Goal: Contribute content: Contribute content

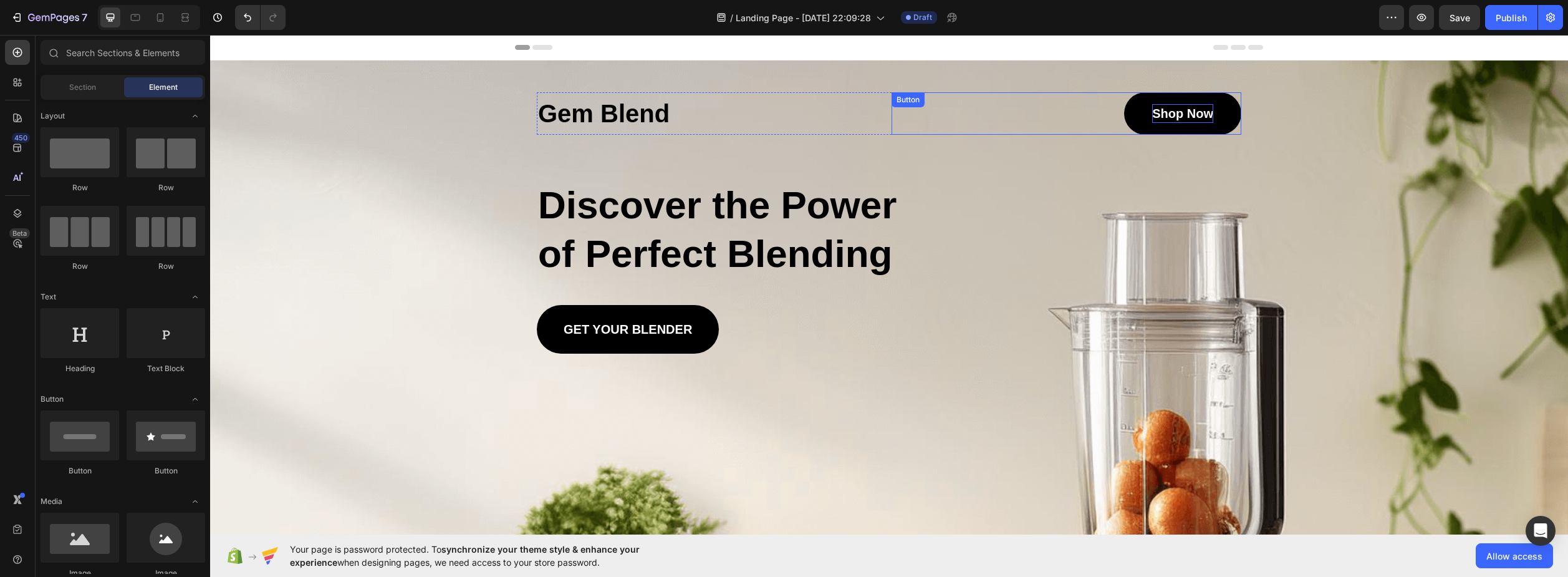
click at [1180, 119] on p "Shop Now" at bounding box center [1183, 113] width 61 height 19
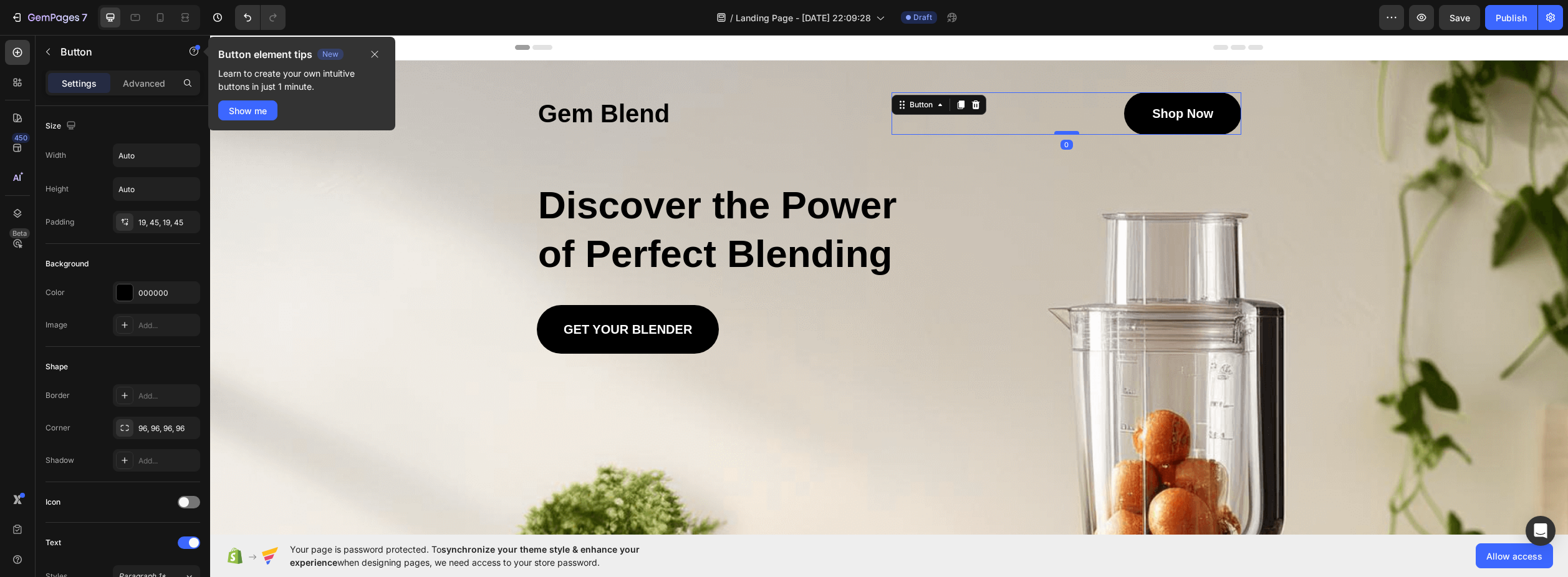
drag, startPoint x: 1064, startPoint y: 132, endPoint x: 1056, endPoint y: 132, distance: 8.0
click at [1056, 132] on div at bounding box center [1067, 132] width 25 height 4
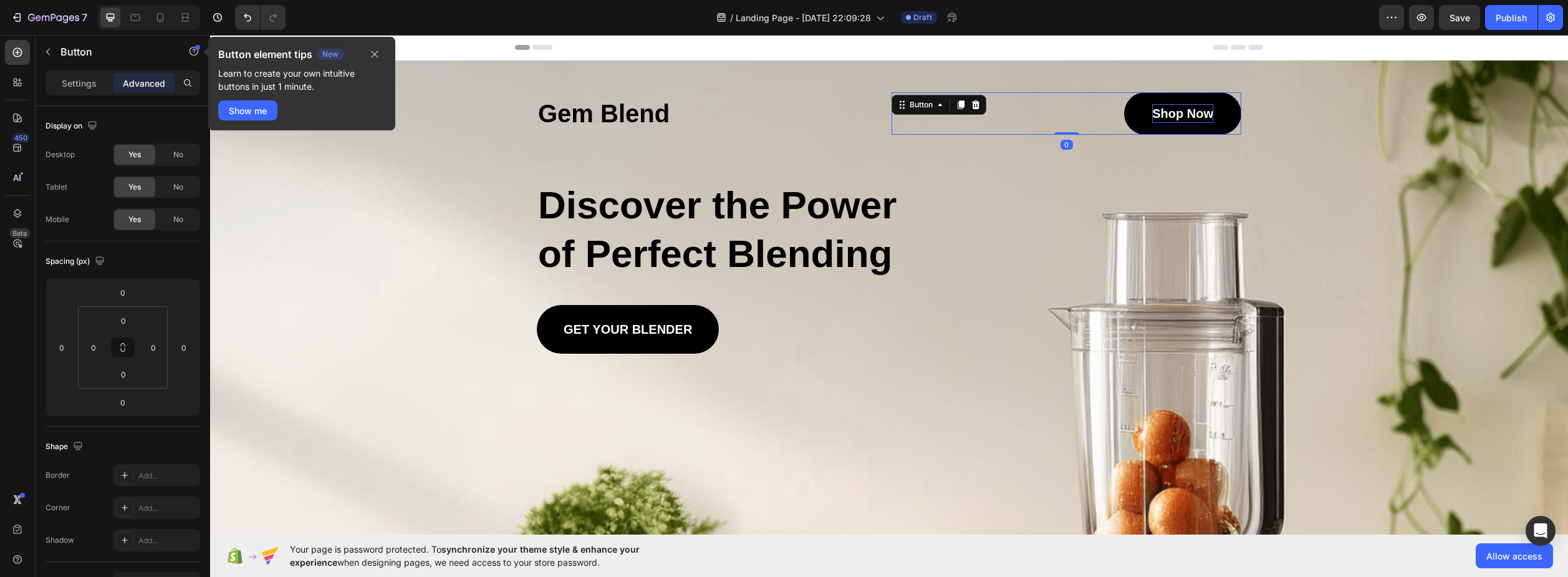
click at [1186, 108] on p "Shop Now" at bounding box center [1183, 113] width 61 height 19
click at [1192, 107] on p "Shop Now" at bounding box center [1183, 113] width 61 height 19
click at [690, 107] on h1 "Gem Blend" at bounding box center [712, 113] width 350 height 40
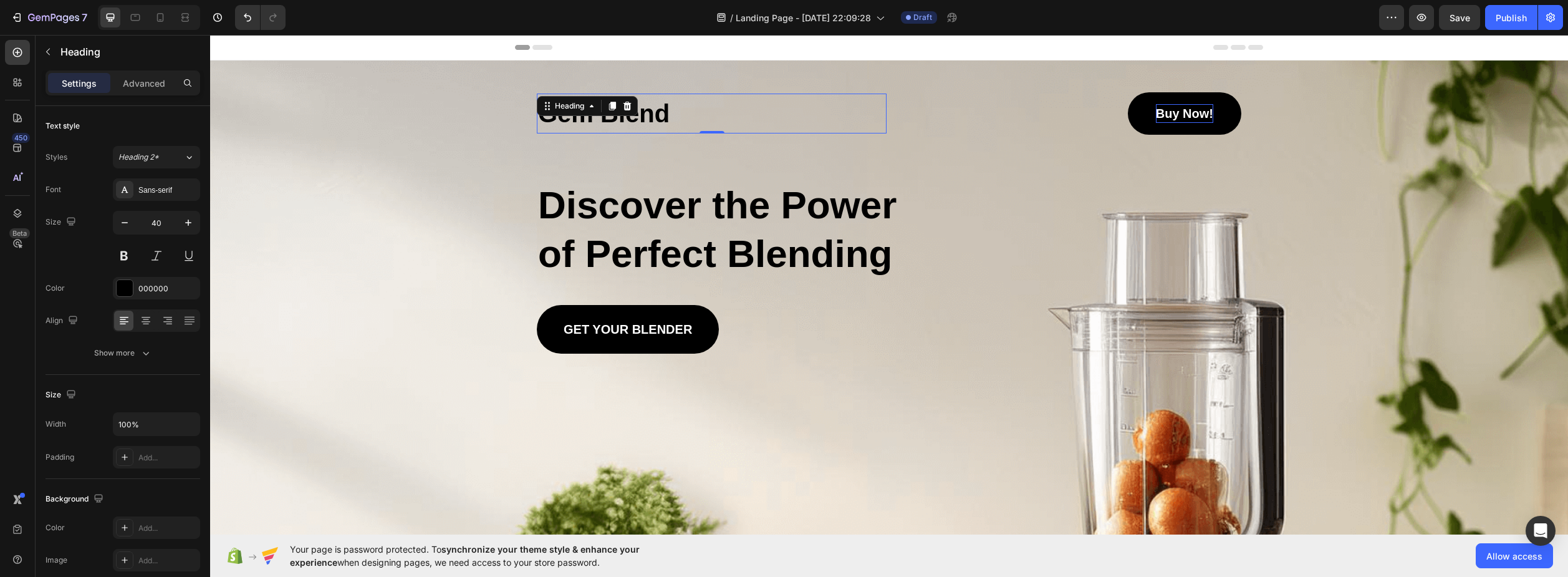
click at [643, 116] on h1 "Gem Blend" at bounding box center [712, 113] width 350 height 40
click at [643, 116] on p "Gem Blend" at bounding box center [711, 113] width 347 height 37
click at [688, 114] on p "Overnight Curls" at bounding box center [711, 113] width 347 height 37
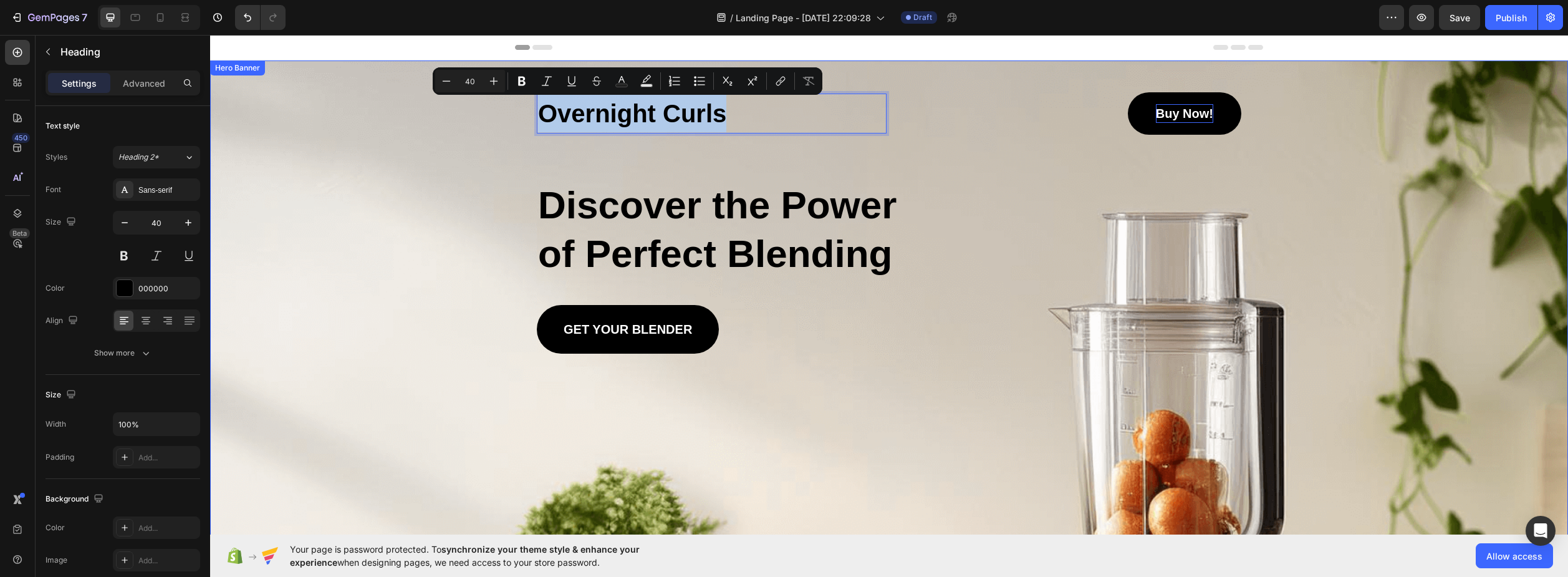
drag, startPoint x: 721, startPoint y: 121, endPoint x: 528, endPoint y: 121, distance: 193.0
click at [528, 121] on div "Overnight Curls Heading 0 Buy Now! Button Row Discover the Power of Perfect Ble…" at bounding box center [889, 207] width 730 height 293
click at [653, 81] on button "Text Background Color" at bounding box center [646, 81] width 22 height 22
type input "000000"
type input "77"
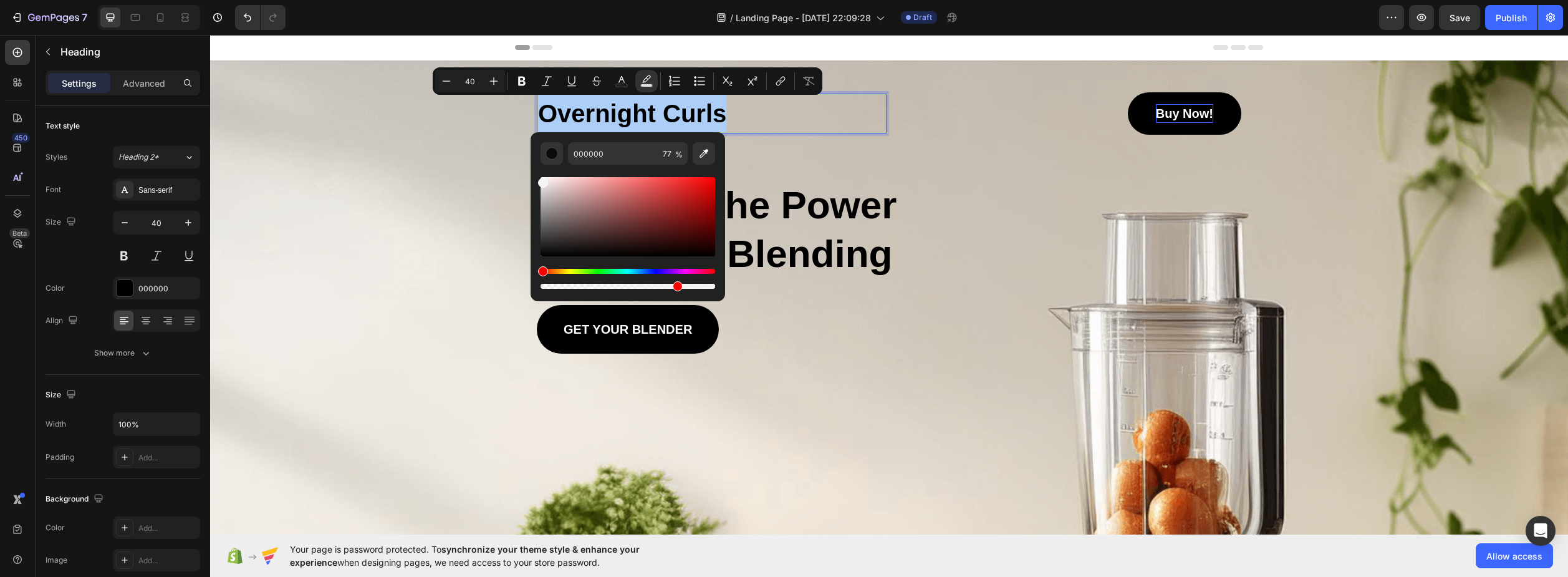
drag, startPoint x: 545, startPoint y: 192, endPoint x: 535, endPoint y: 180, distance: 15.6
click at [535, 180] on div "000000 77 %" at bounding box center [628, 212] width 194 height 159
type input "F4F4F4"
click at [617, 80] on icon "Editor contextual toolbar" at bounding box center [621, 81] width 12 height 12
type input "000000"
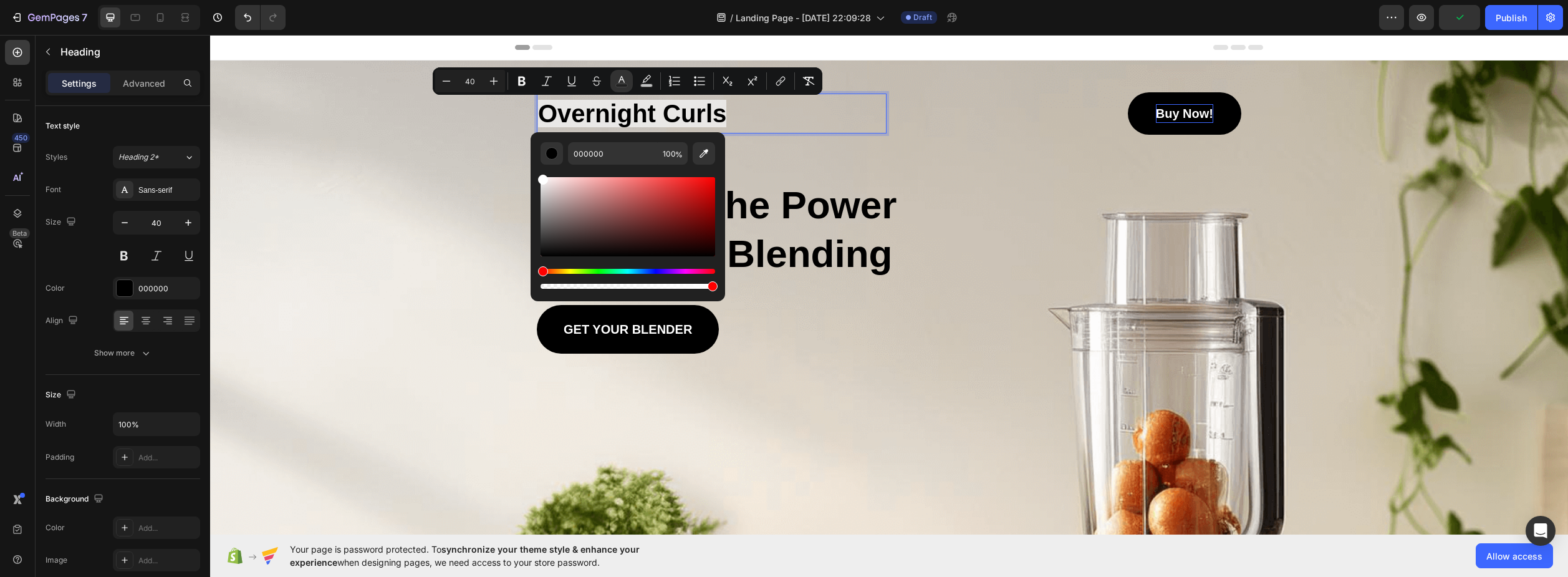
drag, startPoint x: 547, startPoint y: 193, endPoint x: 533, endPoint y: 163, distance: 33.1
click at [533, 164] on div "000000 100 %" at bounding box center [628, 212] width 194 height 159
type input "FFFFFF"
click at [478, 177] on div "Background Image" at bounding box center [889, 486] width 1358 height 852
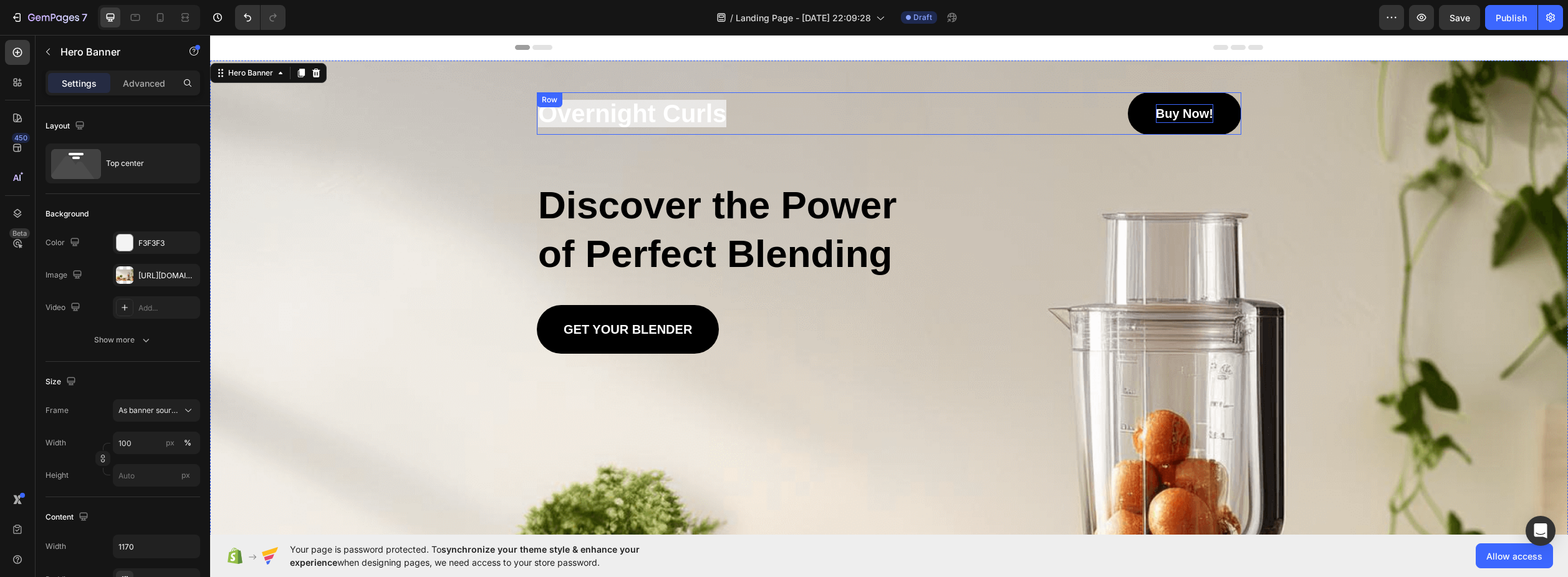
click at [769, 121] on p "⁠⁠⁠⁠⁠⁠⁠ Overnight Curls" at bounding box center [711, 113] width 347 height 37
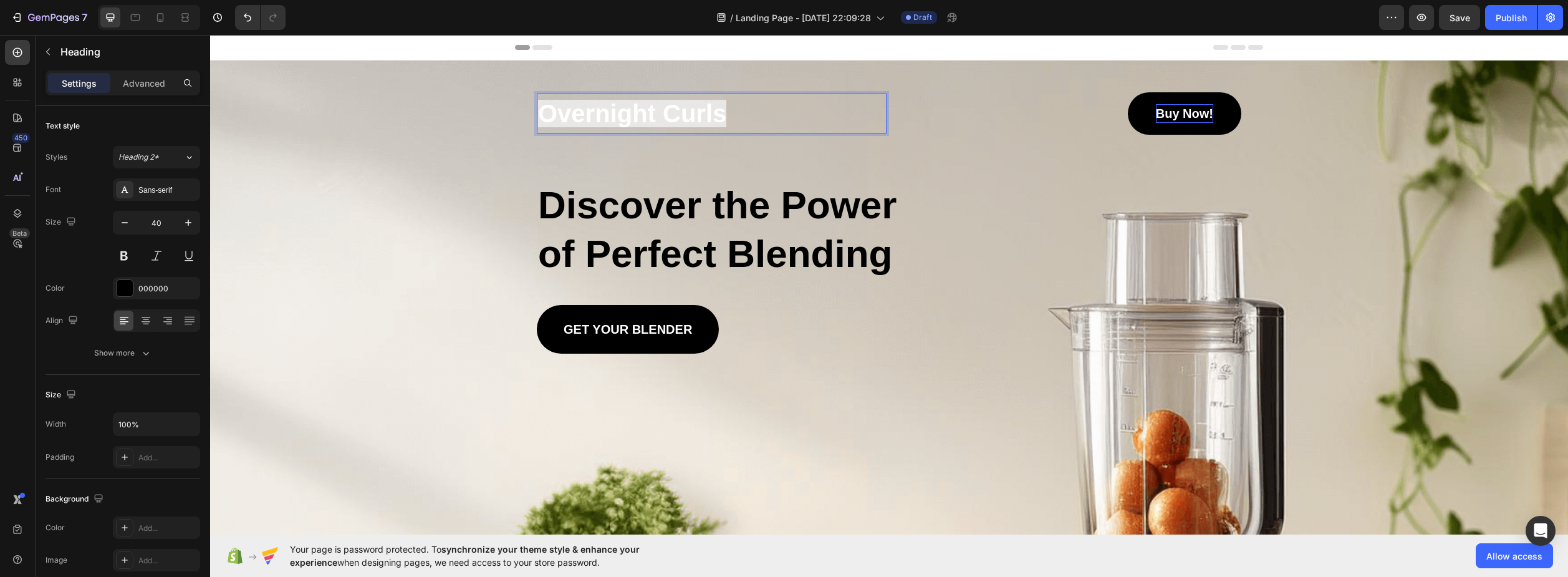
click at [700, 114] on span "Overnight Curls" at bounding box center [632, 114] width 188 height 28
click at [720, 118] on span "Overnight Curls" at bounding box center [632, 114] width 188 height 28
drag, startPoint x: 722, startPoint y: 114, endPoint x: 495, endPoint y: 130, distance: 227.6
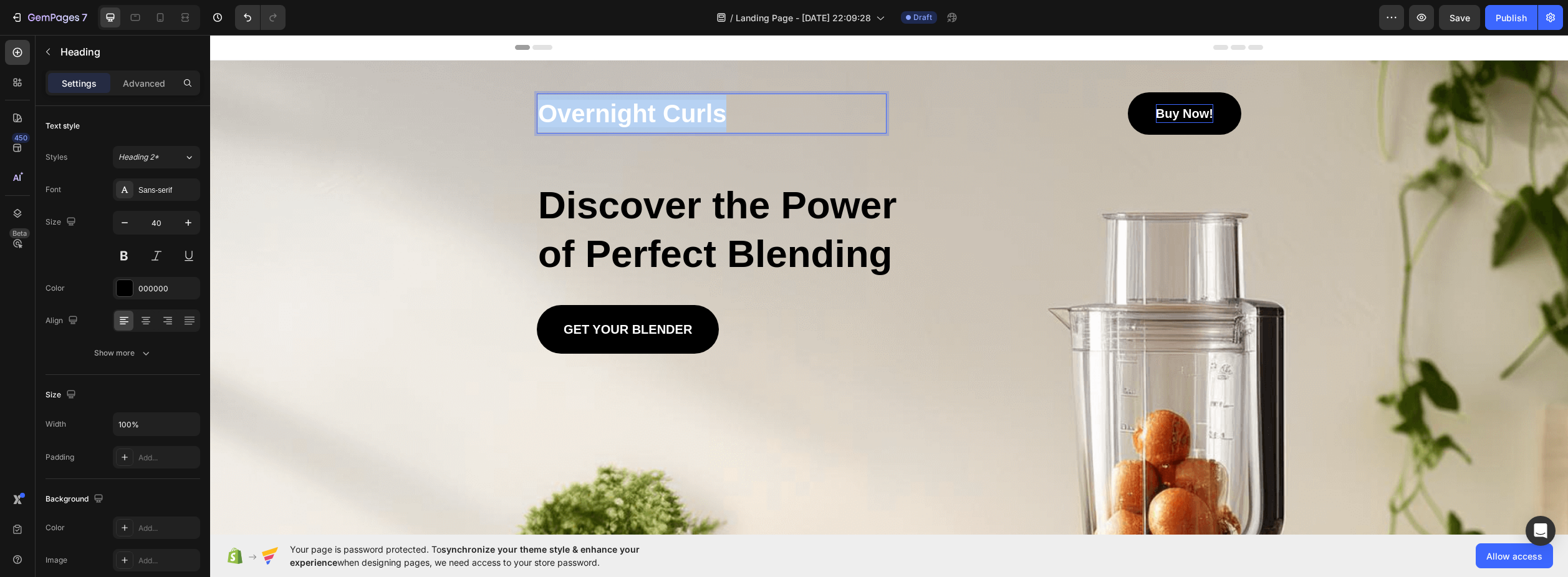
click at [495, 130] on div "Overnight Curls Heading 0 Buy Now! Button Row Discover the Power of Perfect Ble…" at bounding box center [889, 486] width 1358 height 852
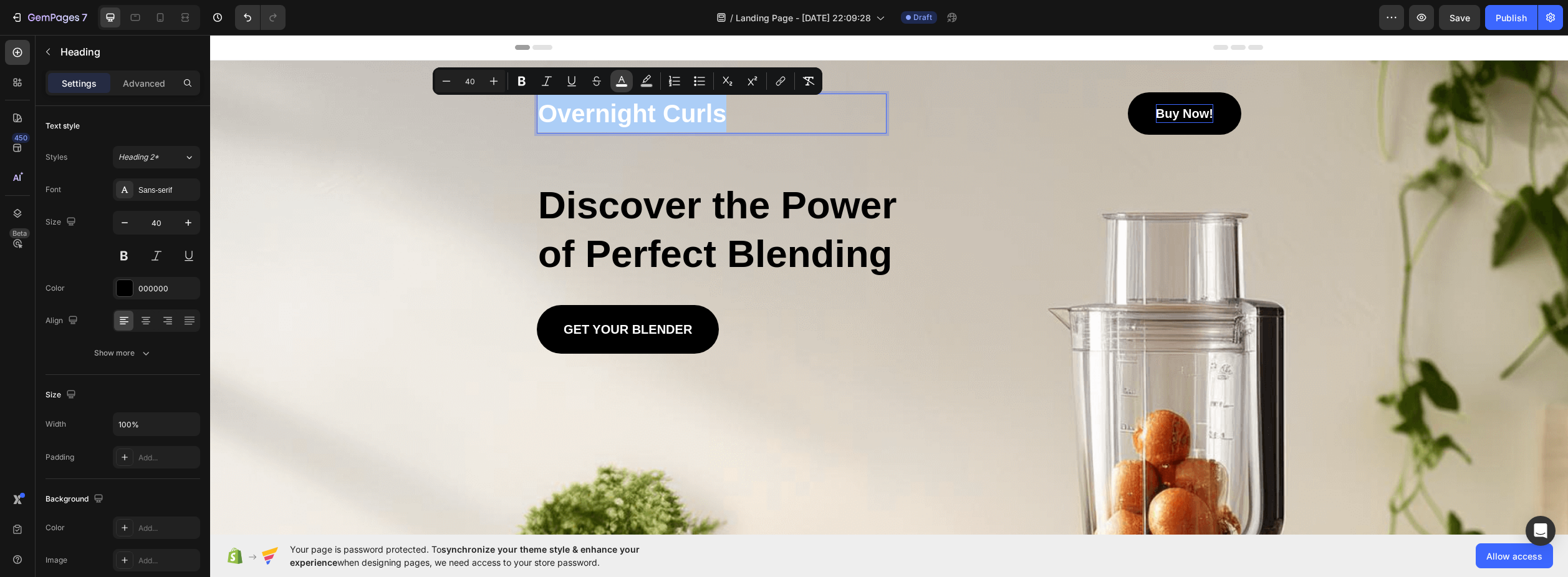
click at [620, 88] on button "color" at bounding box center [621, 81] width 22 height 22
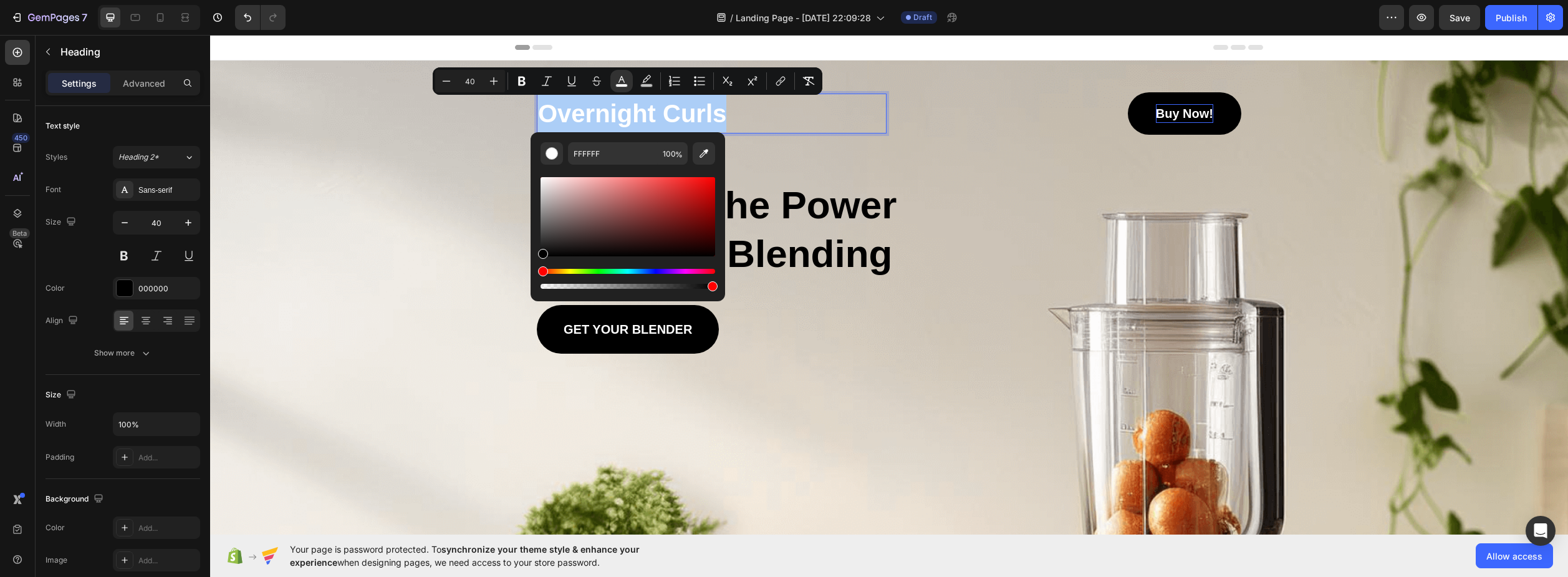
drag, startPoint x: 548, startPoint y: 238, endPoint x: 533, endPoint y: 268, distance: 33.5
click at [534, 267] on div "FFFFFF 100 %" at bounding box center [628, 212] width 194 height 159
type input "000000"
click at [491, 81] on icon "Editor contextual toolbar" at bounding box center [494, 81] width 12 height 12
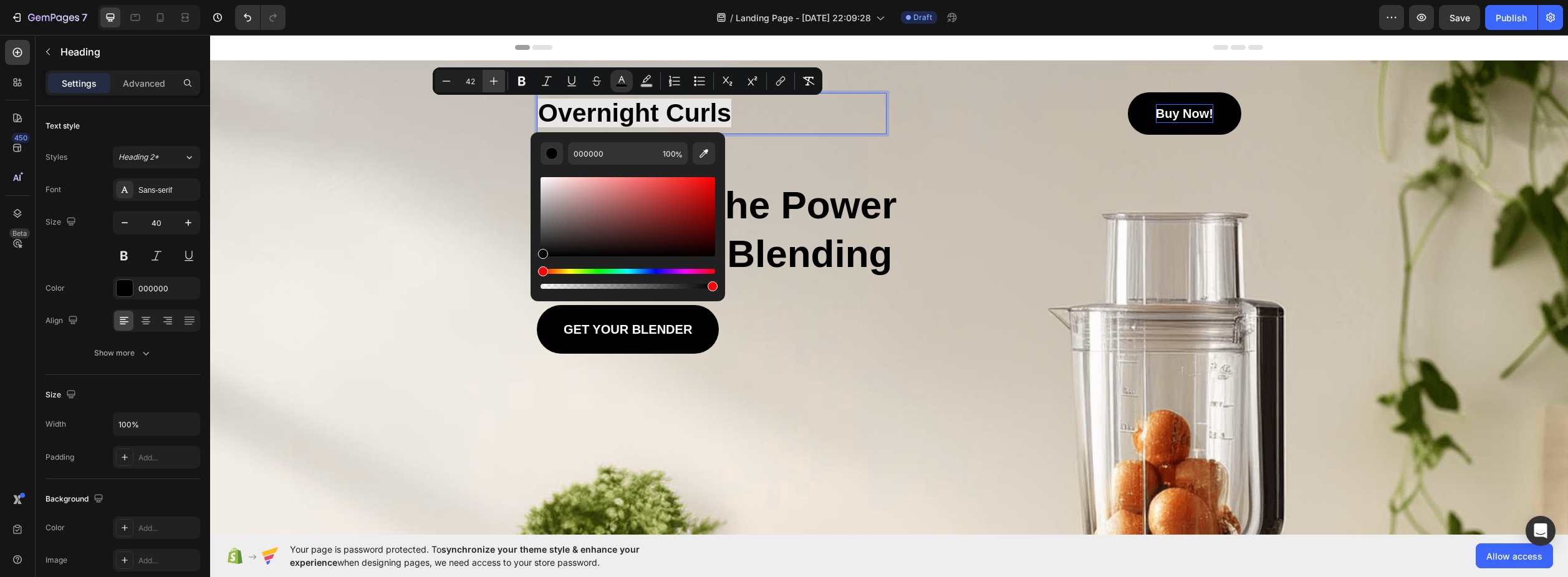
click at [491, 81] on icon "Editor contextual toolbar" at bounding box center [494, 81] width 12 height 12
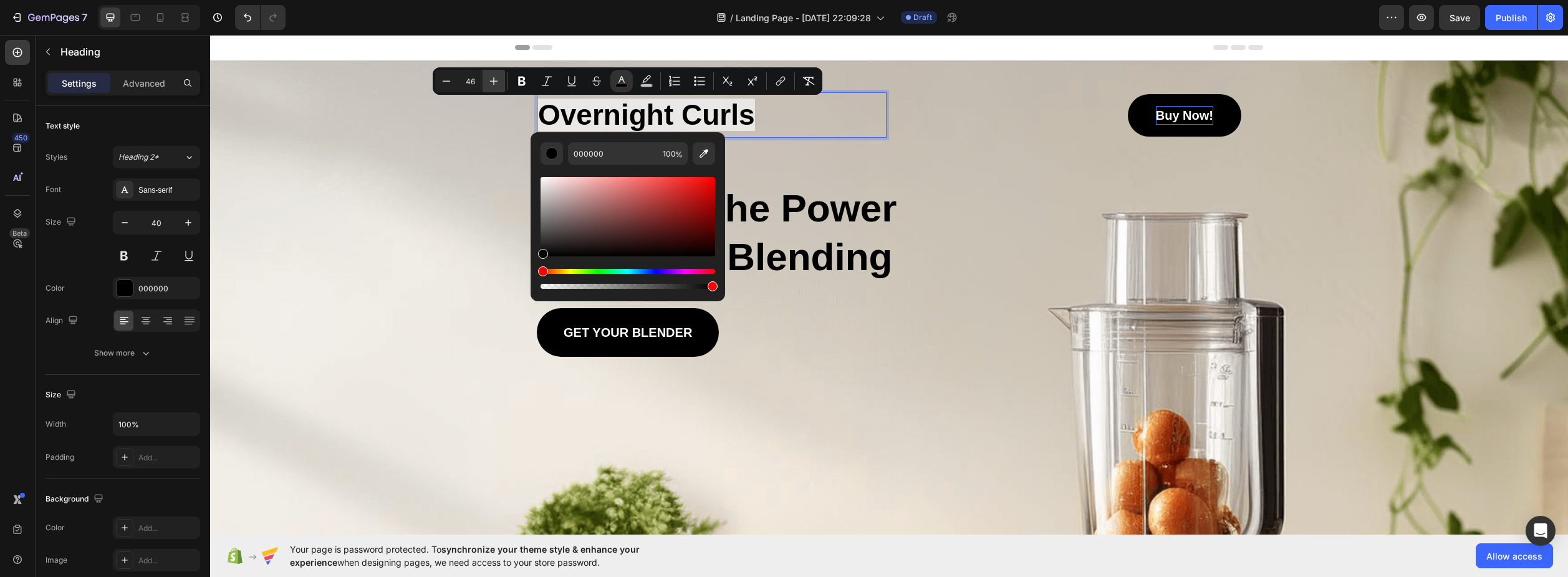
click at [491, 81] on icon "Editor contextual toolbar" at bounding box center [494, 81] width 12 height 12
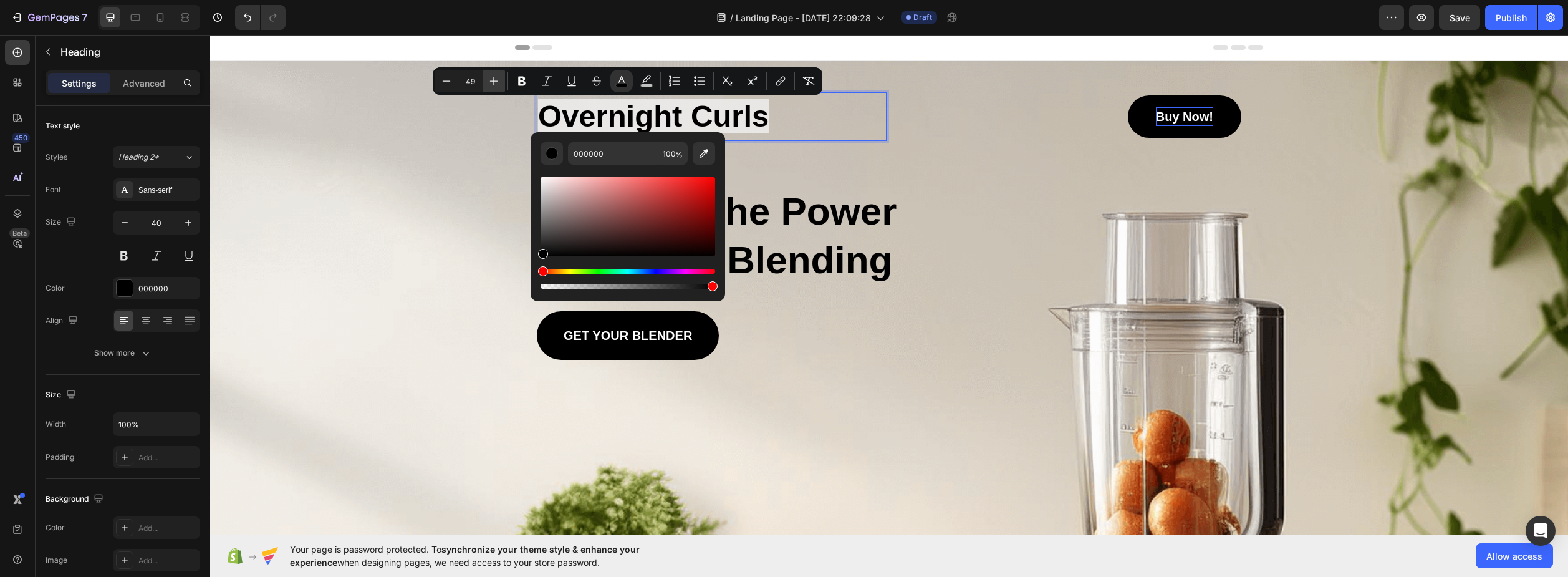
click at [491, 81] on icon "Editor contextual toolbar" at bounding box center [494, 81] width 12 height 12
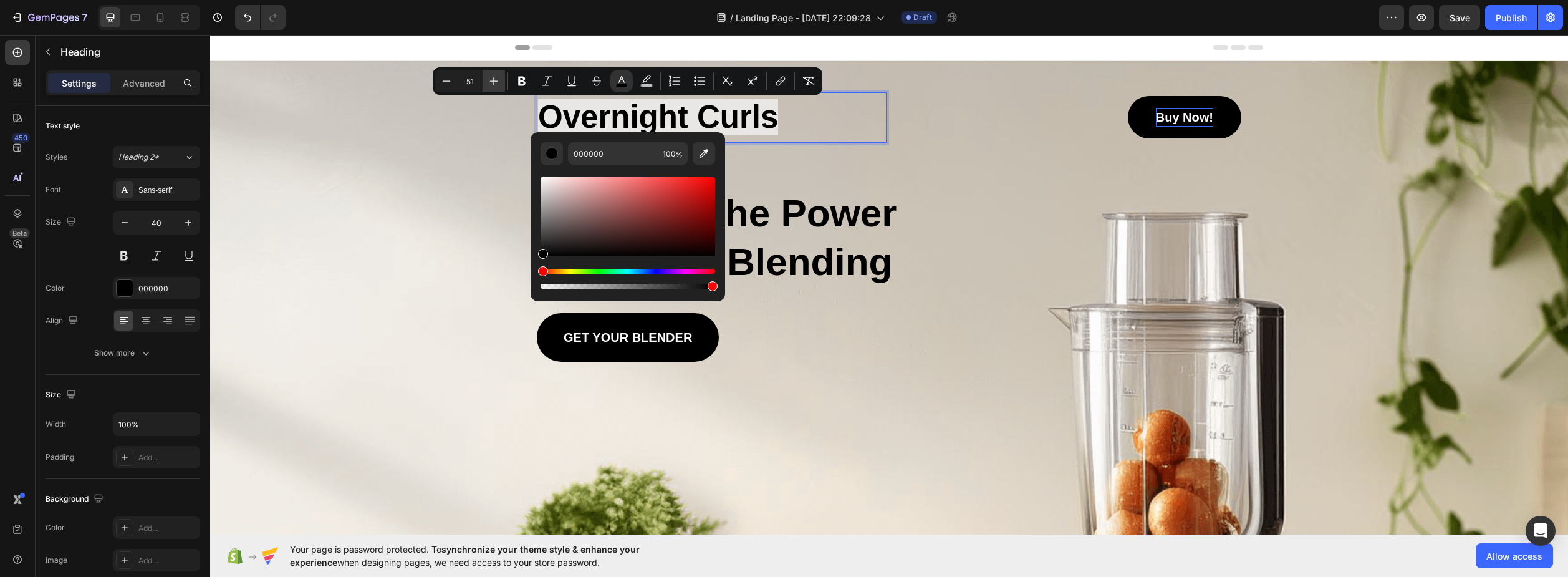
click at [491, 81] on icon "Editor contextual toolbar" at bounding box center [494, 81] width 12 height 12
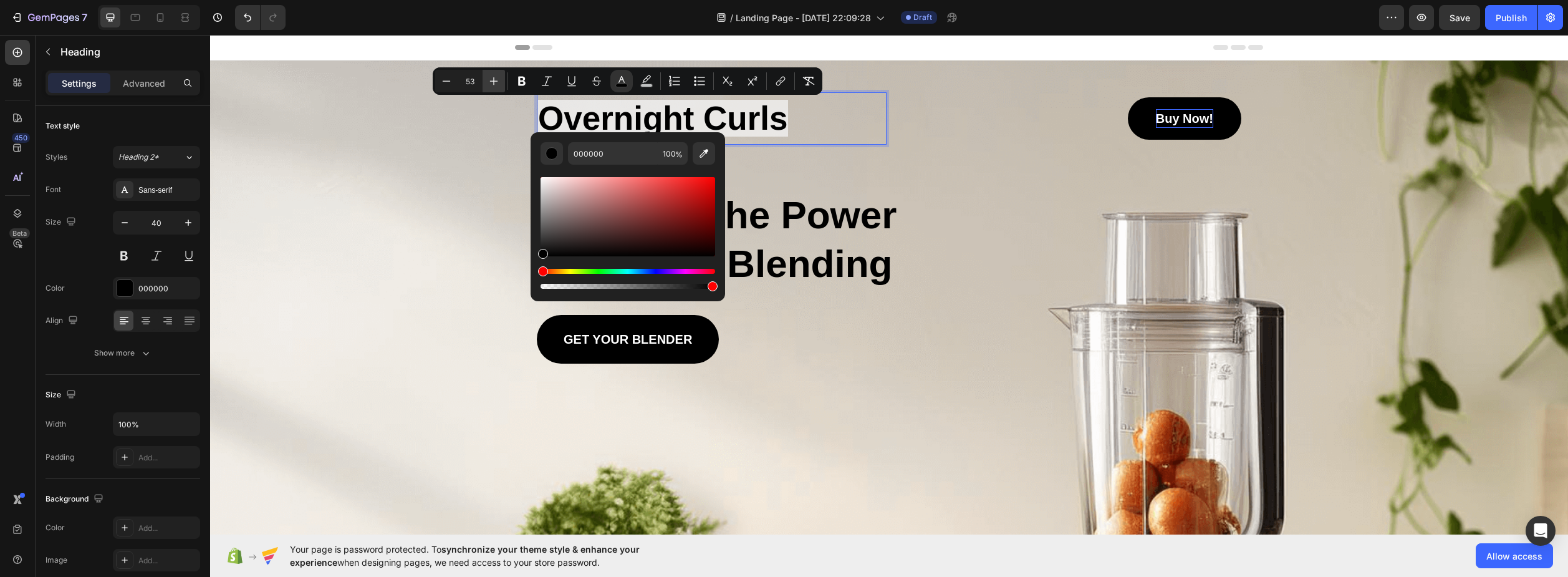
click at [491, 81] on icon "Editor contextual toolbar" at bounding box center [494, 81] width 12 height 12
type input "54"
click at [543, 73] on button "Italic" at bounding box center [546, 81] width 22 height 22
click at [577, 82] on icon "Editor contextual toolbar" at bounding box center [571, 81] width 12 height 12
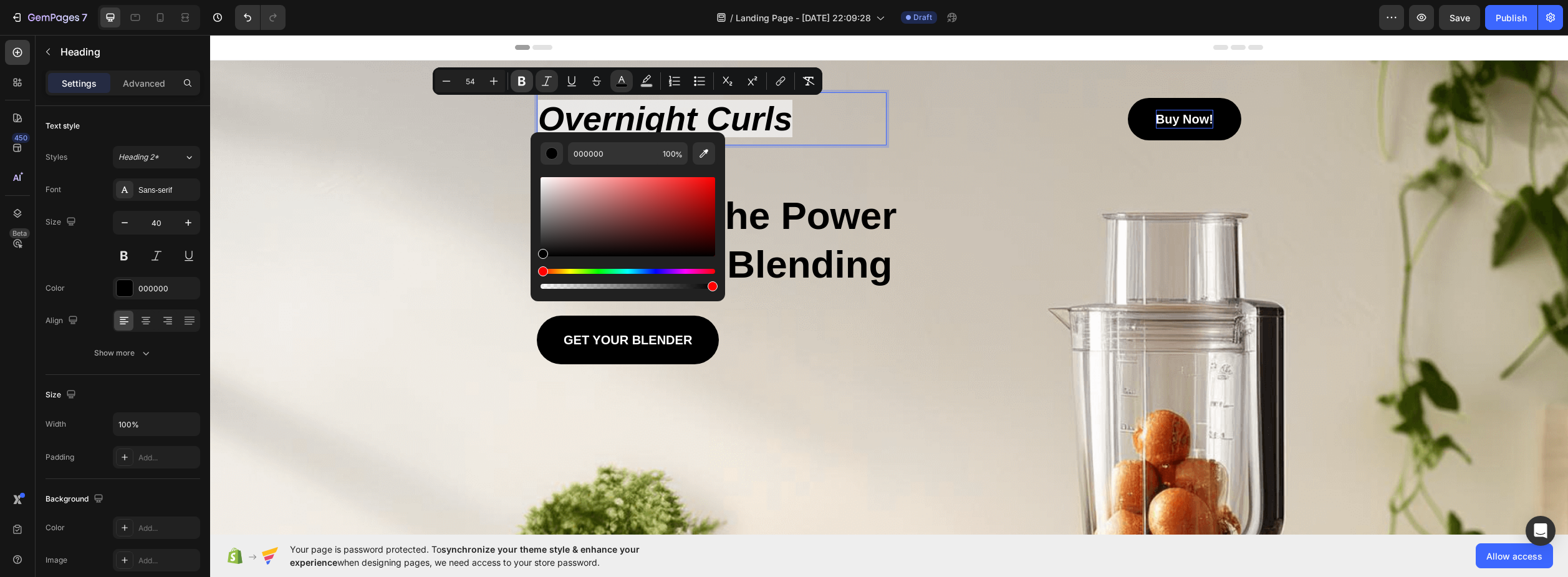
click at [521, 75] on icon "Editor contextual toolbar" at bounding box center [521, 81] width 12 height 12
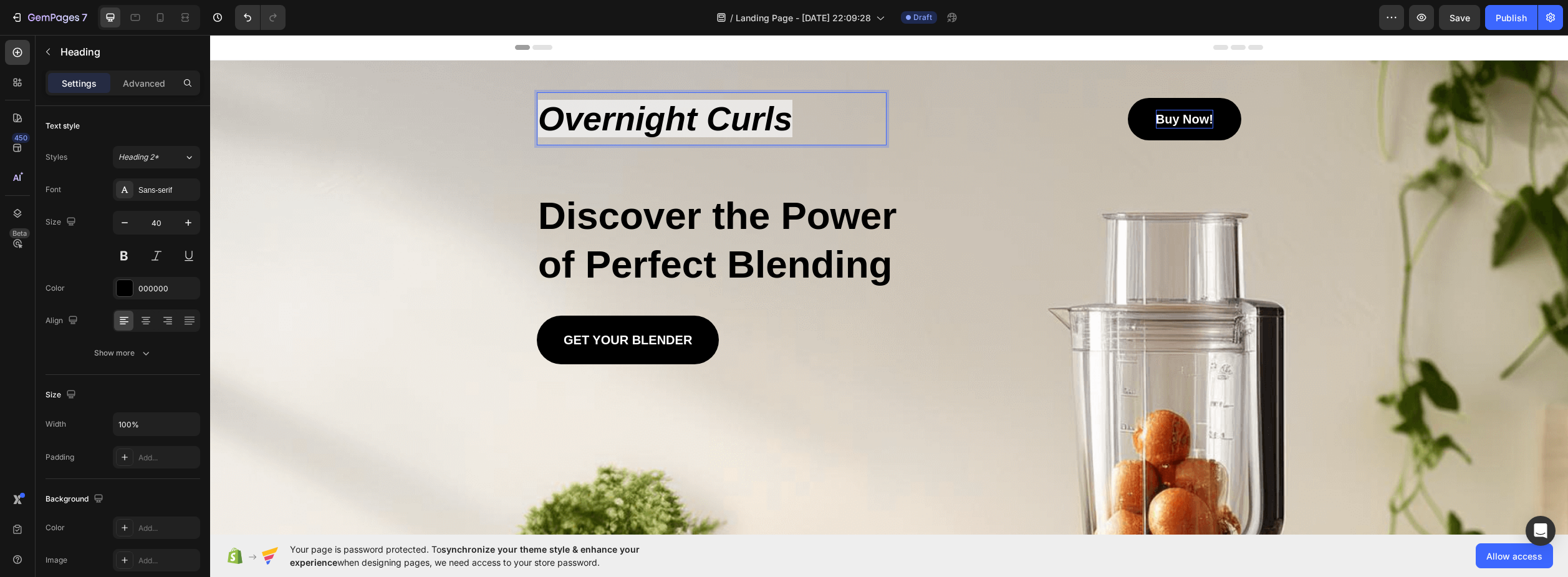
click at [665, 116] on strong "Overnight Curls" at bounding box center [665, 119] width 255 height 37
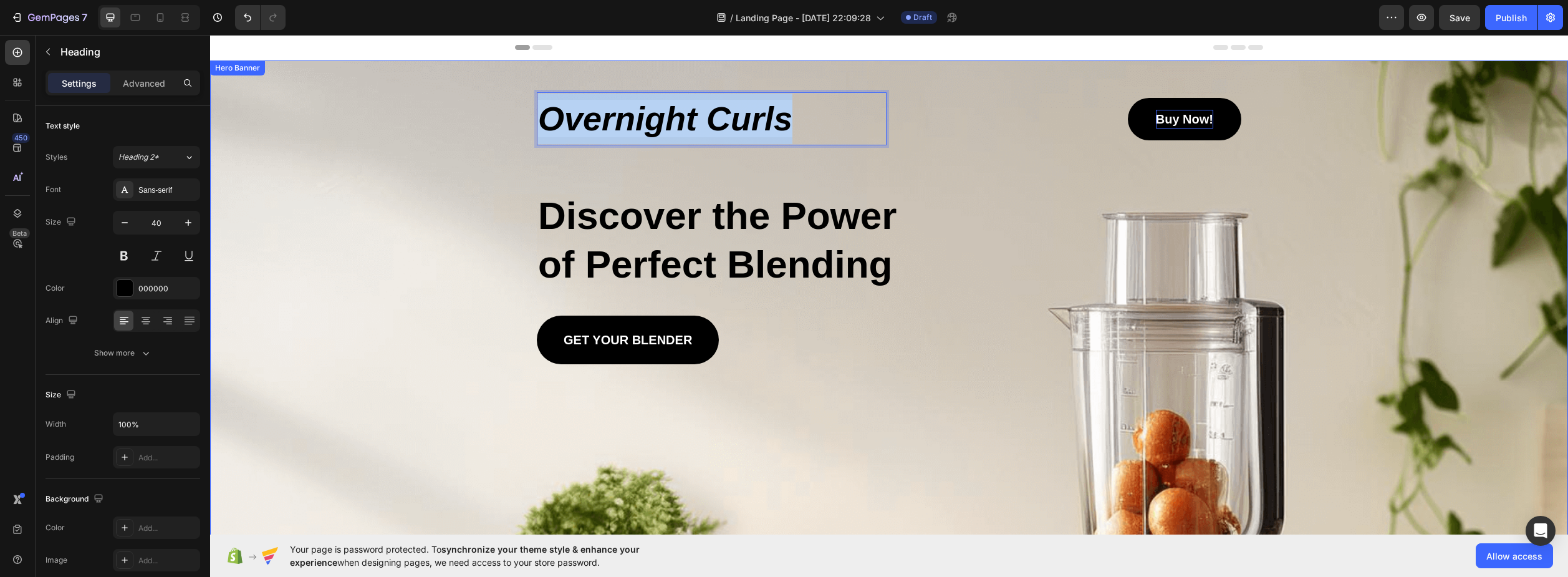
drag, startPoint x: 829, startPoint y: 124, endPoint x: 517, endPoint y: 119, distance: 312.0
click at [517, 119] on div "Overnight Curls Heading 0 Buy Now! Button Row Discover the Power of Perfect Ble…" at bounding box center [889, 486] width 1358 height 852
drag, startPoint x: 618, startPoint y: 123, endPoint x: 604, endPoint y: 112, distance: 17.8
click at [604, 112] on strong "Overnight Curls" at bounding box center [665, 119] width 255 height 37
drag, startPoint x: 794, startPoint y: 125, endPoint x: 523, endPoint y: 116, distance: 271.1
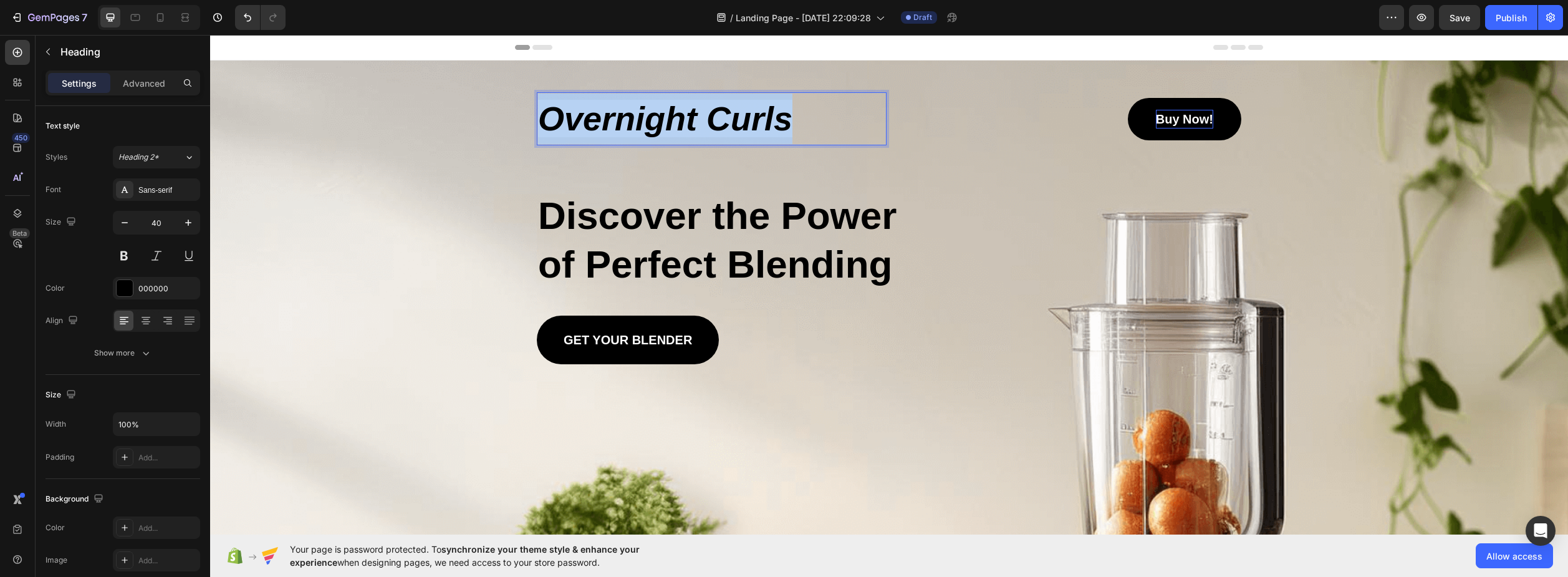
click at [524, 116] on div "Overnight Curls Heading 0 Buy Now! Button Row Discover the Power of Perfect Ble…" at bounding box center [889, 212] width 730 height 304
click at [751, 117] on strong "Overnight Curls" at bounding box center [665, 119] width 255 height 37
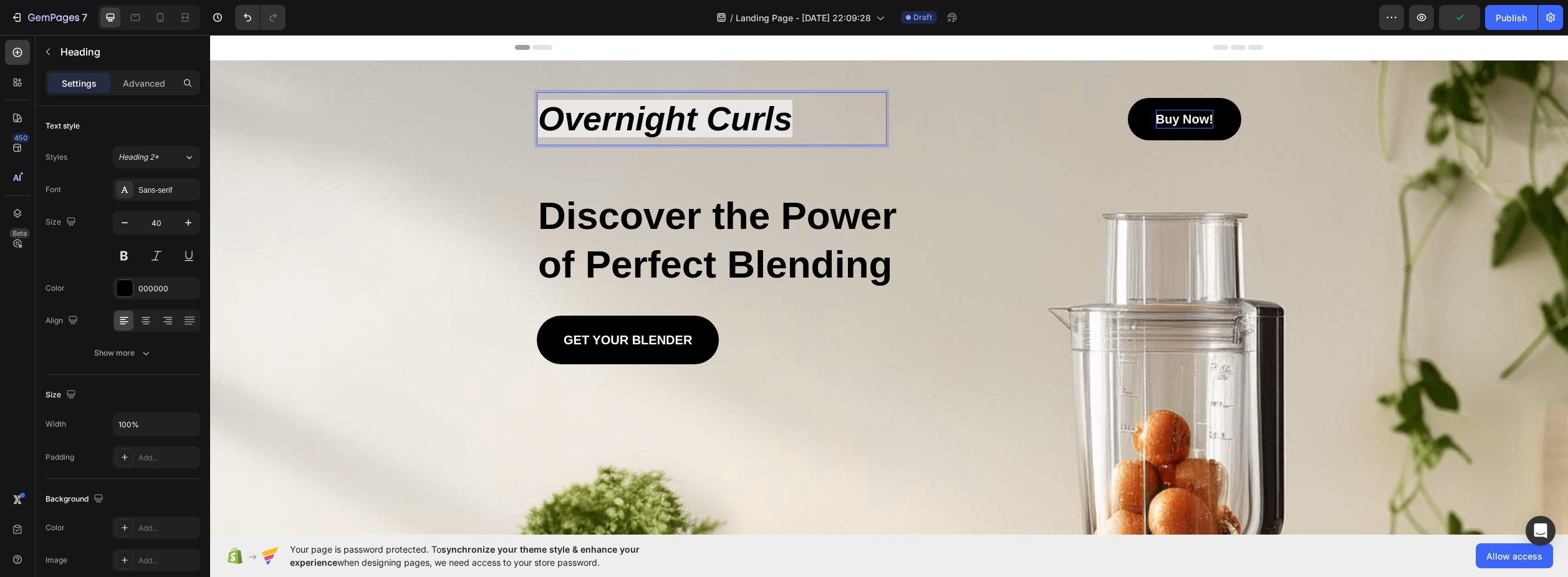
click at [785, 119] on strong "Overnight Curls" at bounding box center [665, 119] width 255 height 37
click at [612, 224] on h2 "Discover the Power of Perfect Blending" at bounding box center [730, 240] width 385 height 100
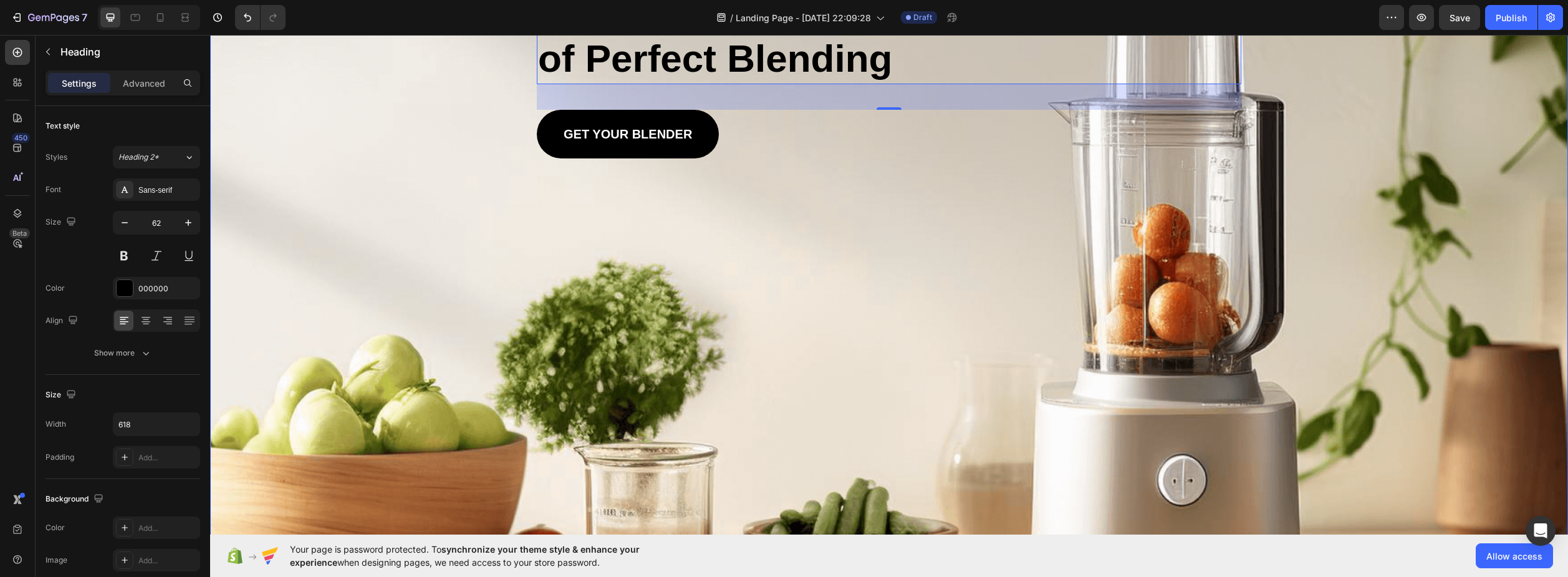
scroll to position [187, 0]
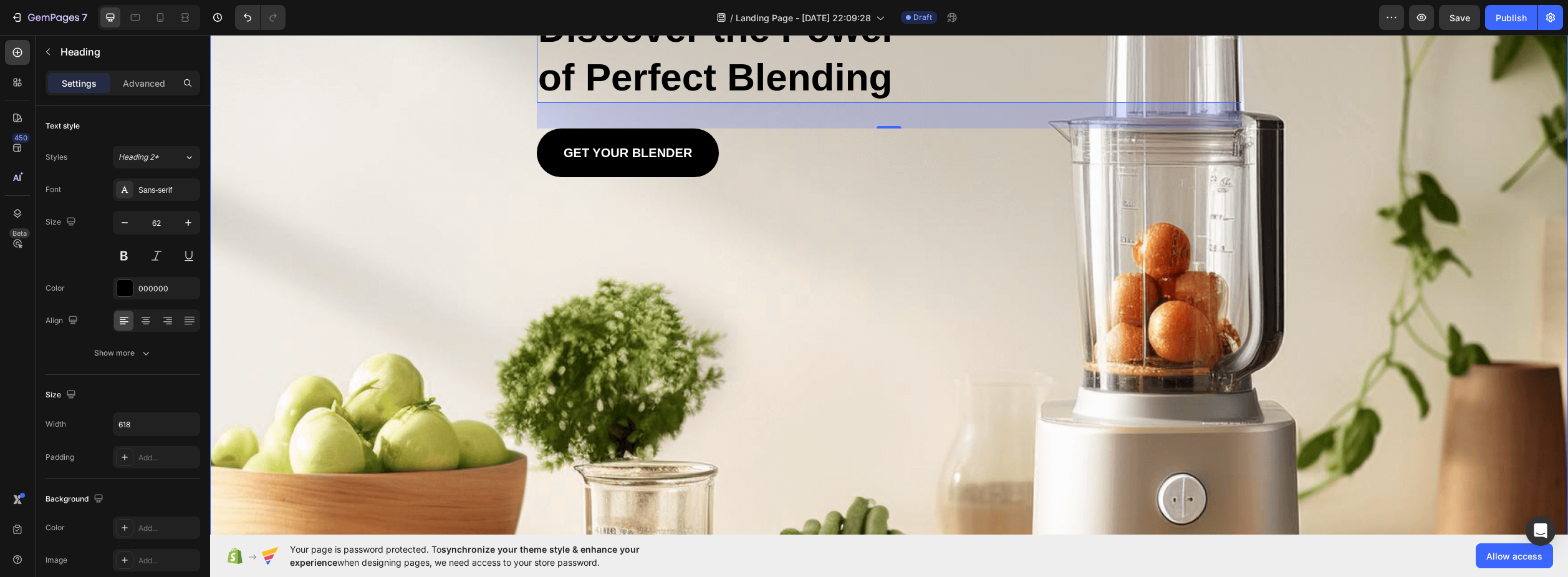
click at [690, 310] on div "Background Image" at bounding box center [889, 299] width 1358 height 852
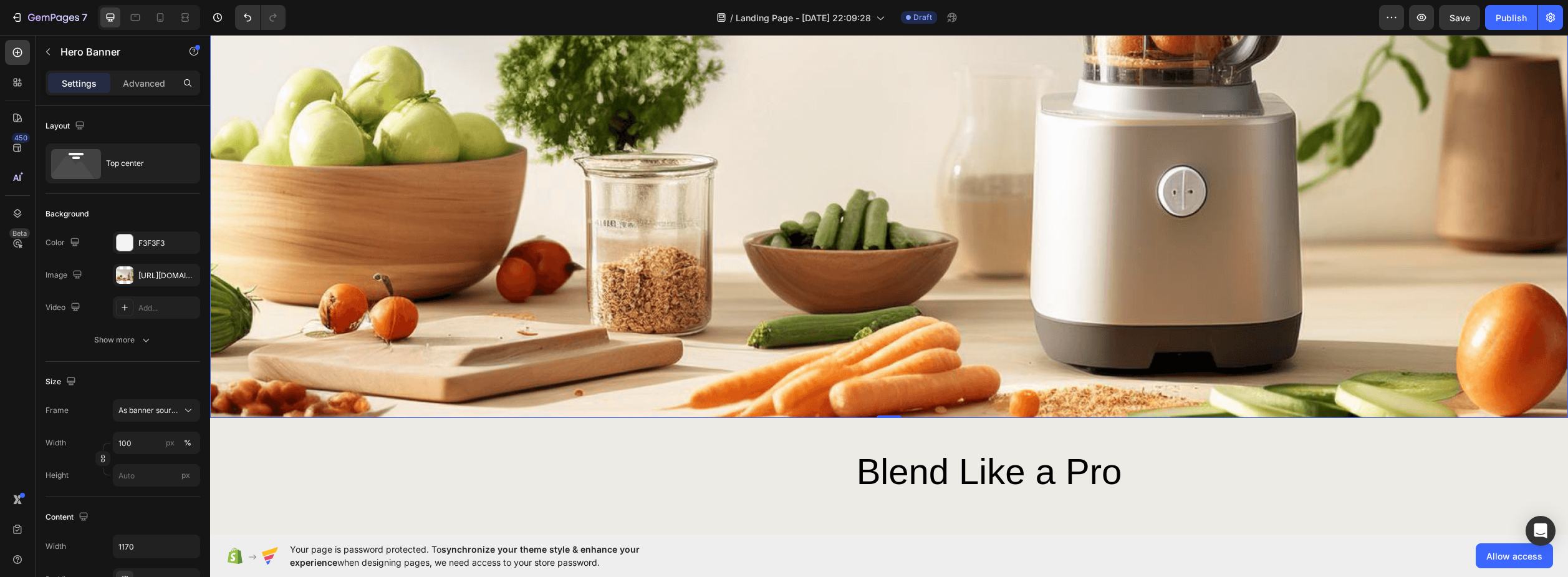
scroll to position [499, 0]
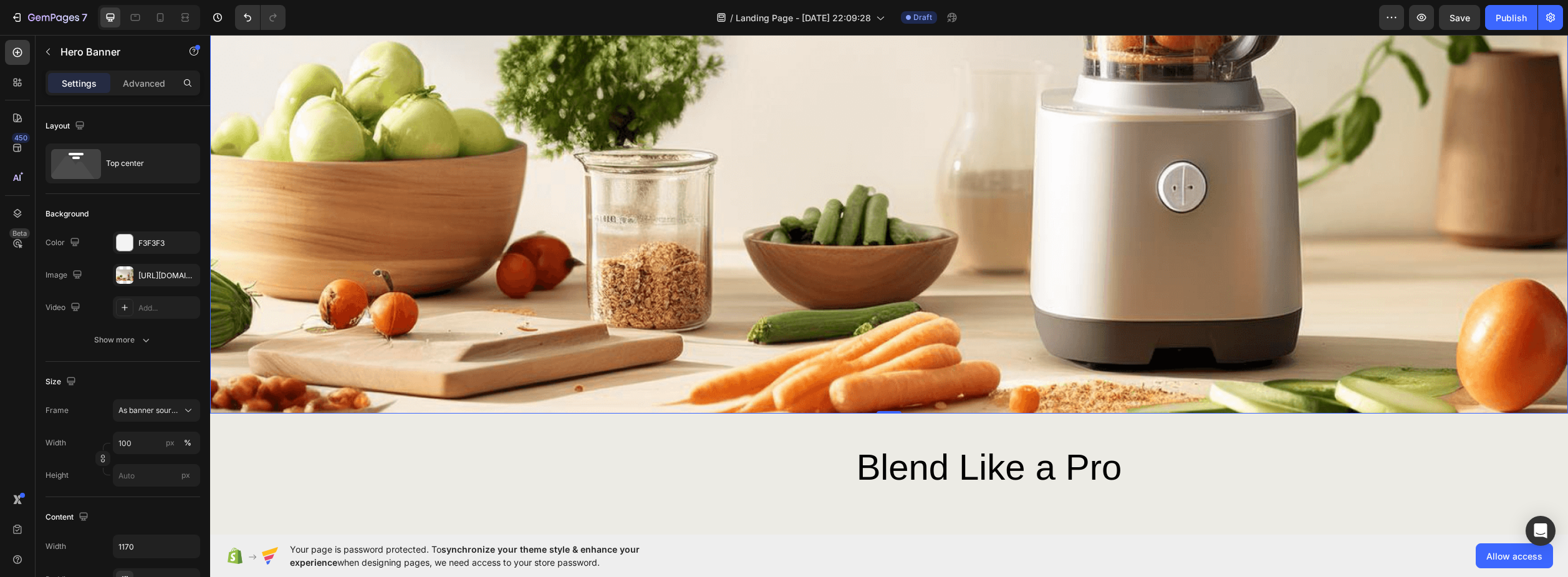
click at [77, 274] on icon "button" at bounding box center [77, 274] width 8 height 8
click at [87, 271] on div "Image https://cdn.shopify.com/s/files/1/2005/9307/files/gempages_43275057281525…" at bounding box center [122, 275] width 155 height 22
click at [144, 272] on div "https://cdn.shopify.com/s/files/1/2005/9307/files/gempages_432750572815254551-4…" at bounding box center [156, 276] width 36 height 11
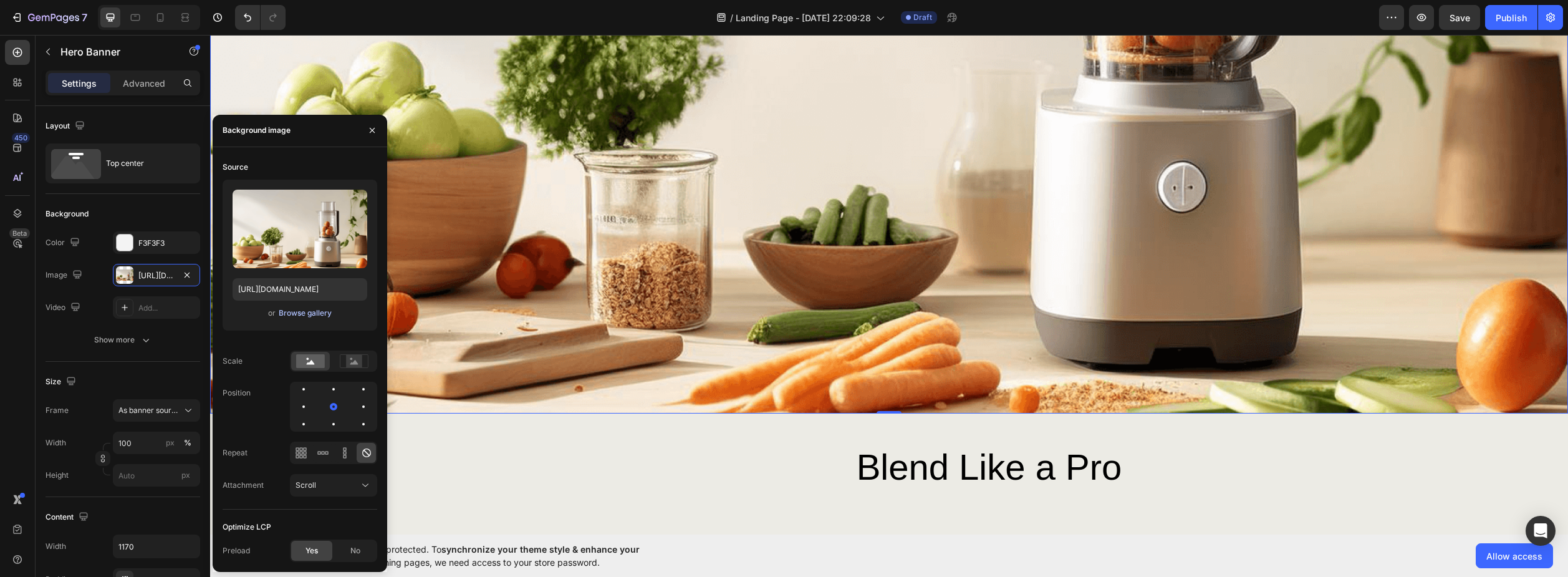
click at [319, 312] on div "Browse gallery" at bounding box center [305, 313] width 53 height 11
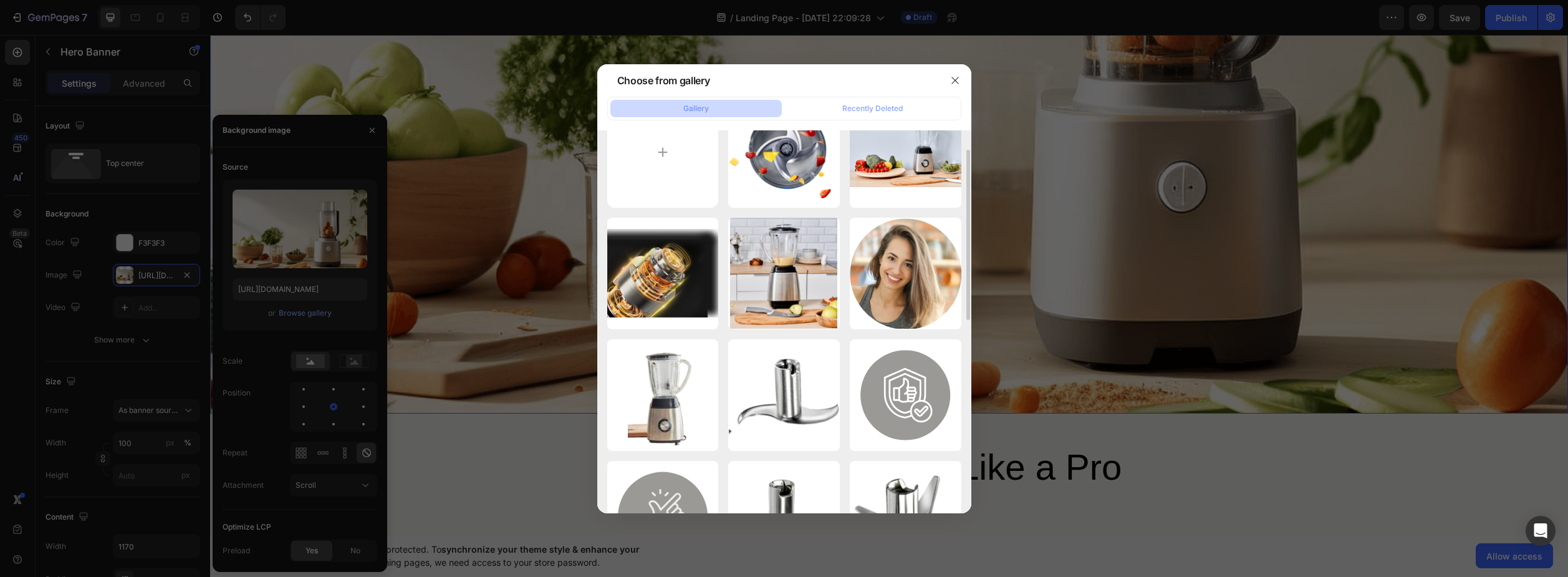
scroll to position [0, 0]
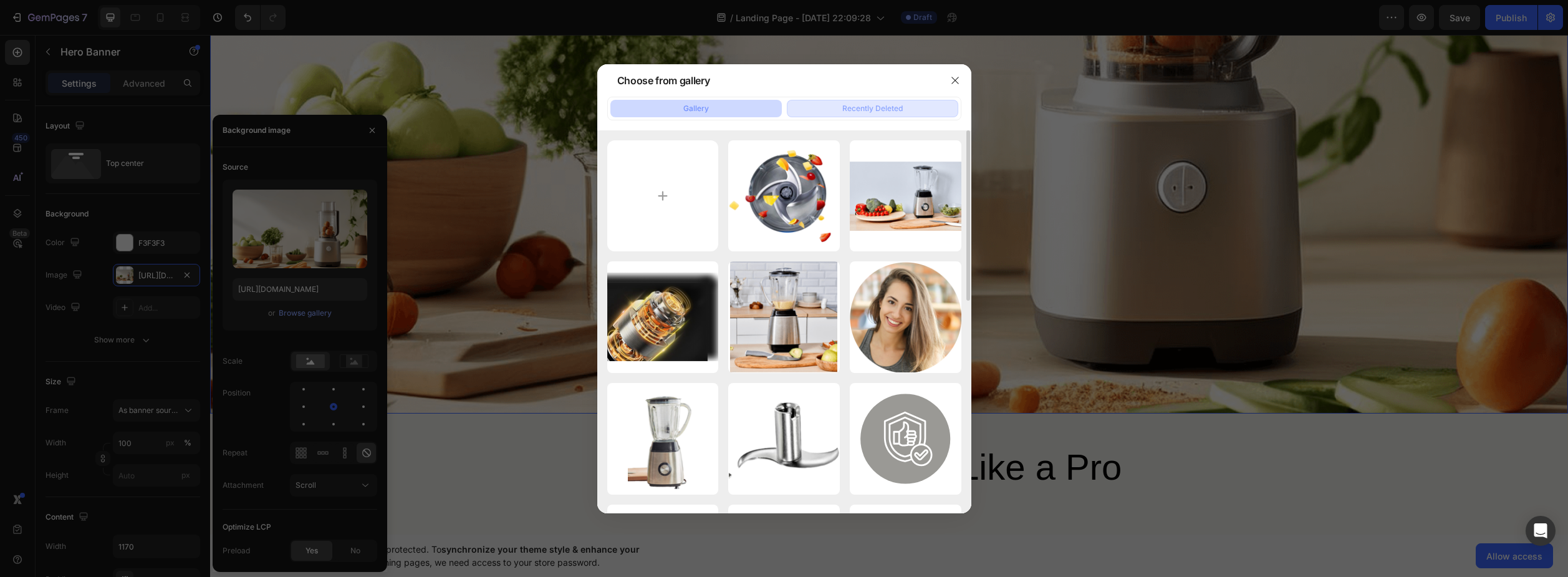
click at [862, 104] on div "Recently Deleted" at bounding box center [872, 108] width 60 height 11
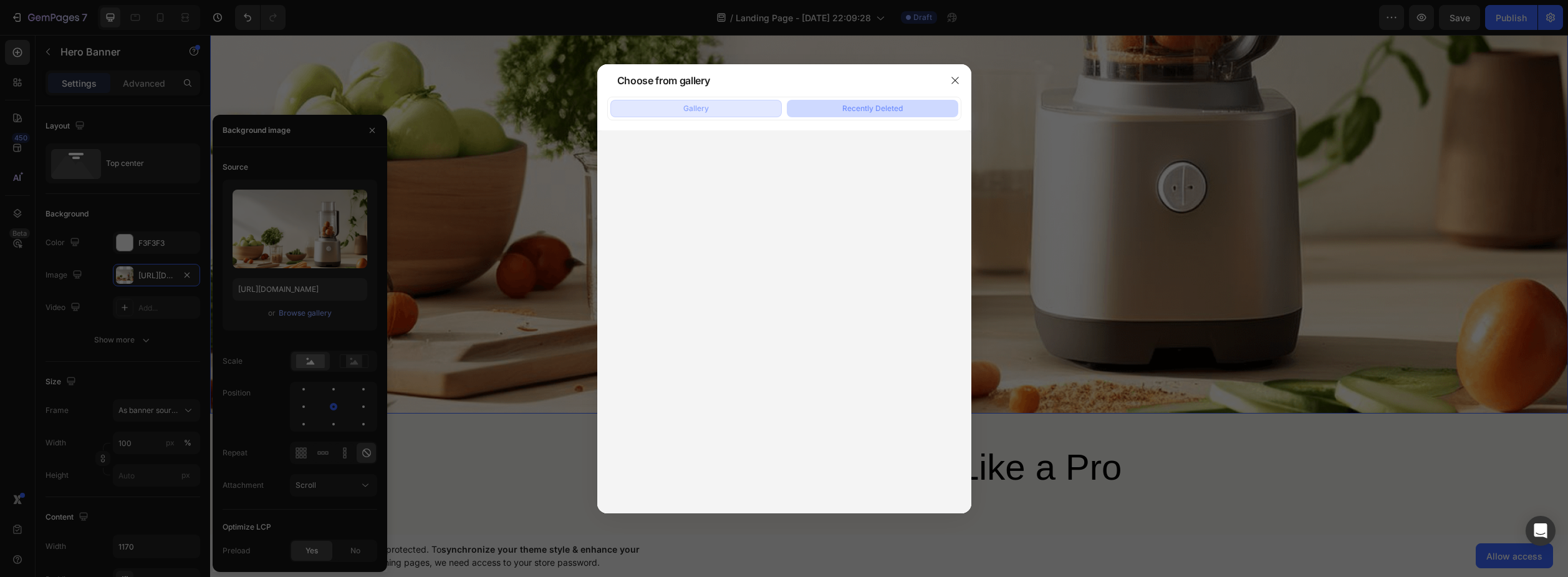
drag, startPoint x: 720, startPoint y: 104, endPoint x: 713, endPoint y: 107, distance: 7.6
click at [719, 104] on button "Gallery" at bounding box center [696, 108] width 171 height 18
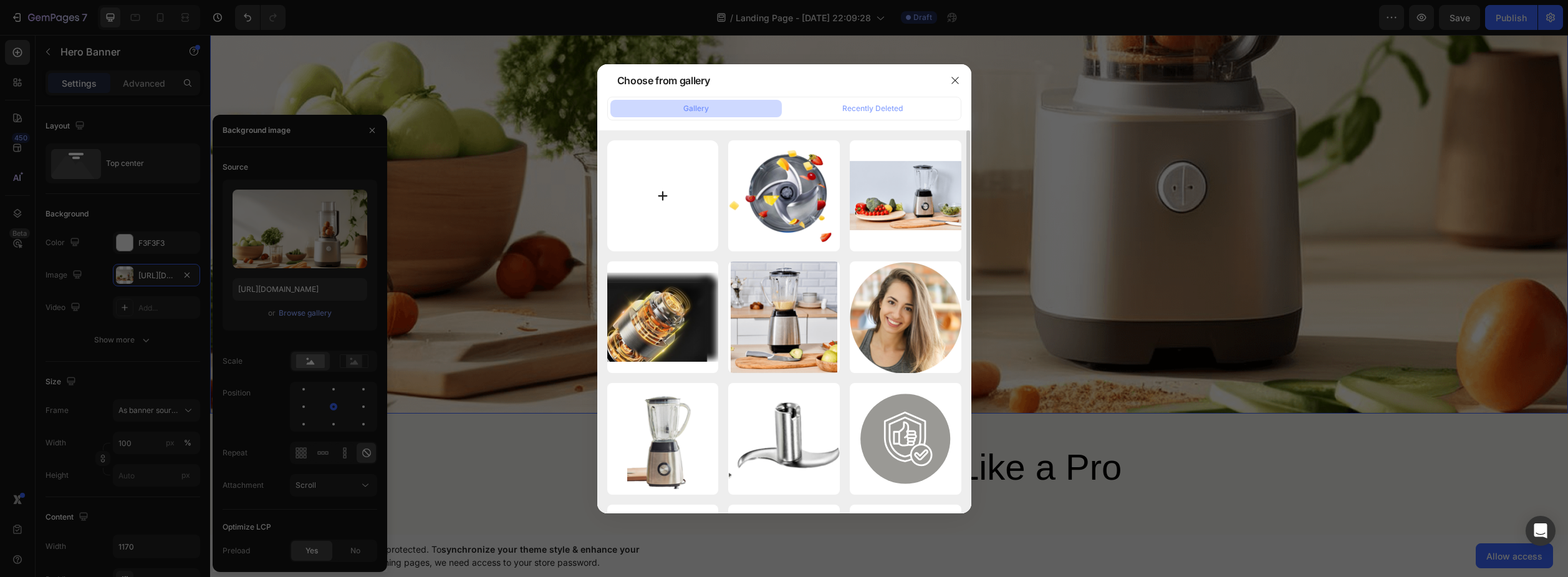
click at [667, 186] on input "file" at bounding box center [663, 195] width 112 height 112
type input "C:\fakepath\Opera Снимок_2025-09-27_191058_www.iloveimg.com.png"
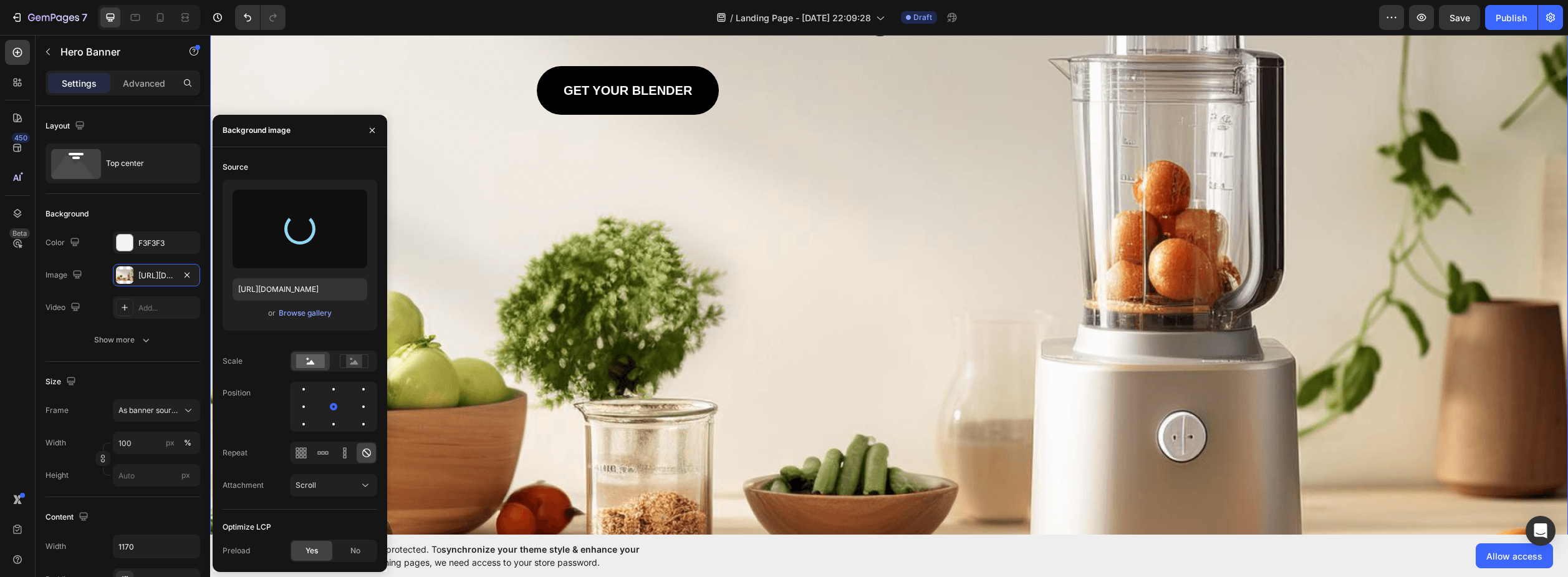
scroll to position [125, 0]
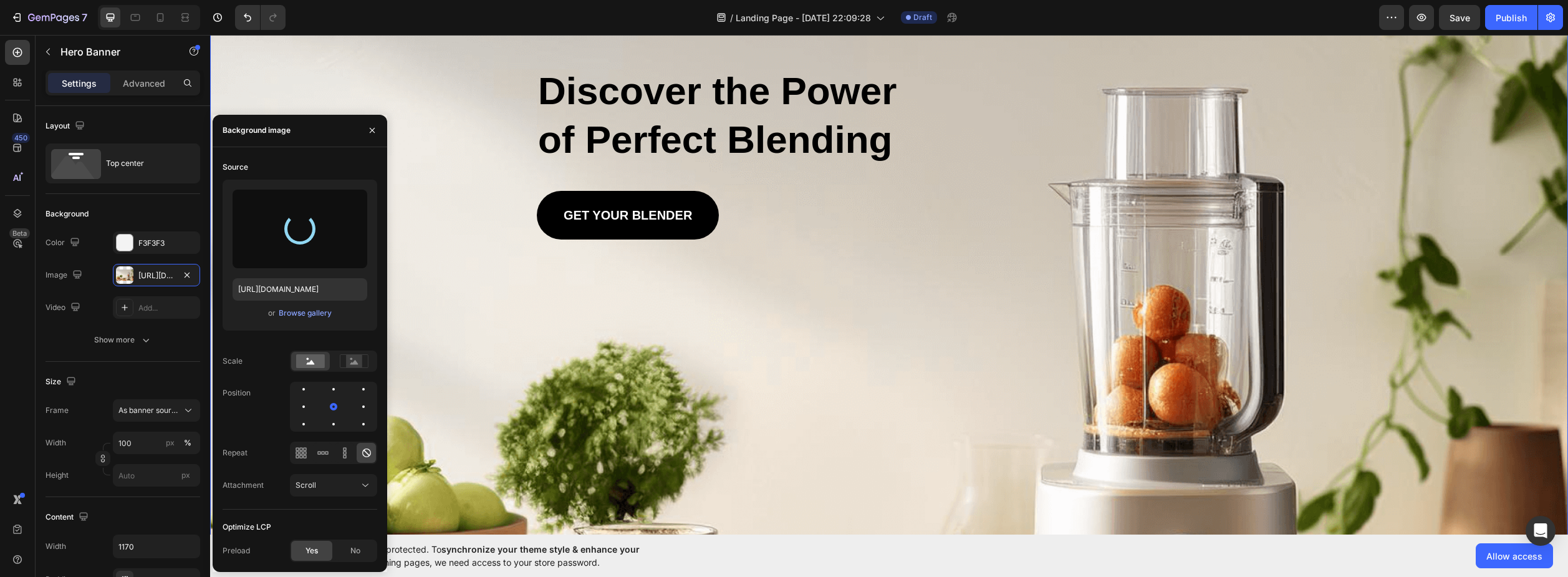
type input "https://cdn.shopify.com/s/files/1/0931/0076/9657/files/gempages_586314223911437…"
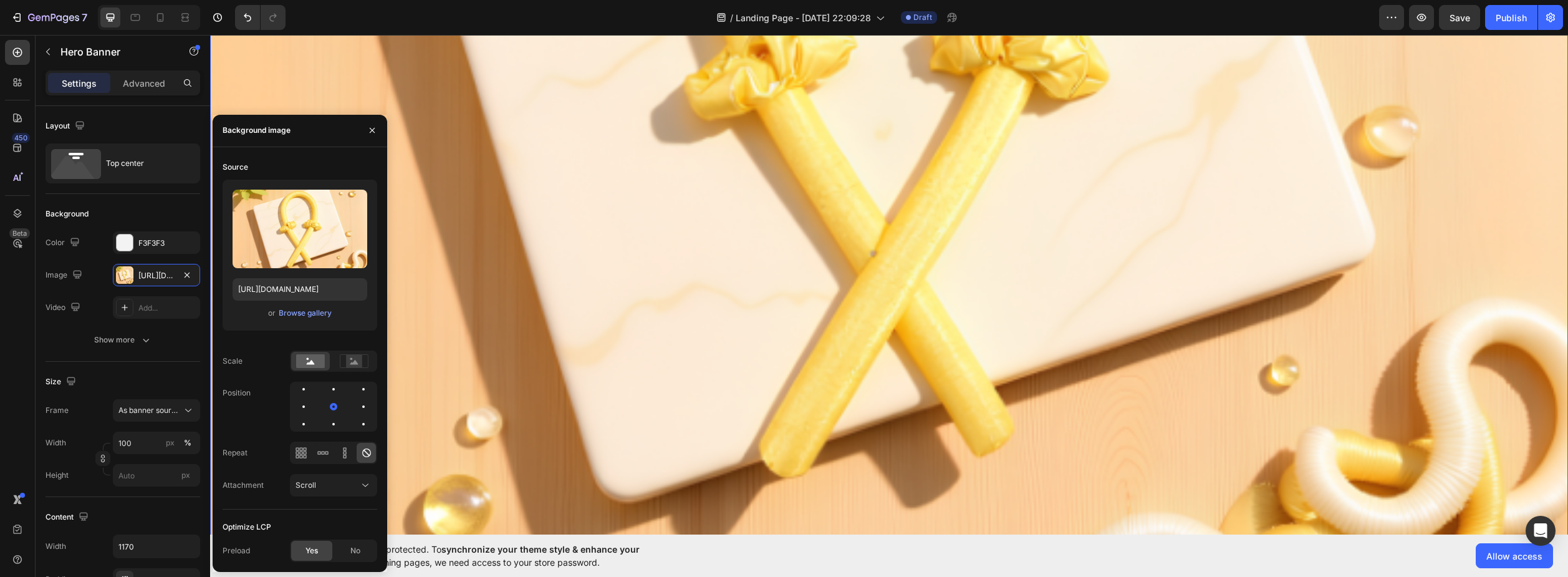
scroll to position [748, 0]
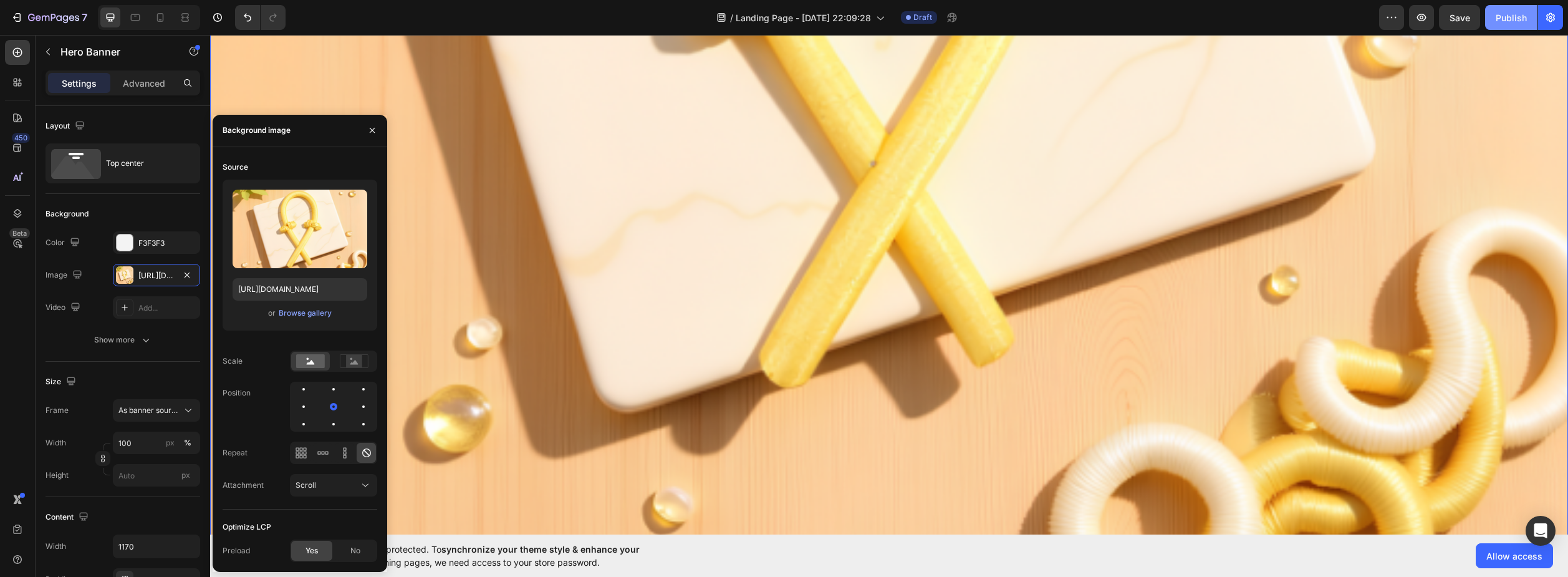
click at [1528, 21] on button "Publish" at bounding box center [1512, 17] width 53 height 25
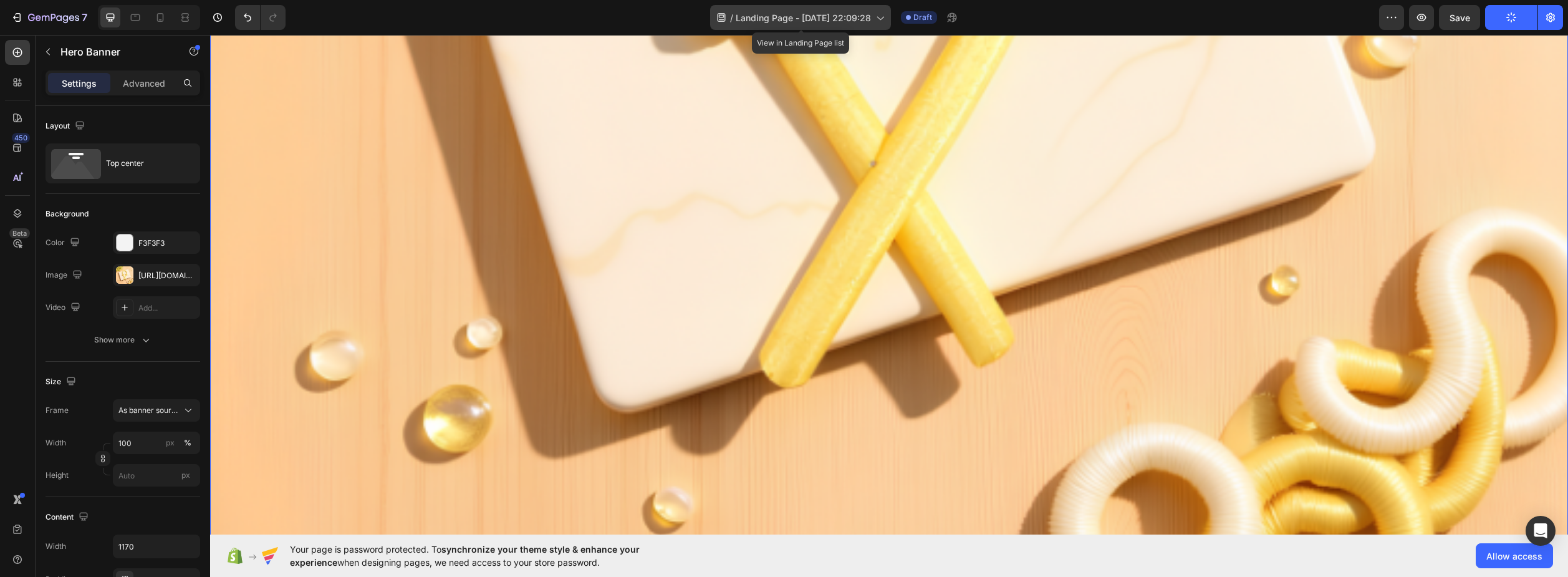
click at [865, 9] on div "/ Landing Page - Sep 27, 22:09:28" at bounding box center [800, 17] width 181 height 25
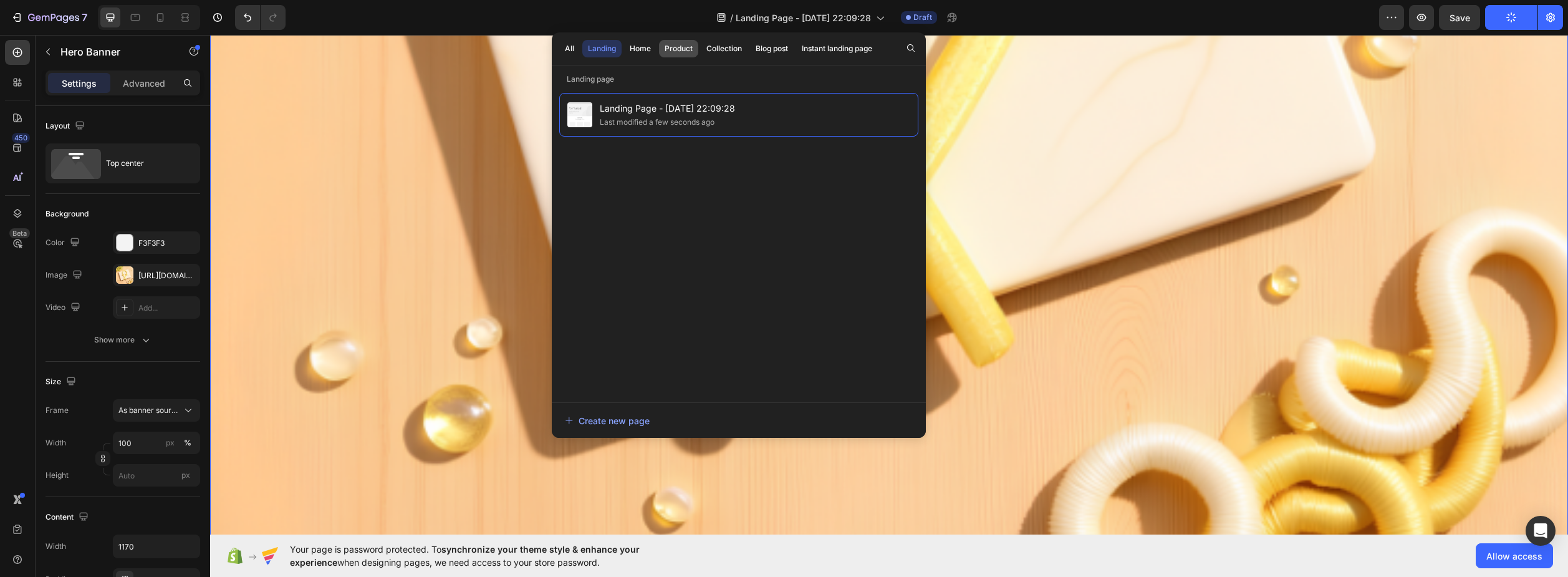
click at [683, 51] on div "Product" at bounding box center [679, 48] width 28 height 11
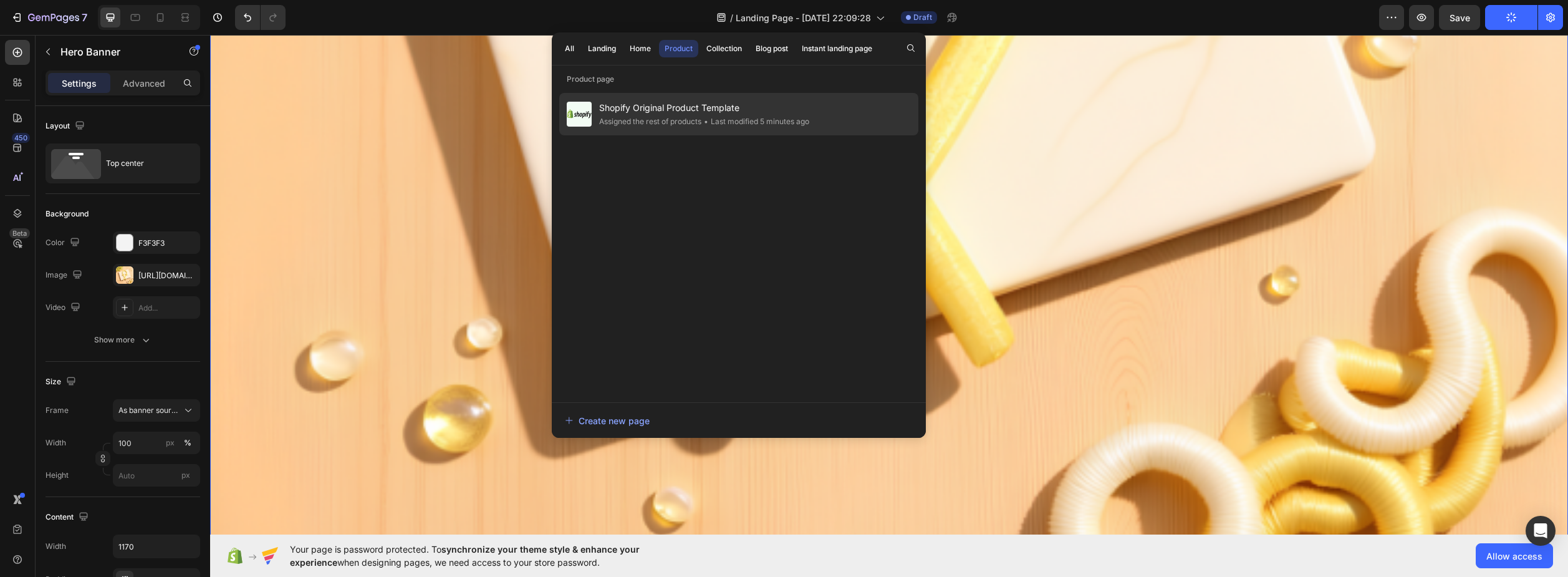
click at [681, 129] on div "Shopify Original Product Template Assigned the rest of products • Last modified…" at bounding box center [739, 114] width 359 height 43
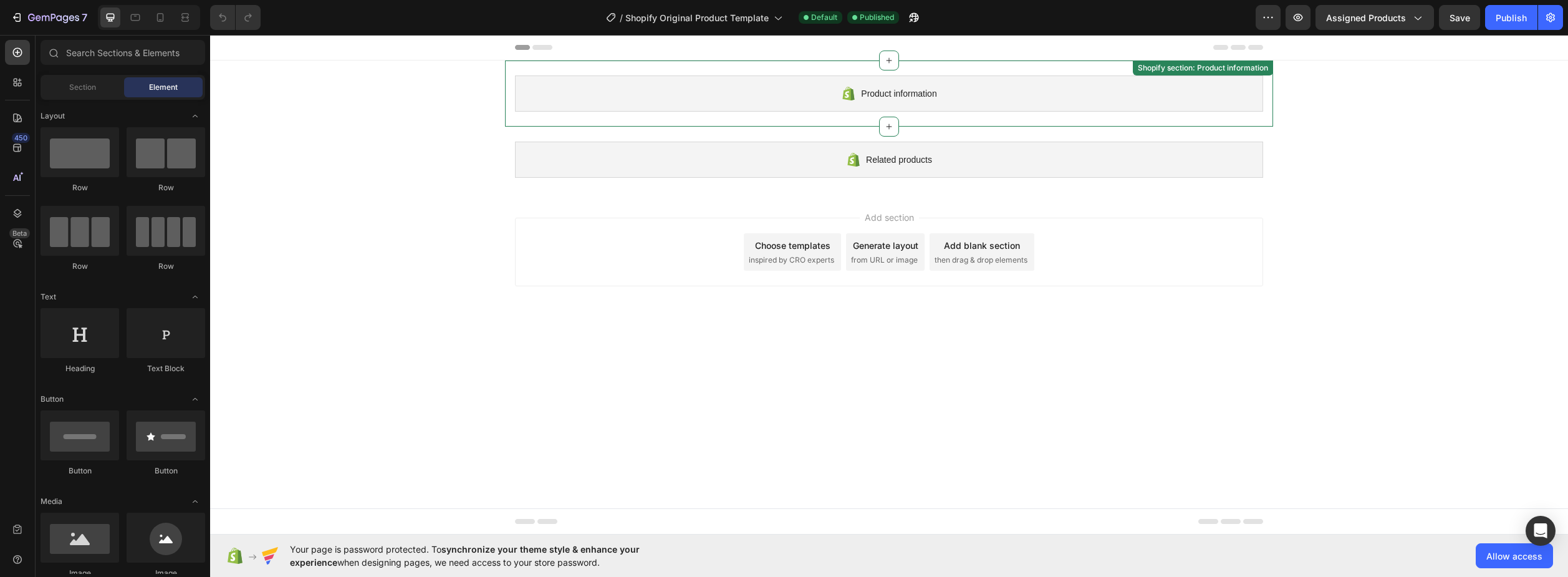
click at [890, 93] on span "Product information" at bounding box center [898, 94] width 75 height 15
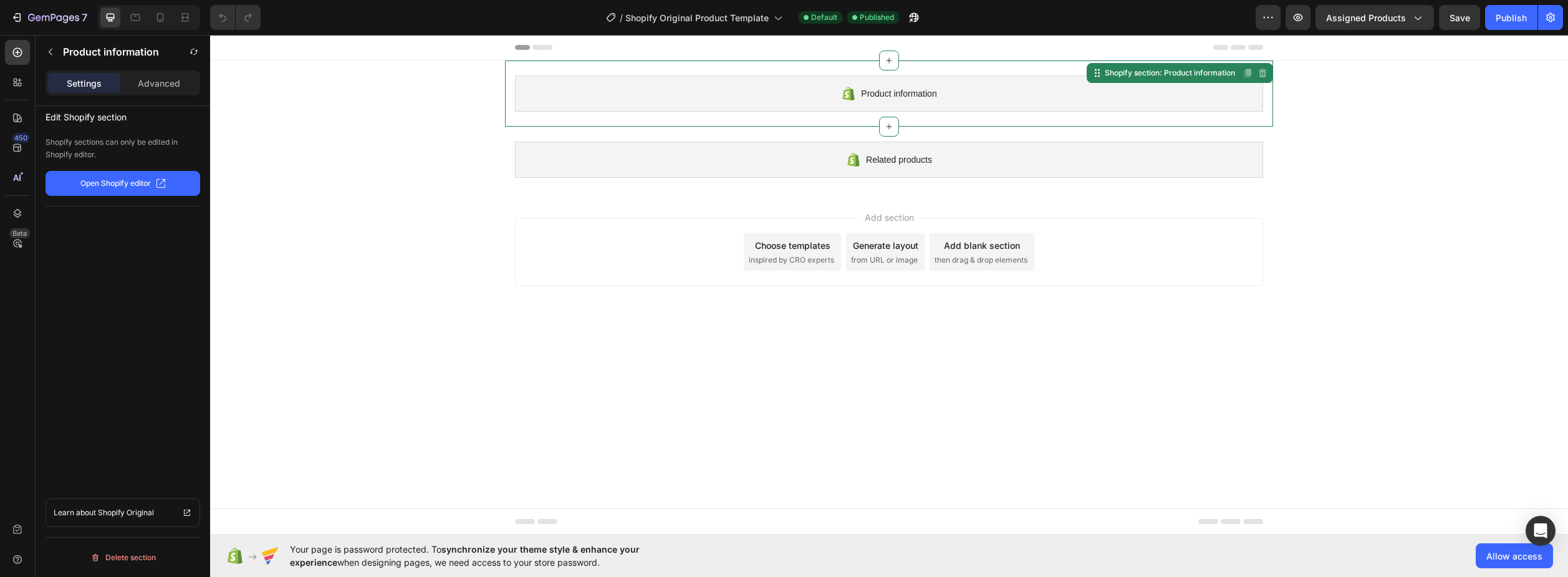
click at [941, 18] on div "/ Shopify Original Product Template Default Published" at bounding box center [763, 17] width 985 height 25
click at [879, 19] on span "Published" at bounding box center [876, 18] width 34 height 11
click at [757, 7] on div "/ Shopify Original Product Template" at bounding box center [695, 17] width 189 height 25
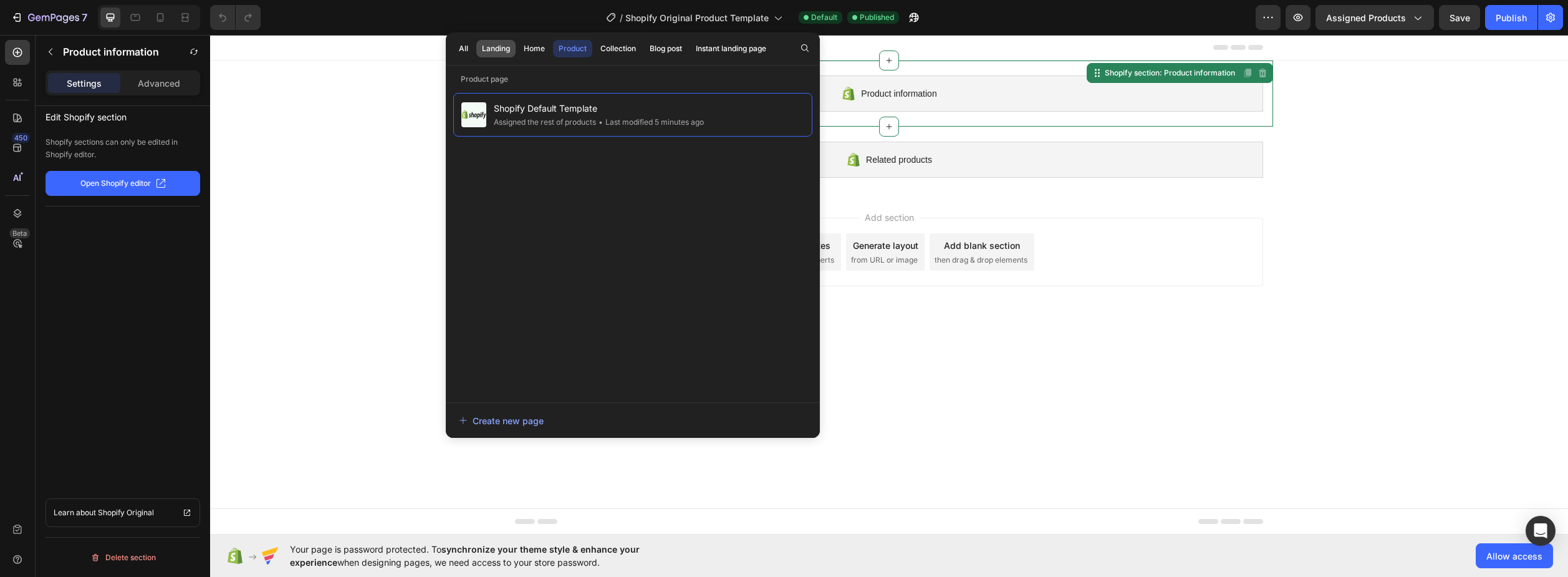
click at [486, 49] on div "Landing" at bounding box center [495, 48] width 28 height 11
click at [467, 49] on div "All" at bounding box center [464, 48] width 9 height 11
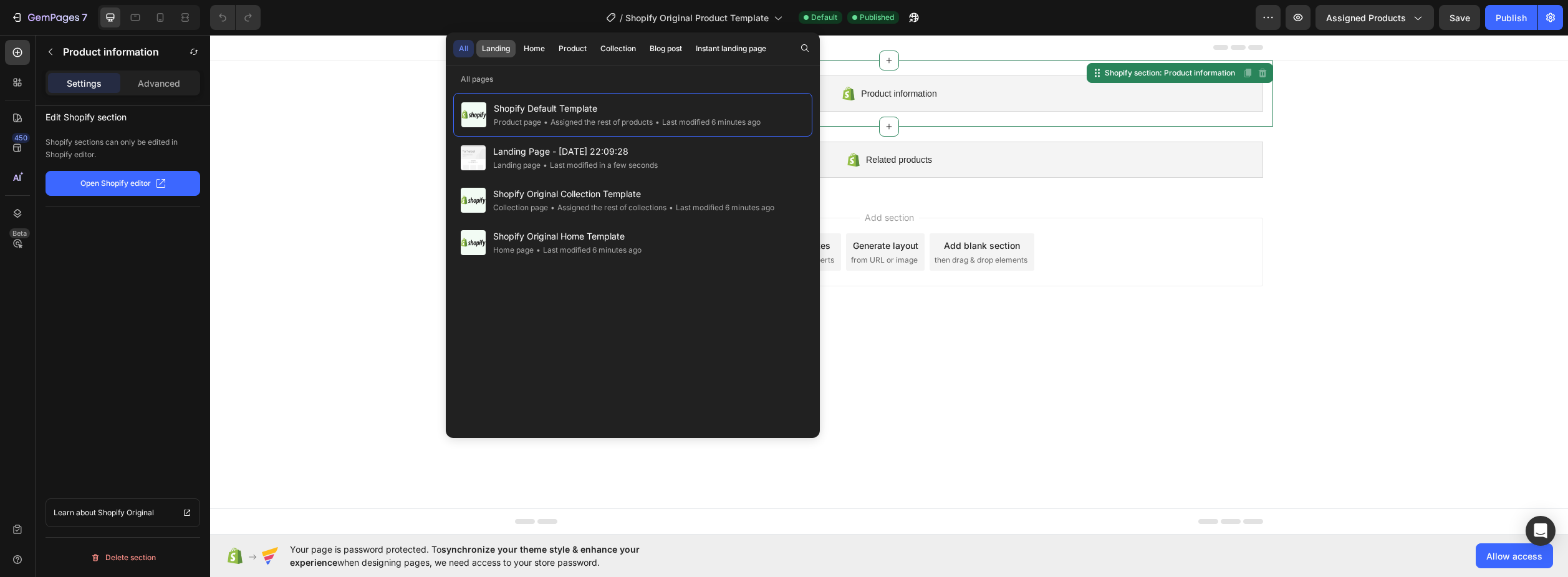
click at [501, 47] on div "Landing" at bounding box center [495, 48] width 28 height 11
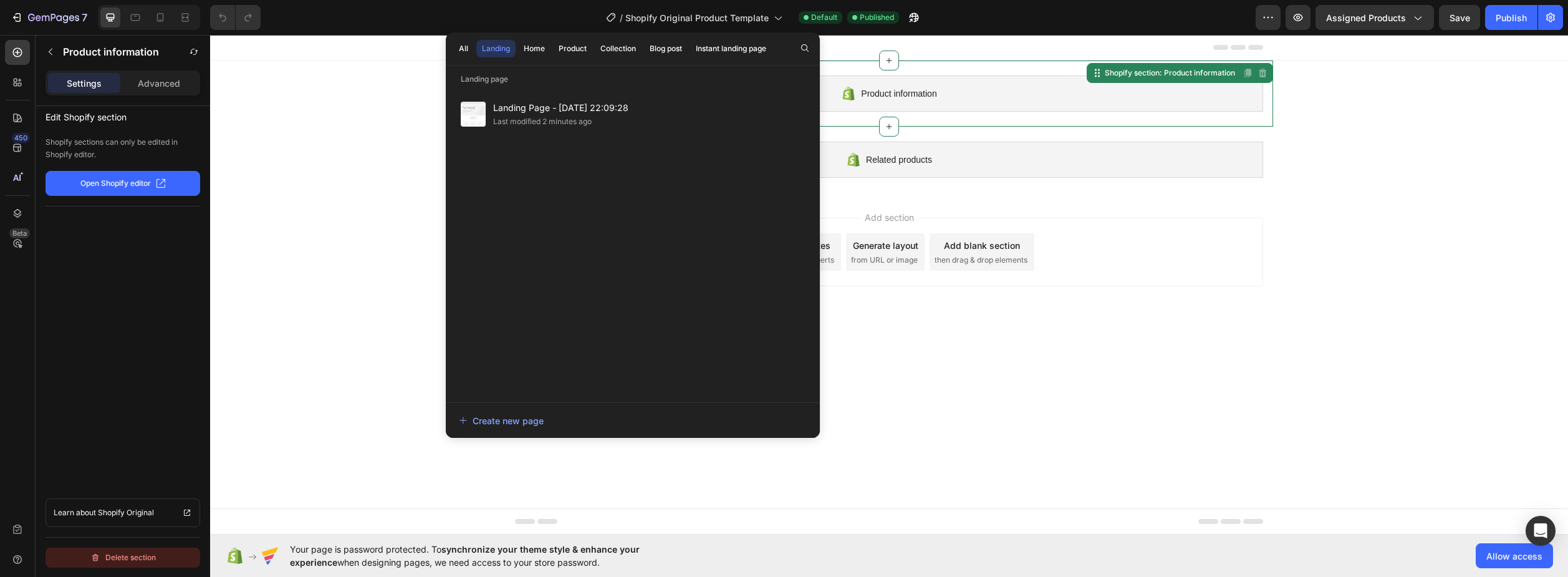
click at [127, 560] on div "Delete section" at bounding box center [123, 558] width 66 height 15
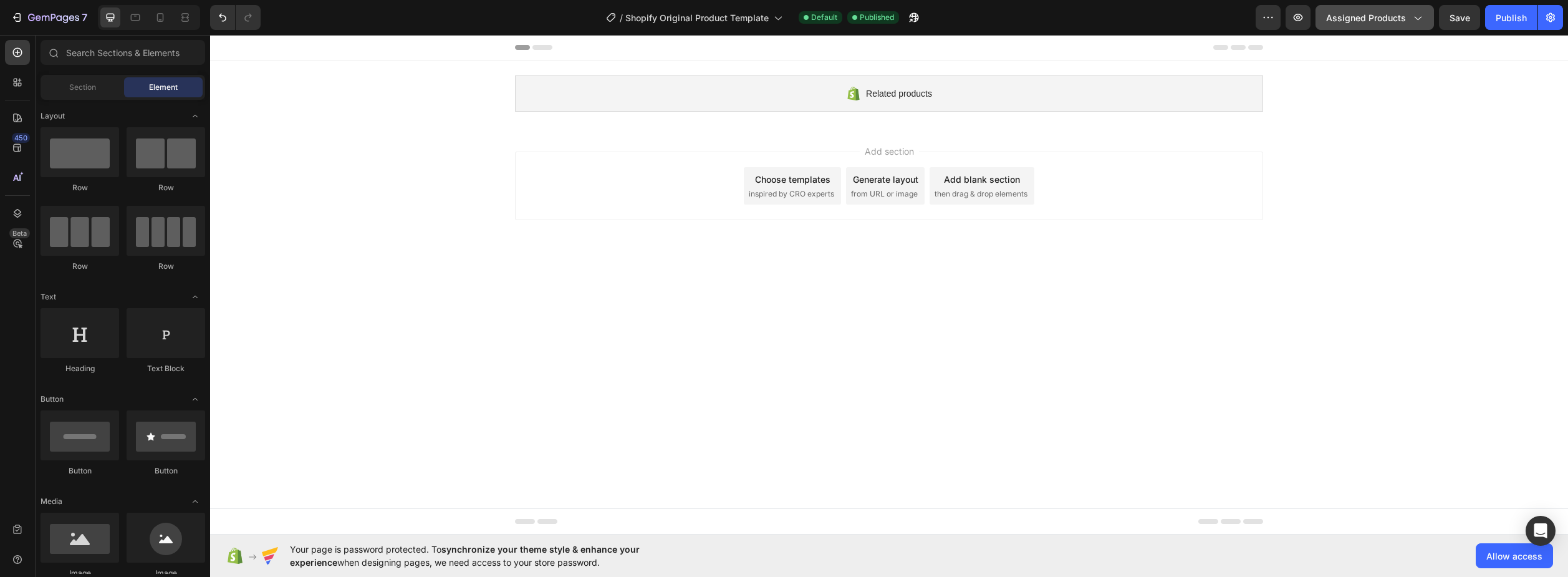
click at [1427, 17] on button "Assigned Products" at bounding box center [1375, 17] width 119 height 25
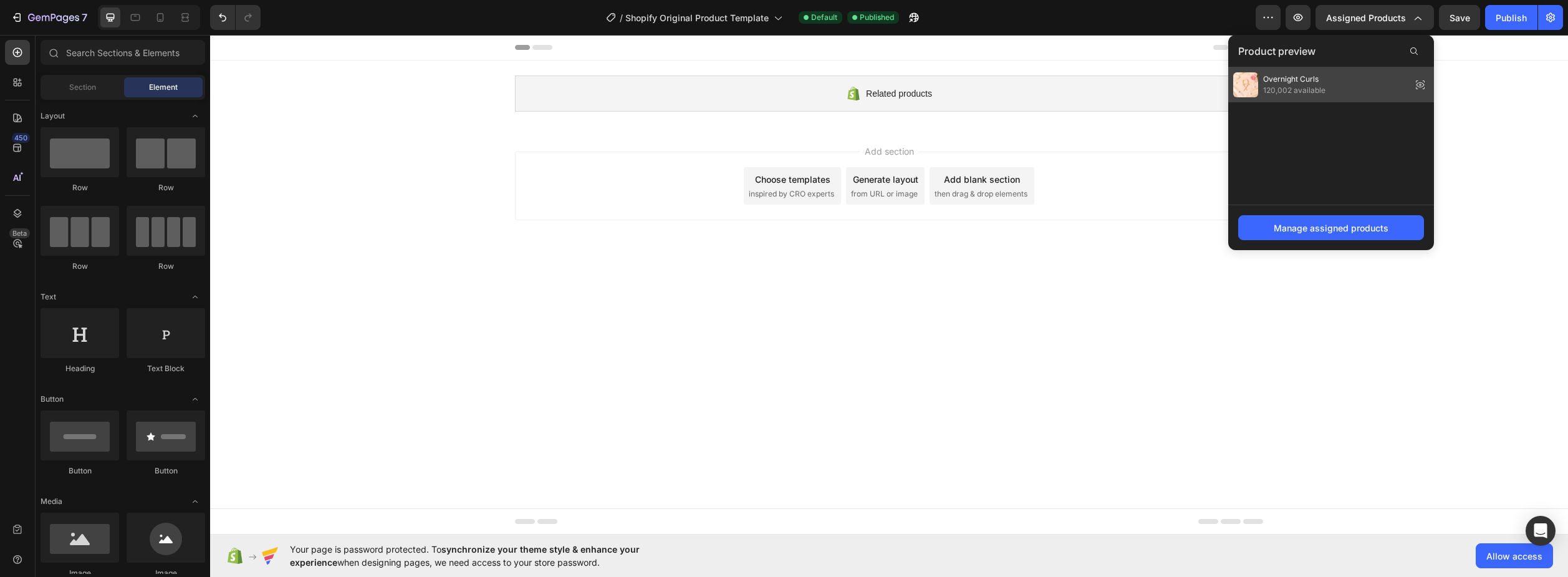
click at [1367, 85] on div "Overnight Curls 120,002 available" at bounding box center [1331, 85] width 206 height 35
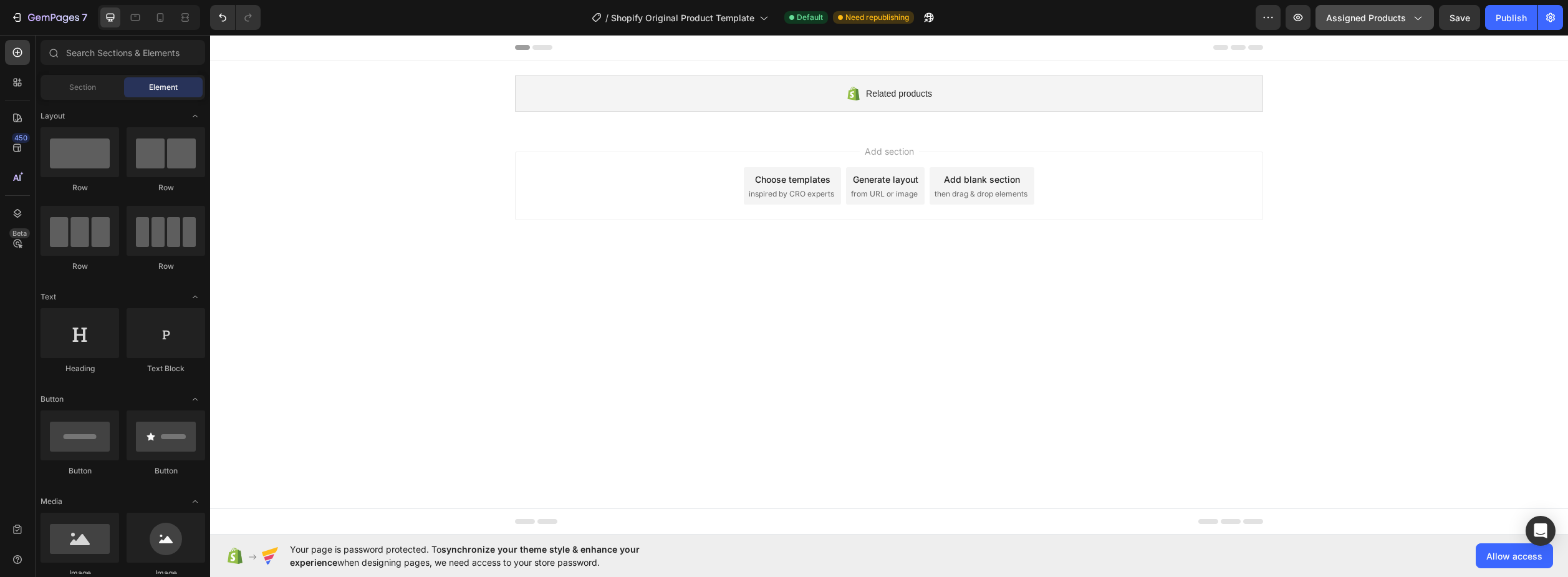
click at [1388, 17] on span "Assigned Products" at bounding box center [1366, 18] width 80 height 13
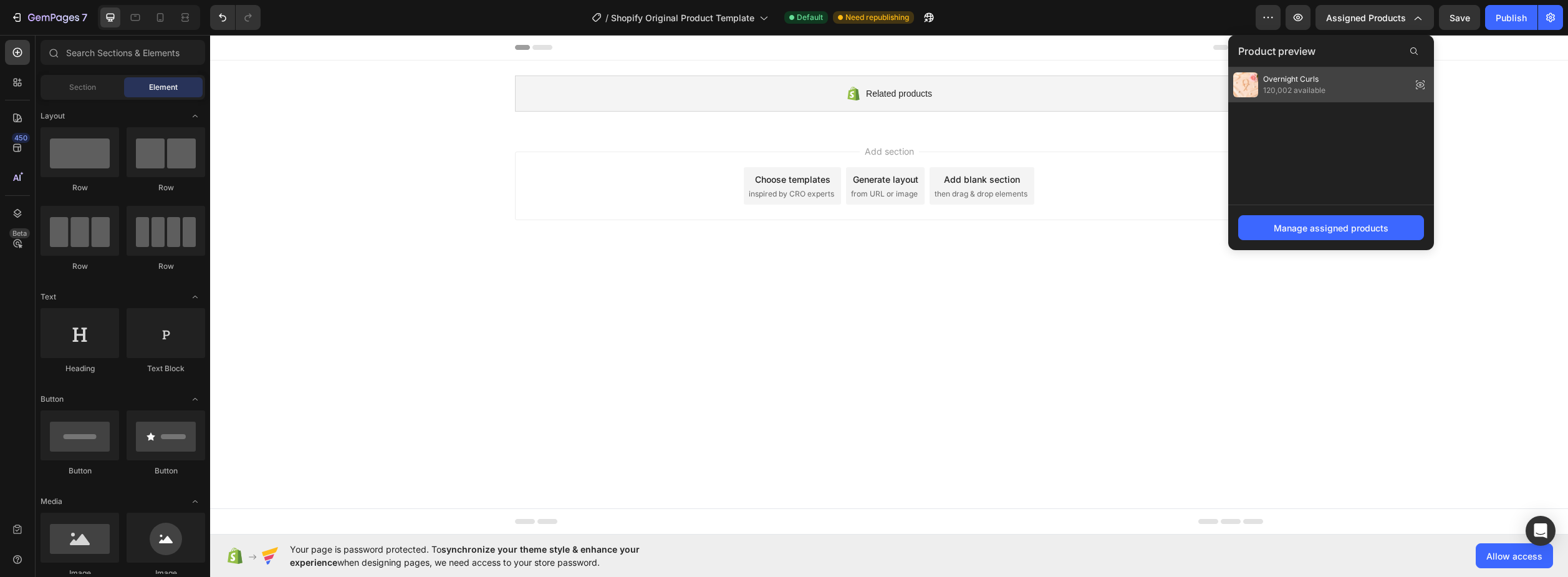
click at [1248, 83] on img at bounding box center [1246, 84] width 25 height 25
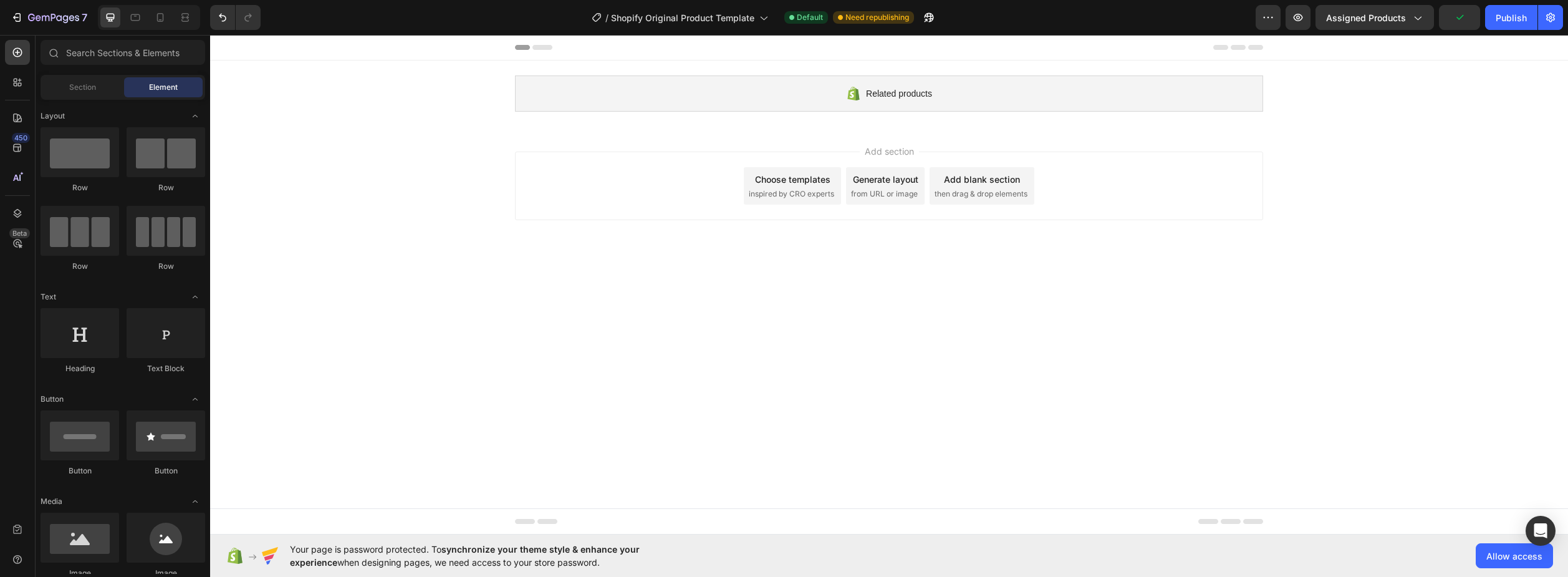
click at [1248, 83] on div "Related products" at bounding box center [889, 93] width 748 height 36
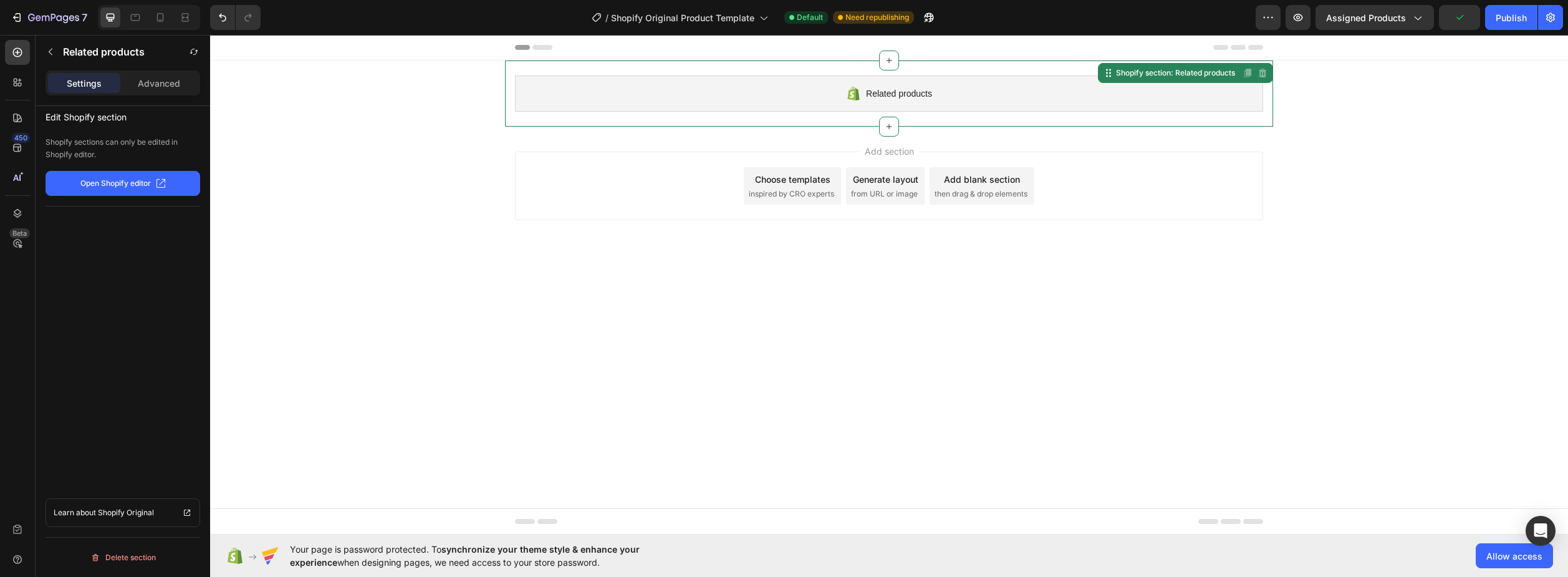
click at [1358, 81] on div "Related products Shopify section: Related products Disabled. Please edit in Sho…" at bounding box center [889, 93] width 1358 height 66
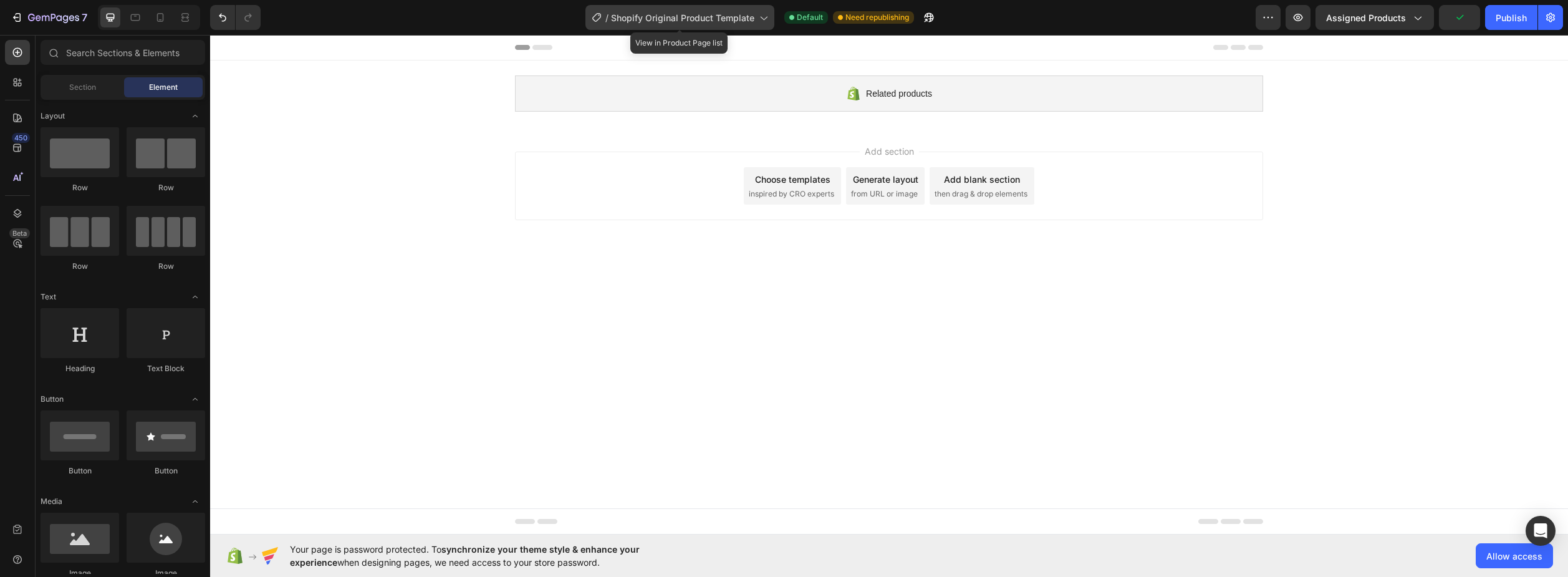
click at [709, 11] on span "Shopify Original Product Template" at bounding box center [683, 18] width 144 height 13
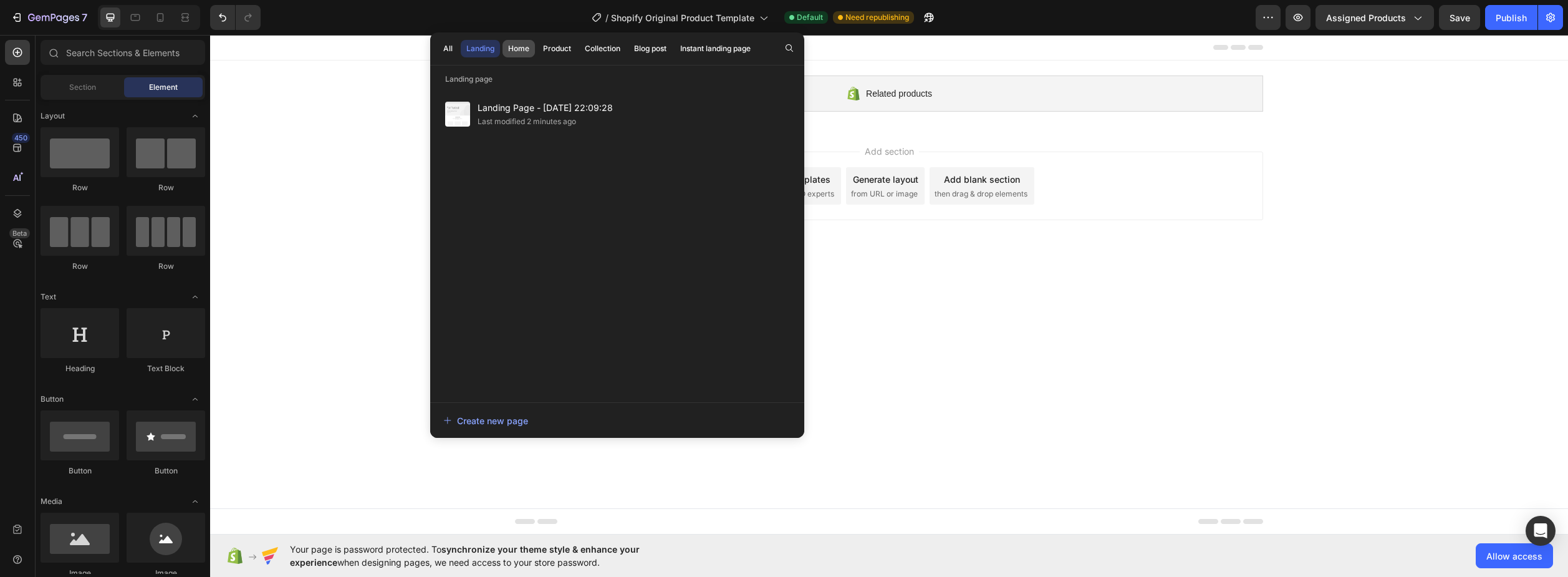
click at [528, 51] on div "Home" at bounding box center [519, 48] width 21 height 11
click at [551, 119] on div "Last modified 8 minutes ago" at bounding box center [527, 121] width 98 height 12
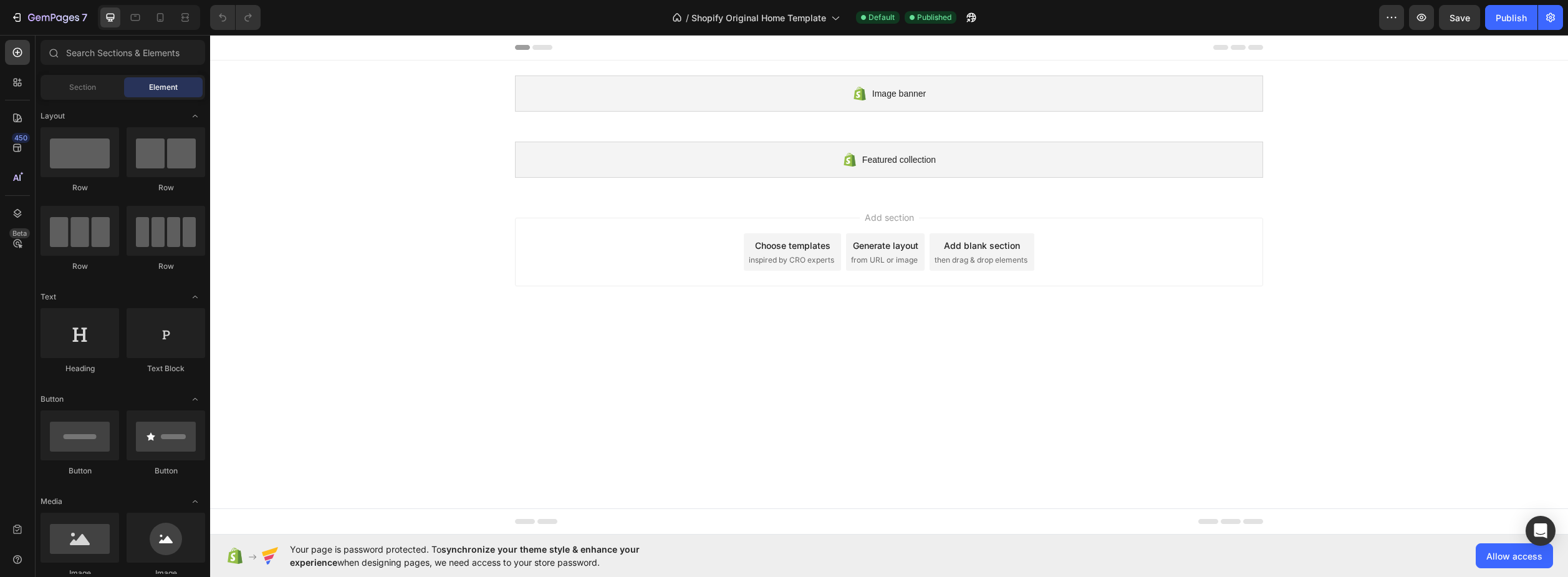
click at [816, 251] on div "Choose templates" at bounding box center [792, 245] width 75 height 13
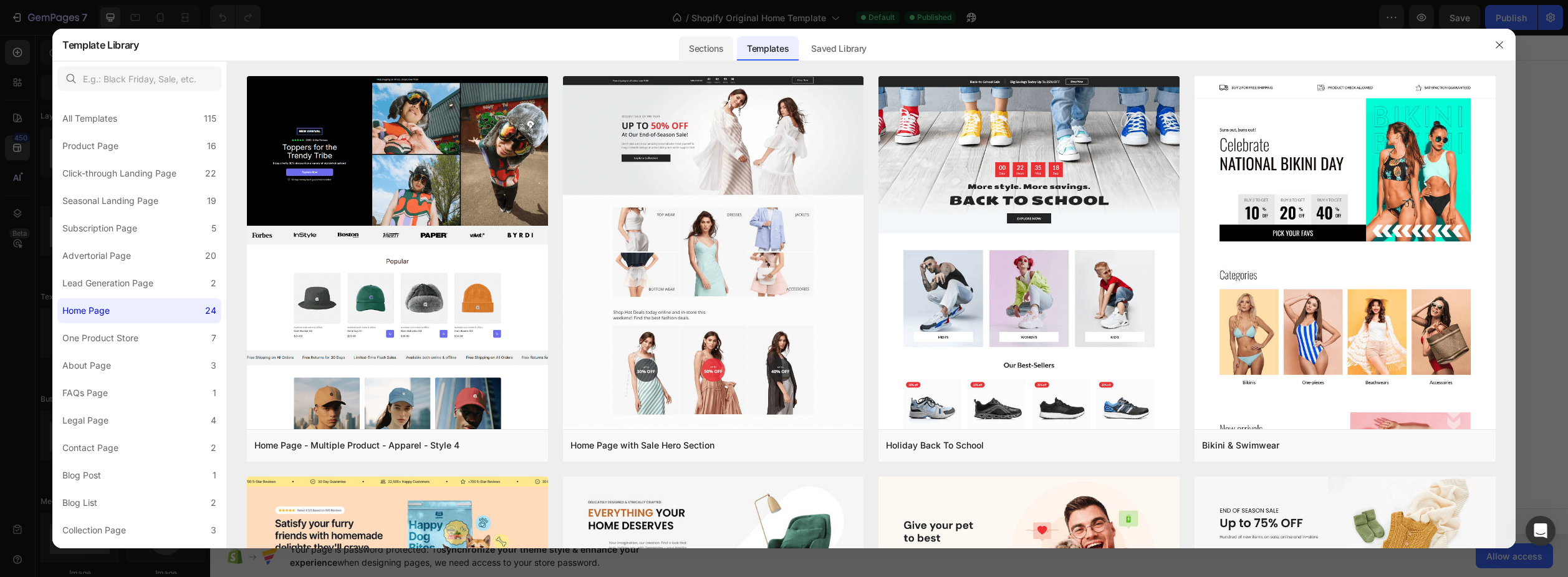
click at [718, 50] on div "Sections" at bounding box center [706, 48] width 55 height 25
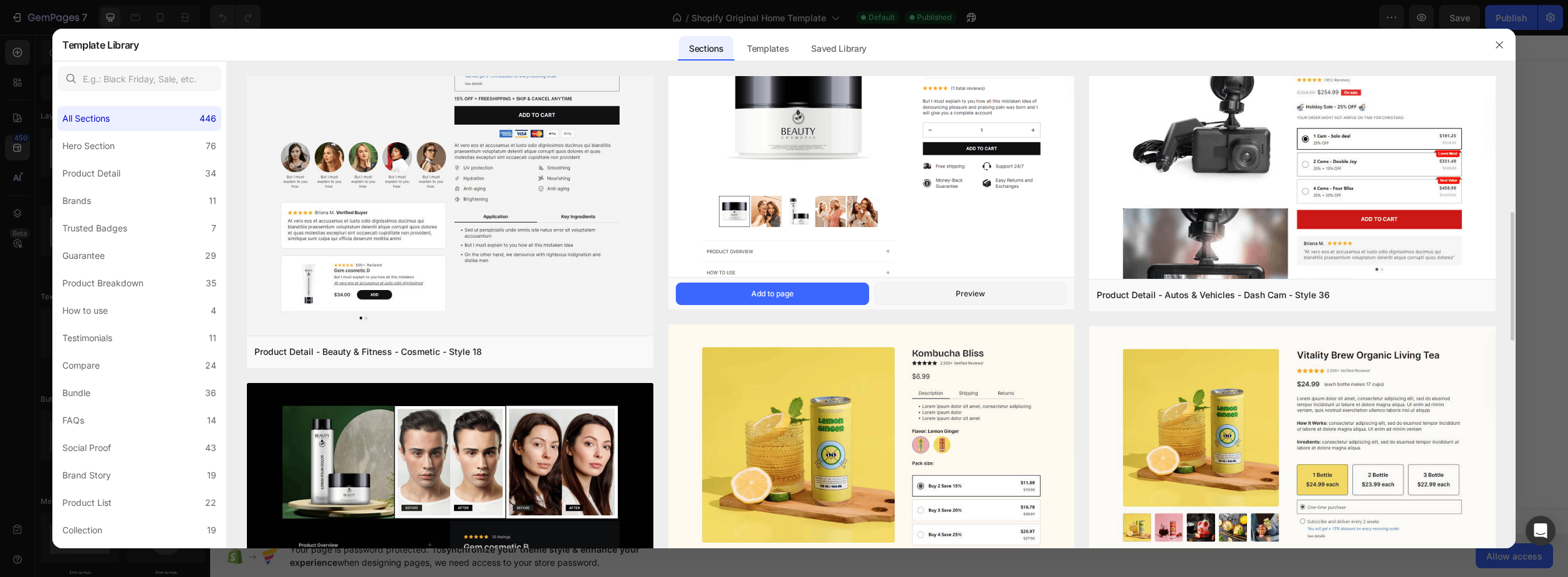
scroll to position [686, 0]
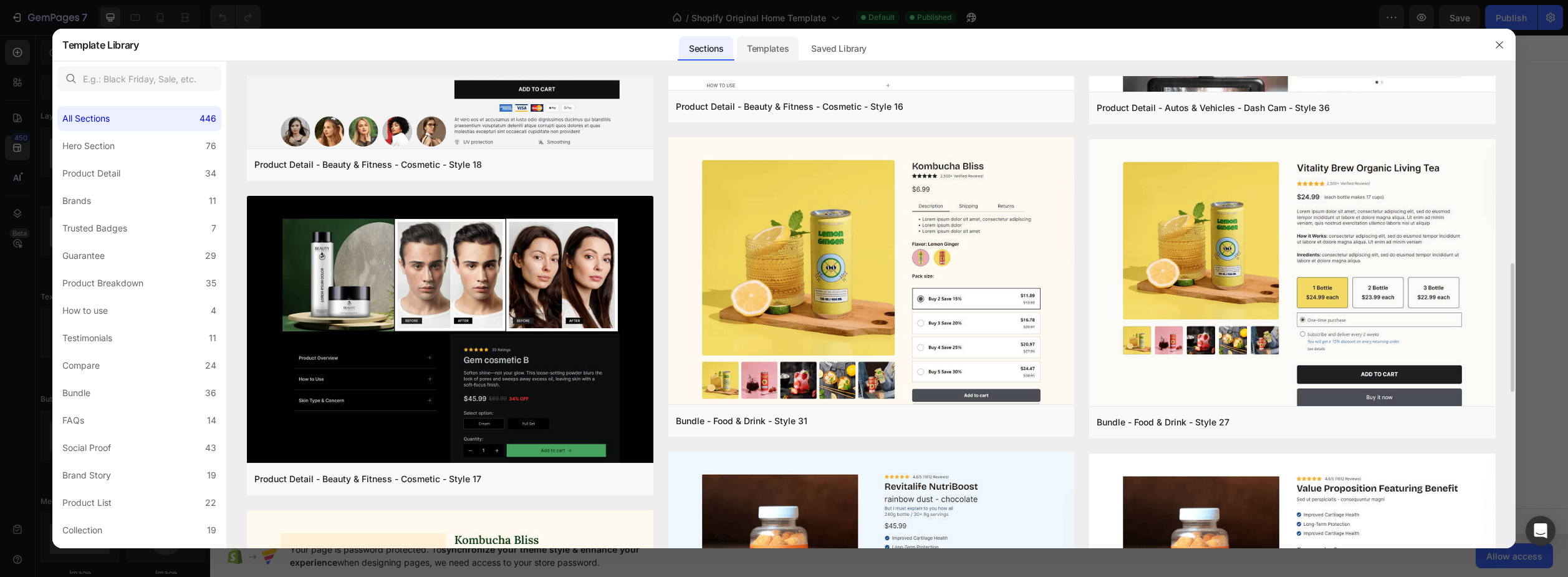
click at [772, 43] on div "Templates" at bounding box center [768, 48] width 62 height 25
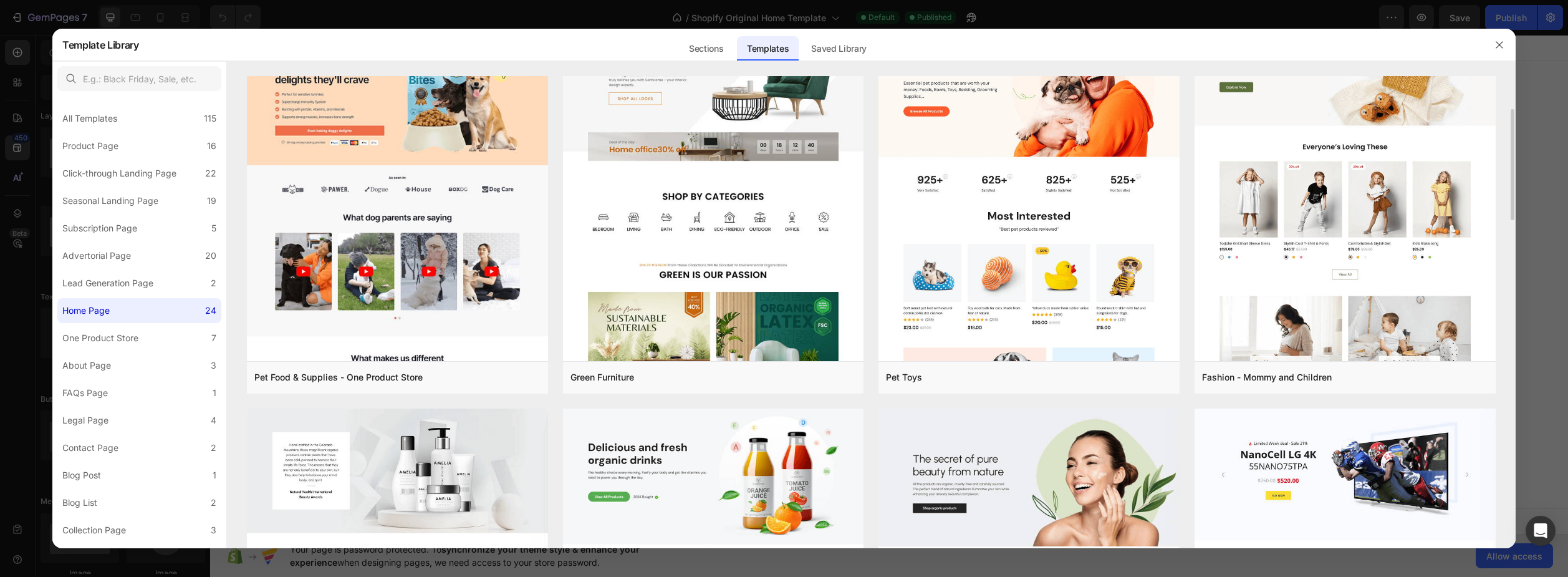
scroll to position [406, 0]
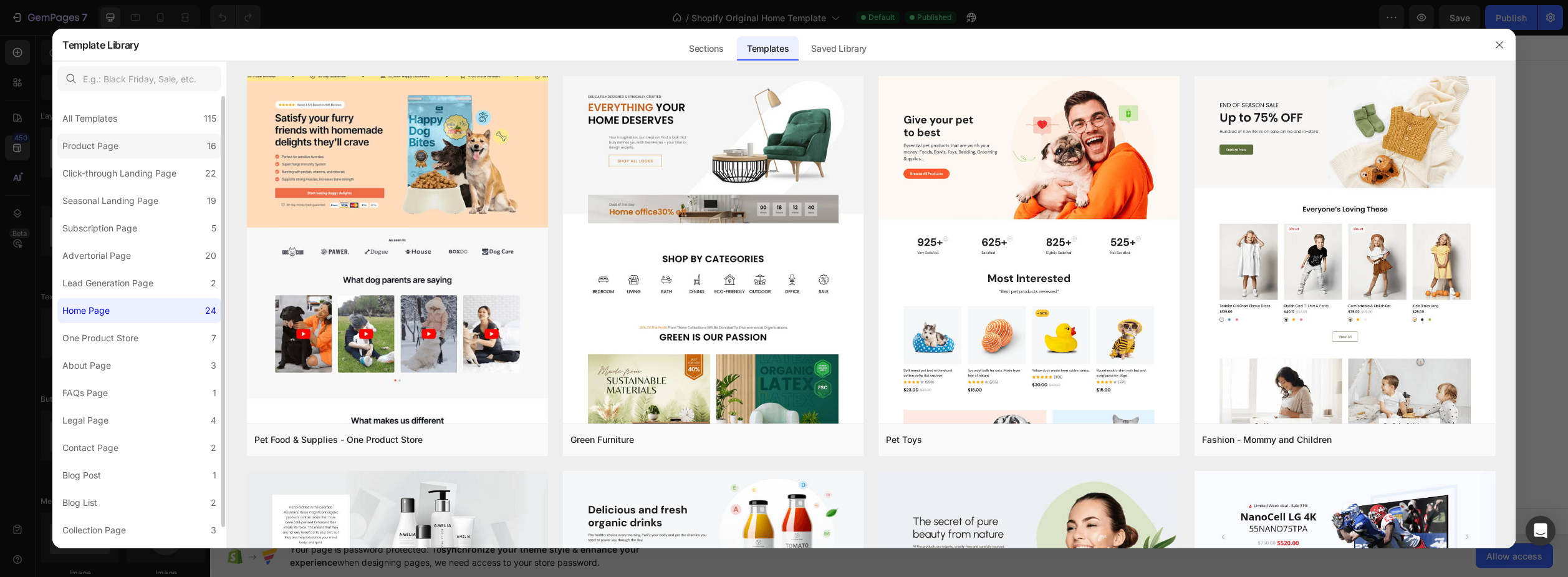
click at [151, 144] on label "Product Page 16" at bounding box center [139, 145] width 164 height 25
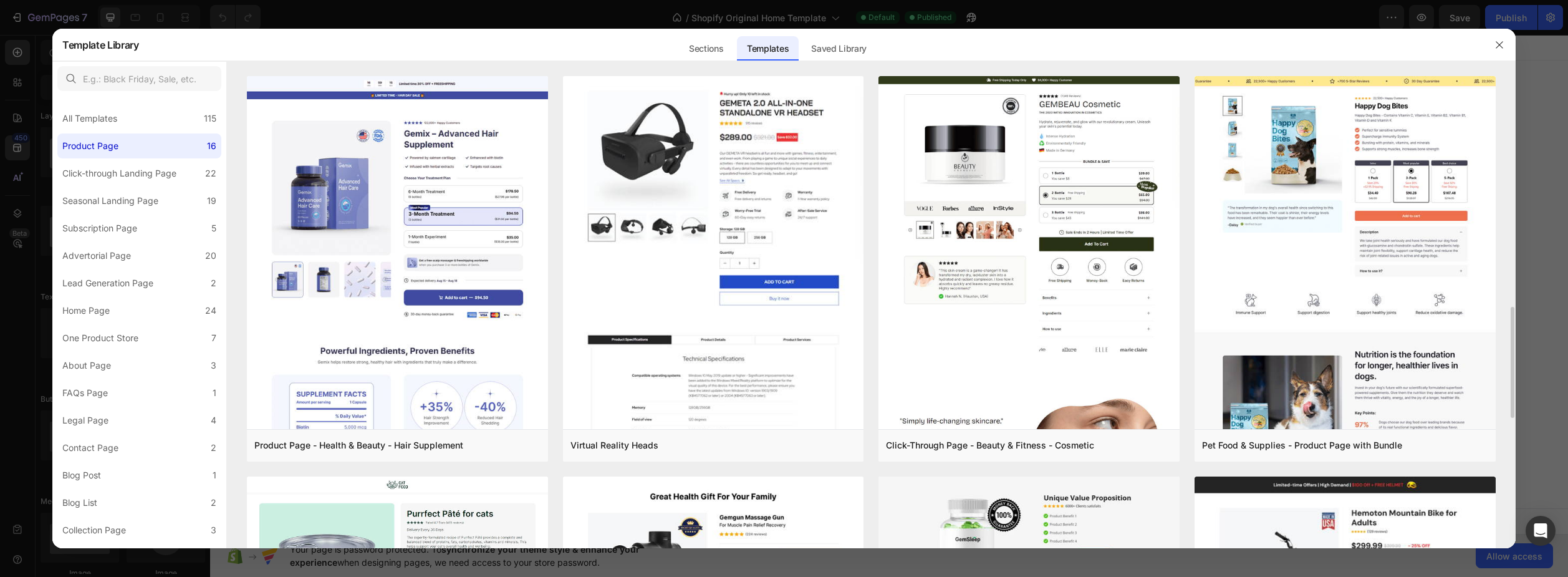
scroll to position [312, 0]
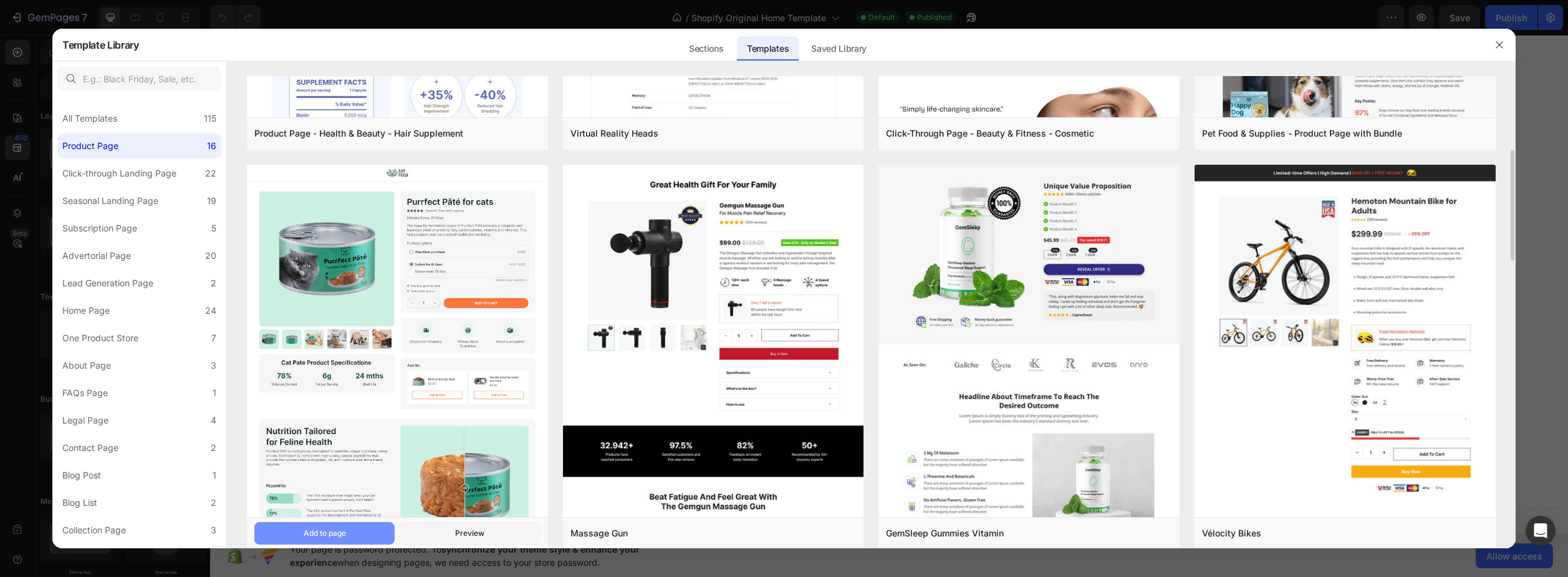
click at [363, 535] on button "Add to page" at bounding box center [324, 533] width 140 height 22
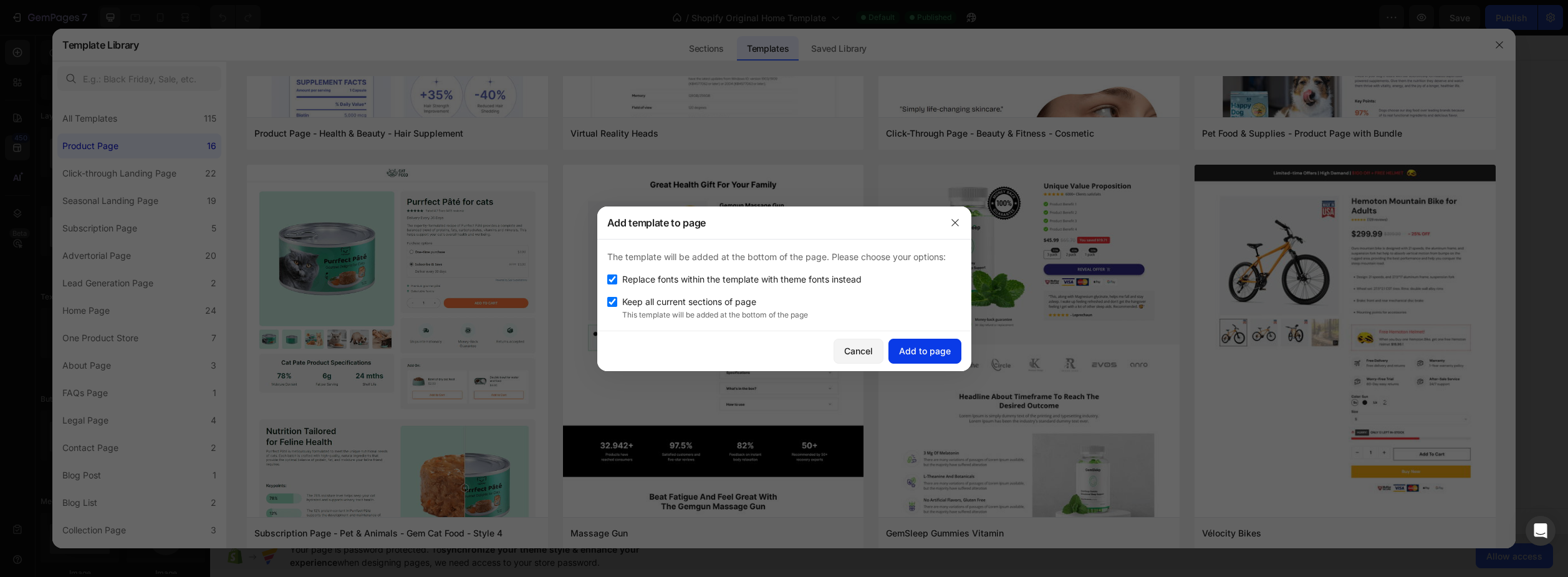
click at [909, 351] on div "Add to page" at bounding box center [925, 351] width 52 height 13
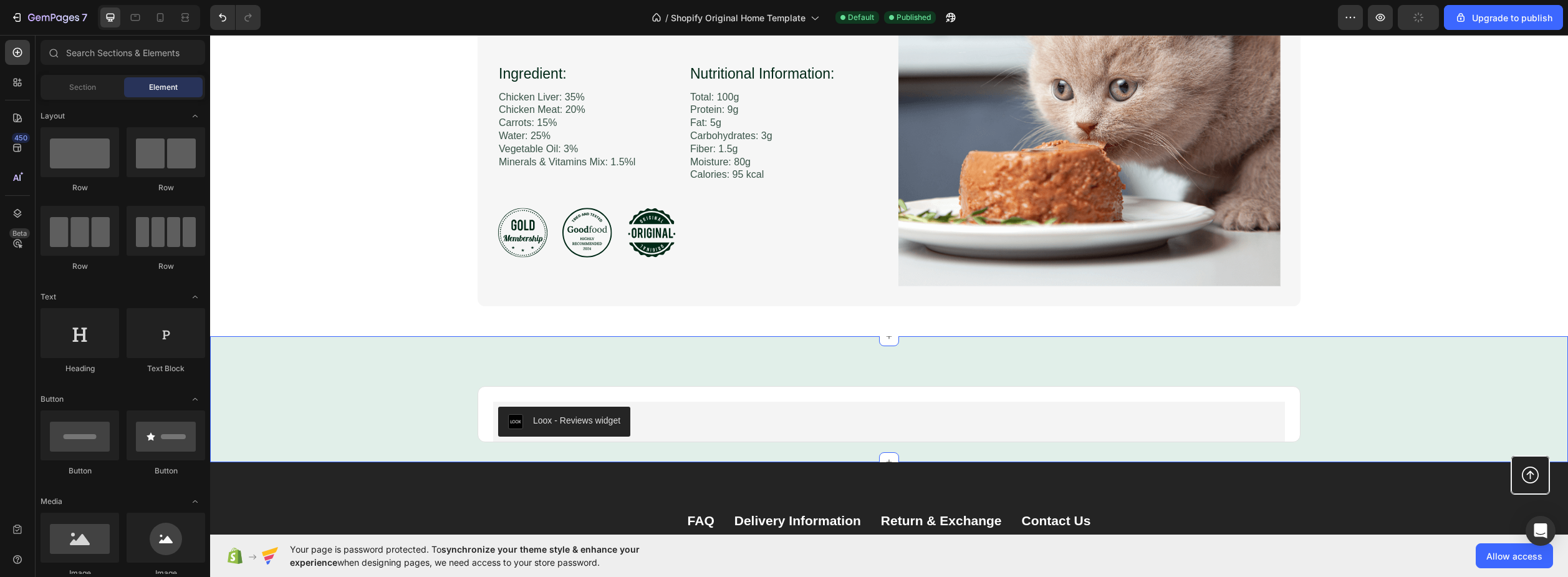
scroll to position [2120, 0]
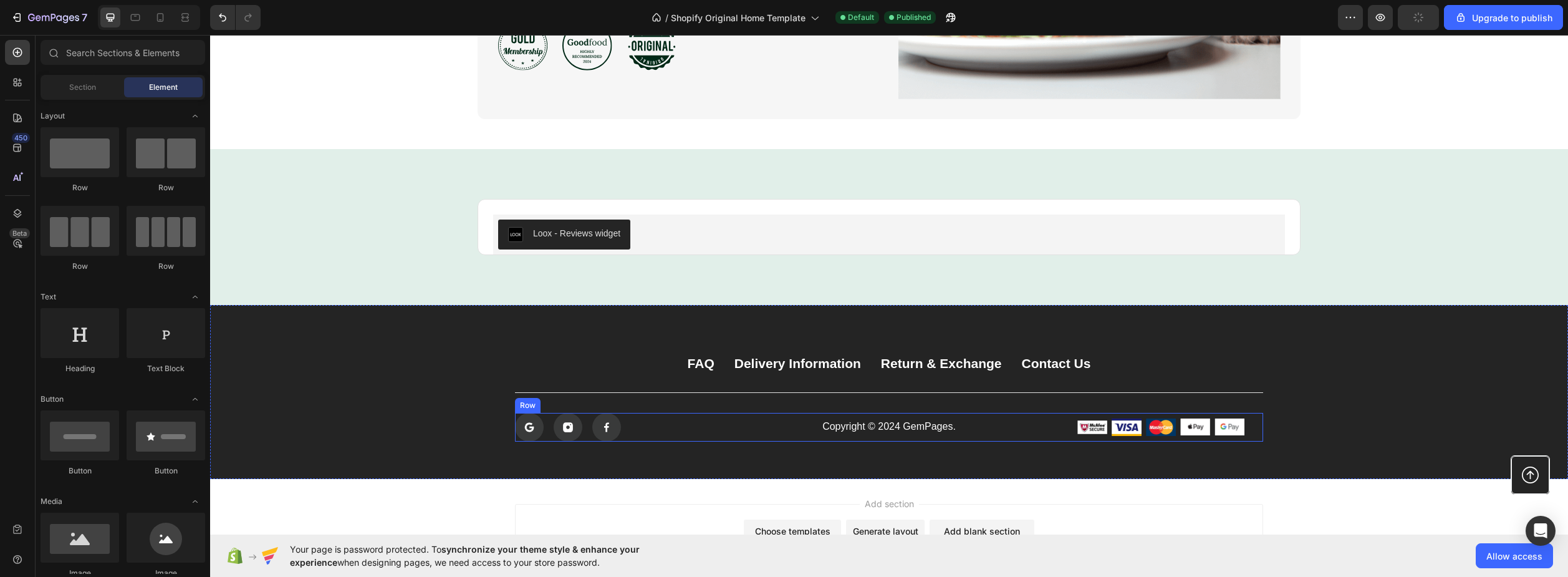
click at [1009, 431] on div "Icon Icon Icon Row Copyright © 2024 GemPages. Text Block Image Image Image Imag…" at bounding box center [889, 427] width 748 height 29
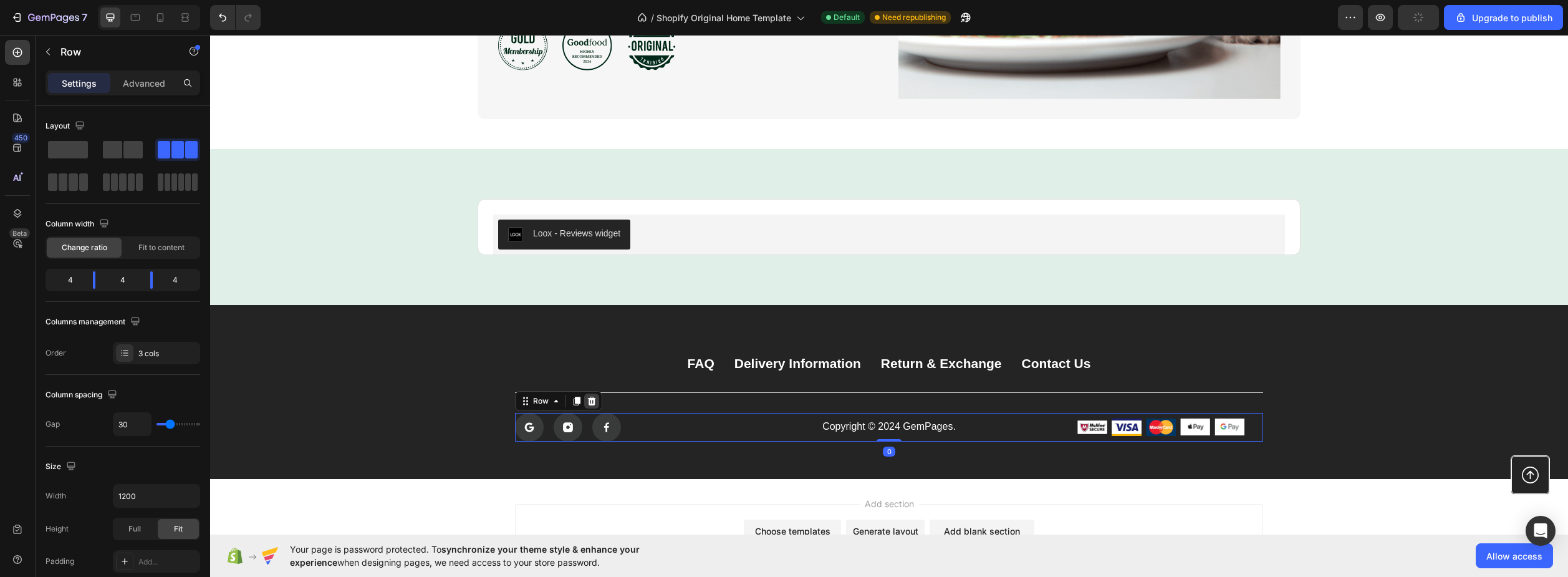
click at [589, 399] on icon at bounding box center [592, 400] width 8 height 8
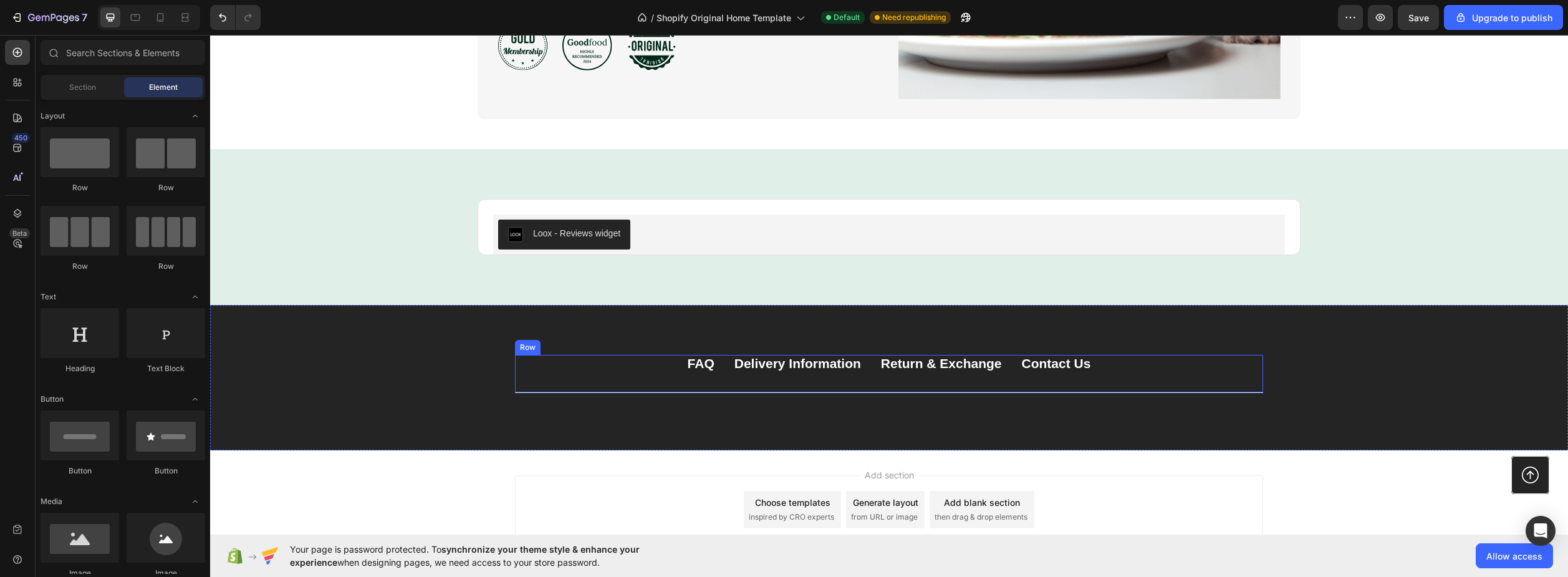
click at [832, 379] on div "FAQ Button Delivery Information Button Return & Exchange Button Contact Us Butt…" at bounding box center [889, 373] width 748 height 38
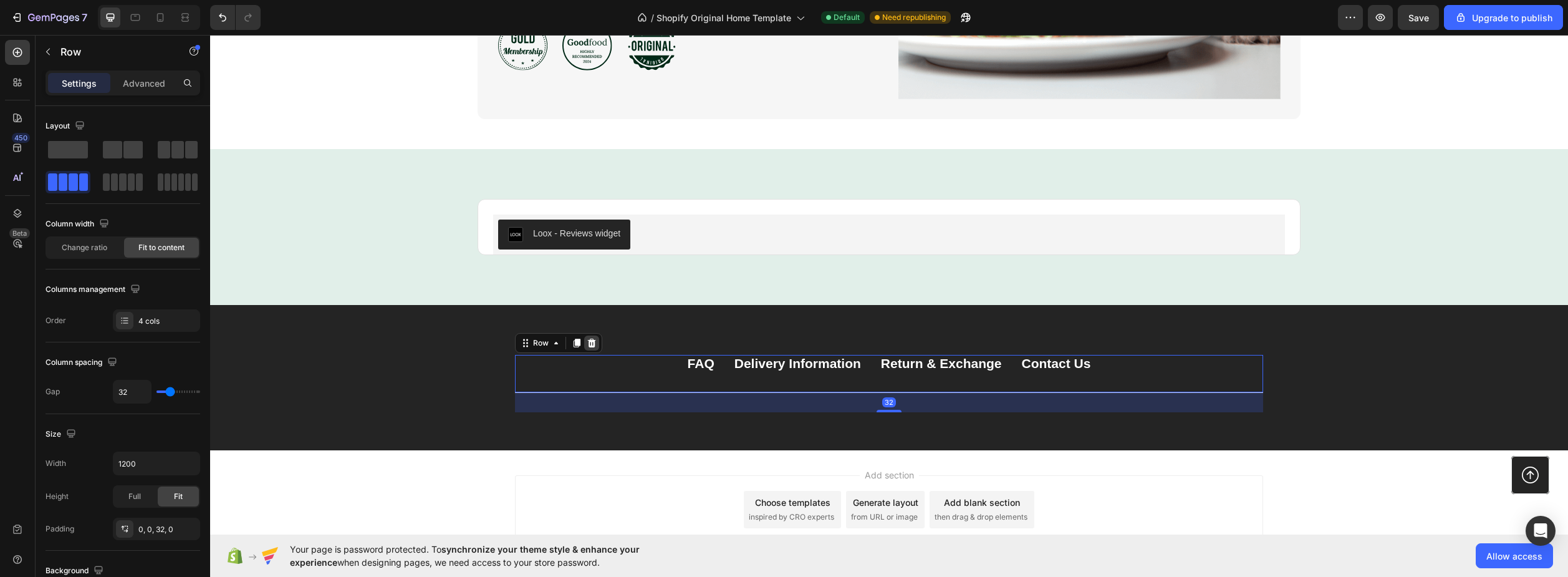
click at [588, 341] on icon at bounding box center [592, 343] width 8 height 8
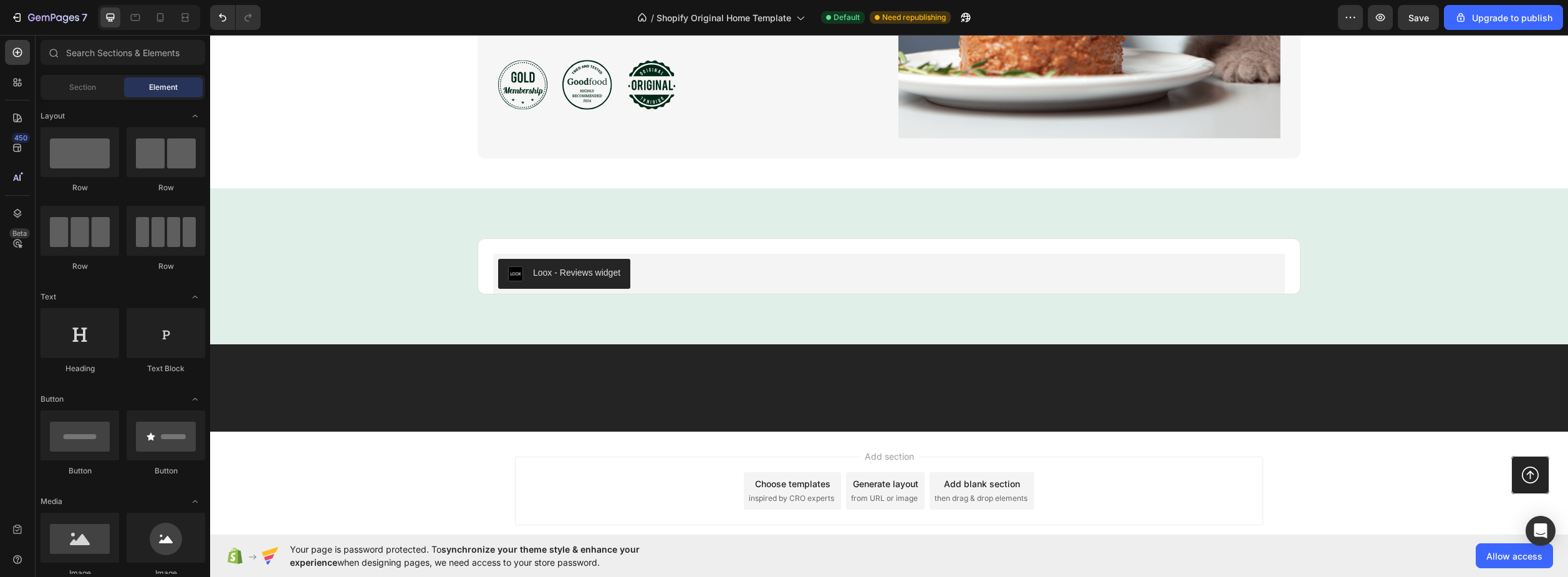
scroll to position [1871, 0]
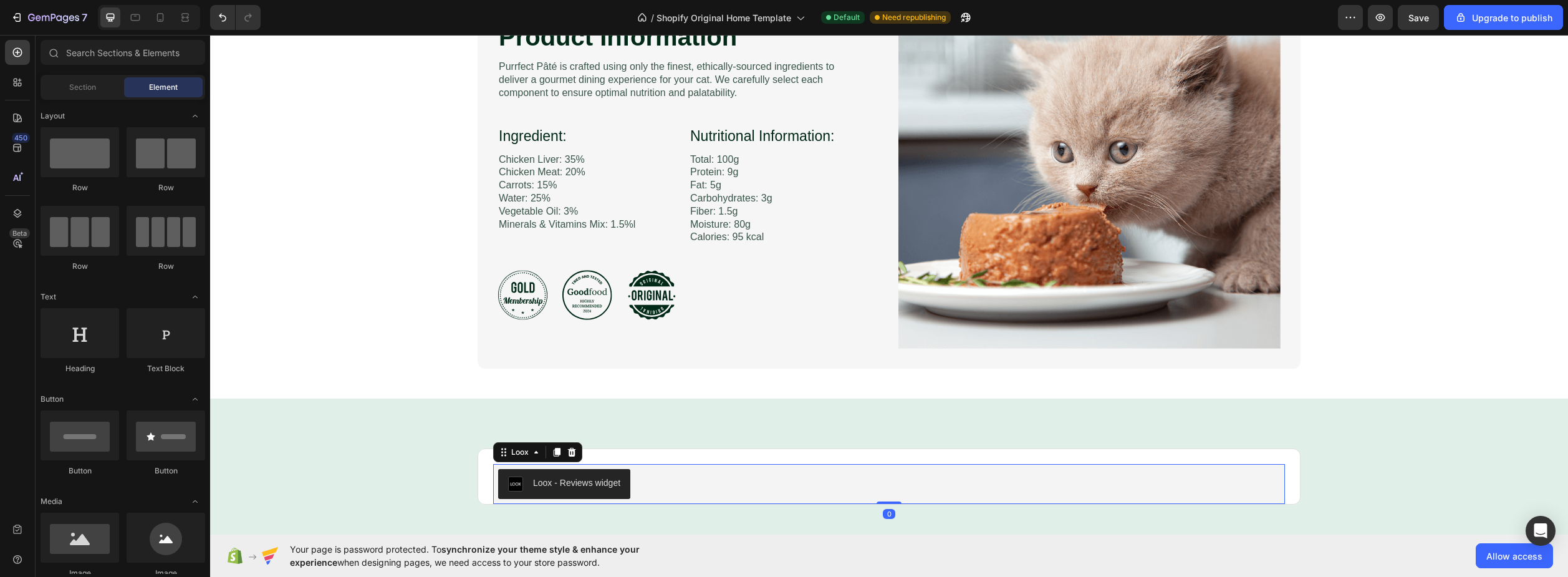
click at [658, 478] on div "Loox - Reviews widget" at bounding box center [889, 483] width 782 height 30
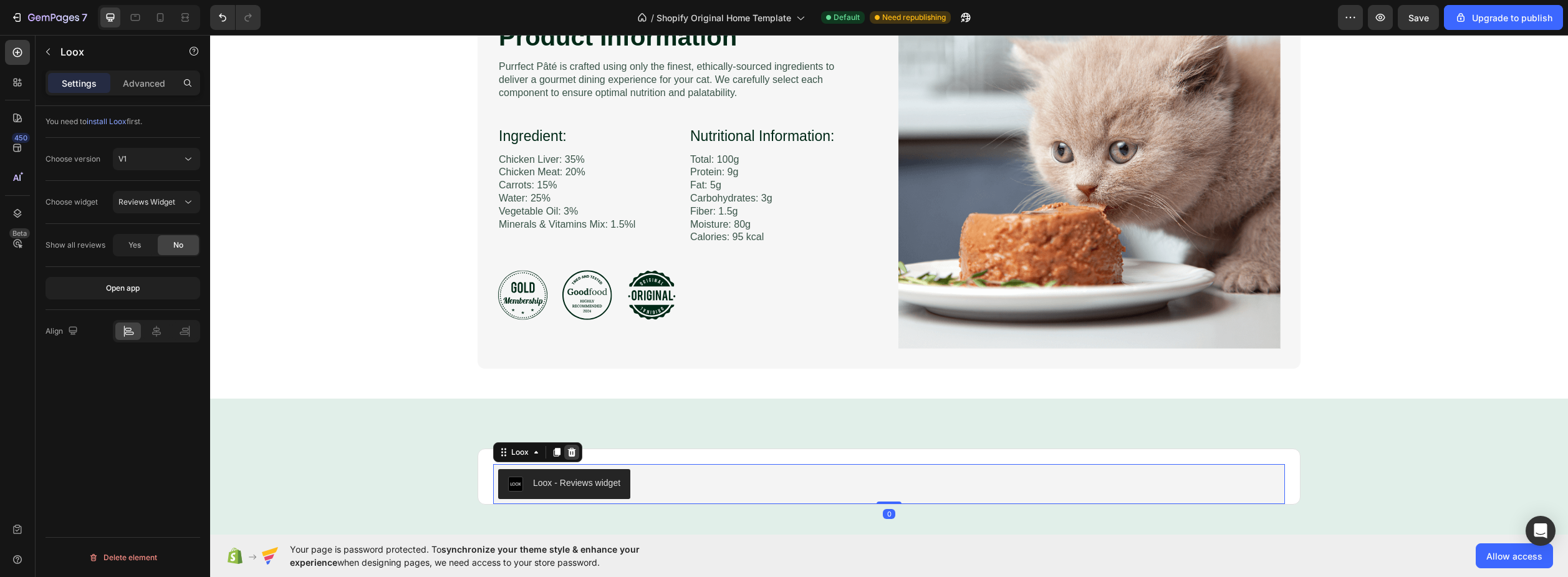
click at [567, 451] on icon at bounding box center [571, 452] width 10 height 10
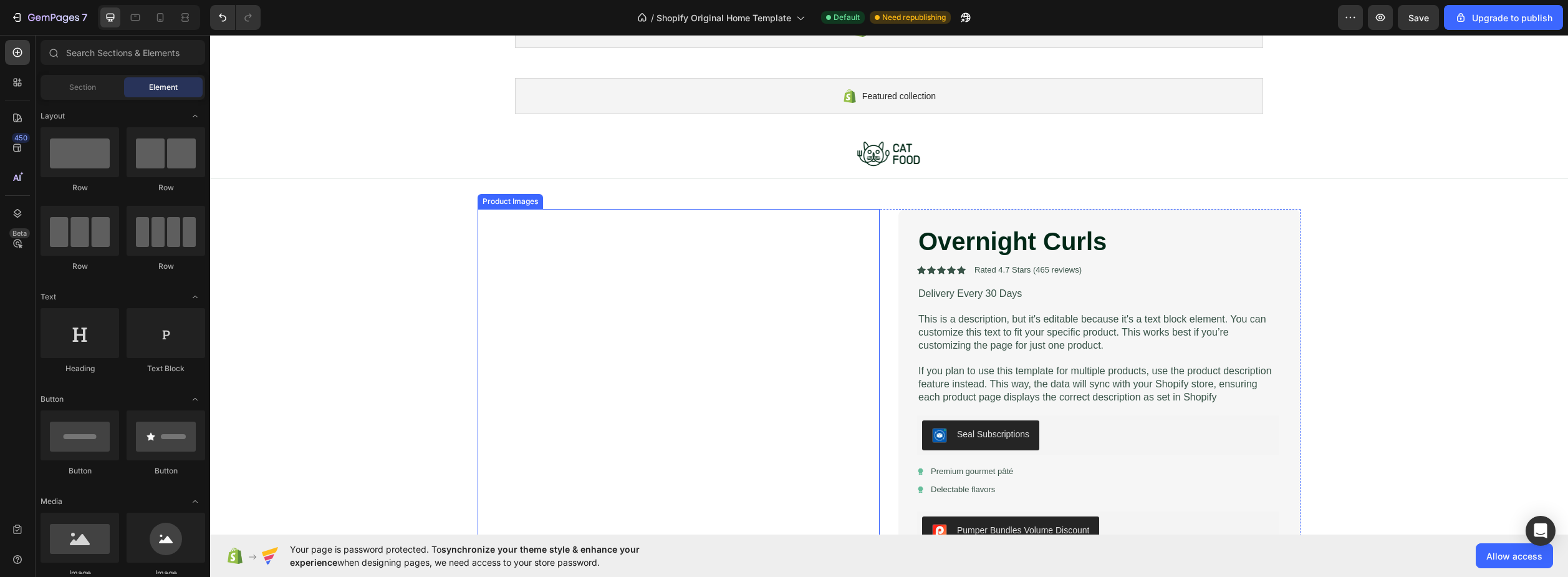
scroll to position [62, 0]
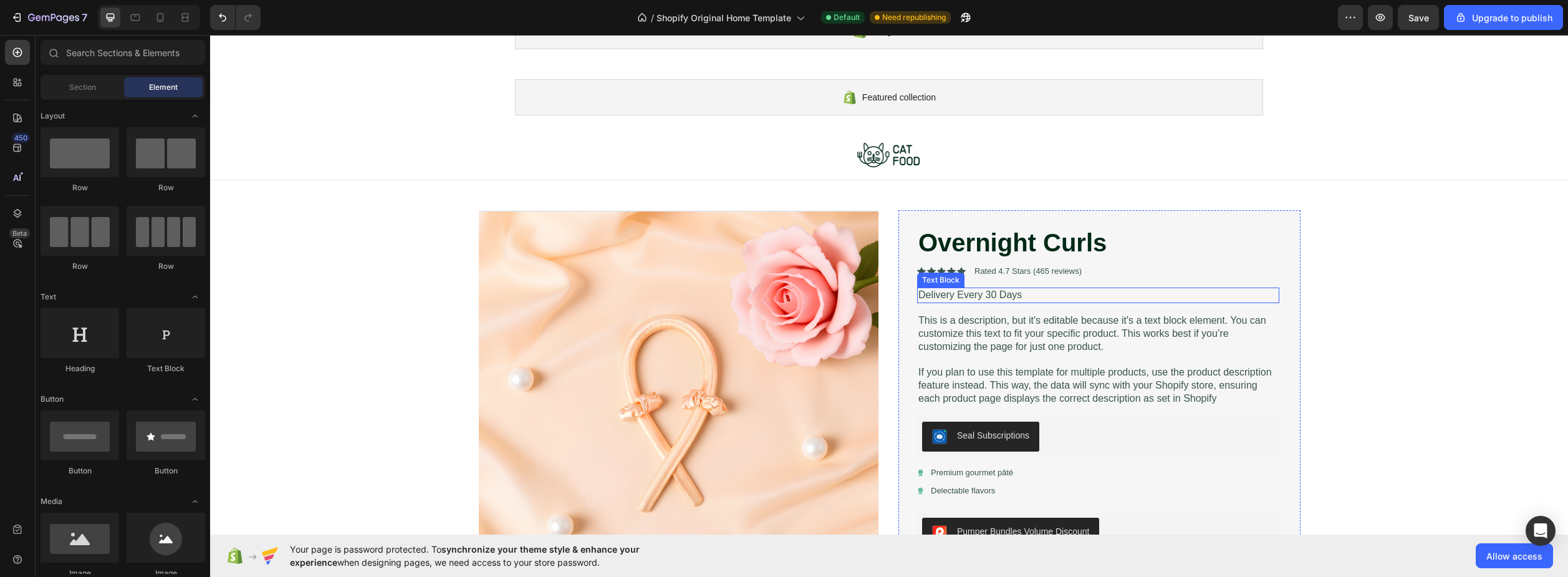
click at [994, 295] on p "Delivery Every 30 Days" at bounding box center [1098, 295] width 360 height 13
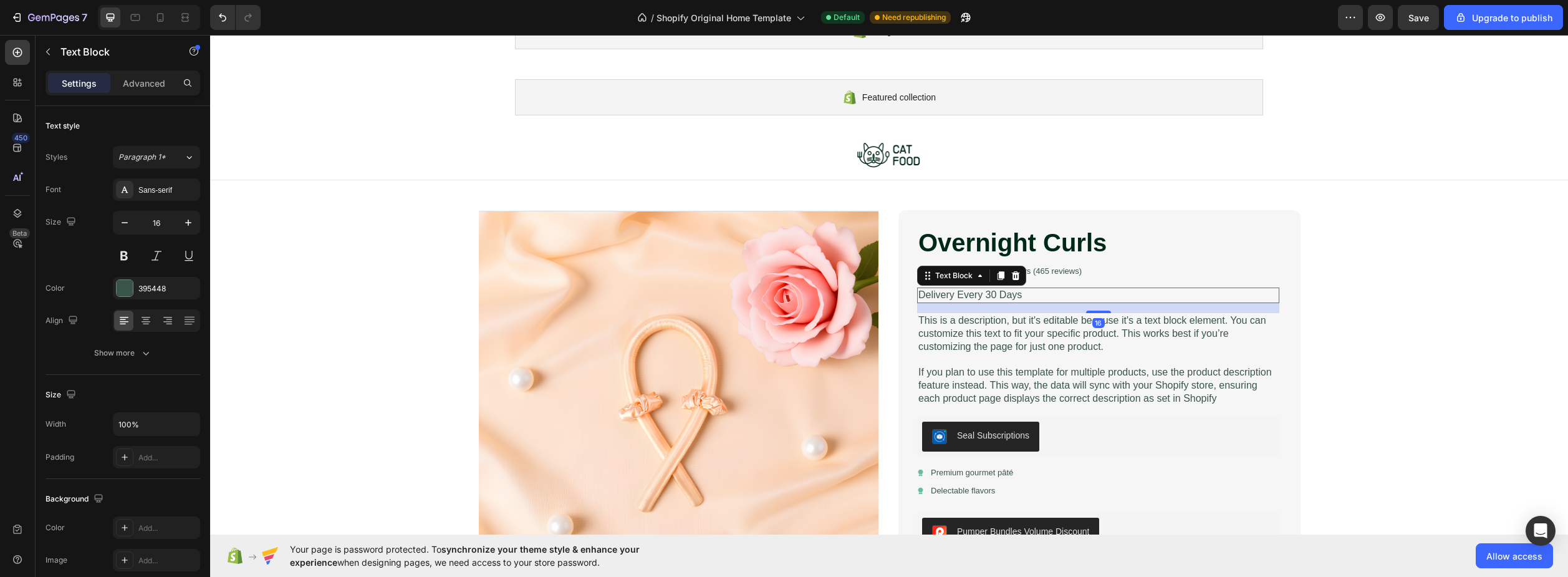
click at [1012, 291] on p "Delivery Every 30 Days" at bounding box center [1098, 295] width 360 height 13
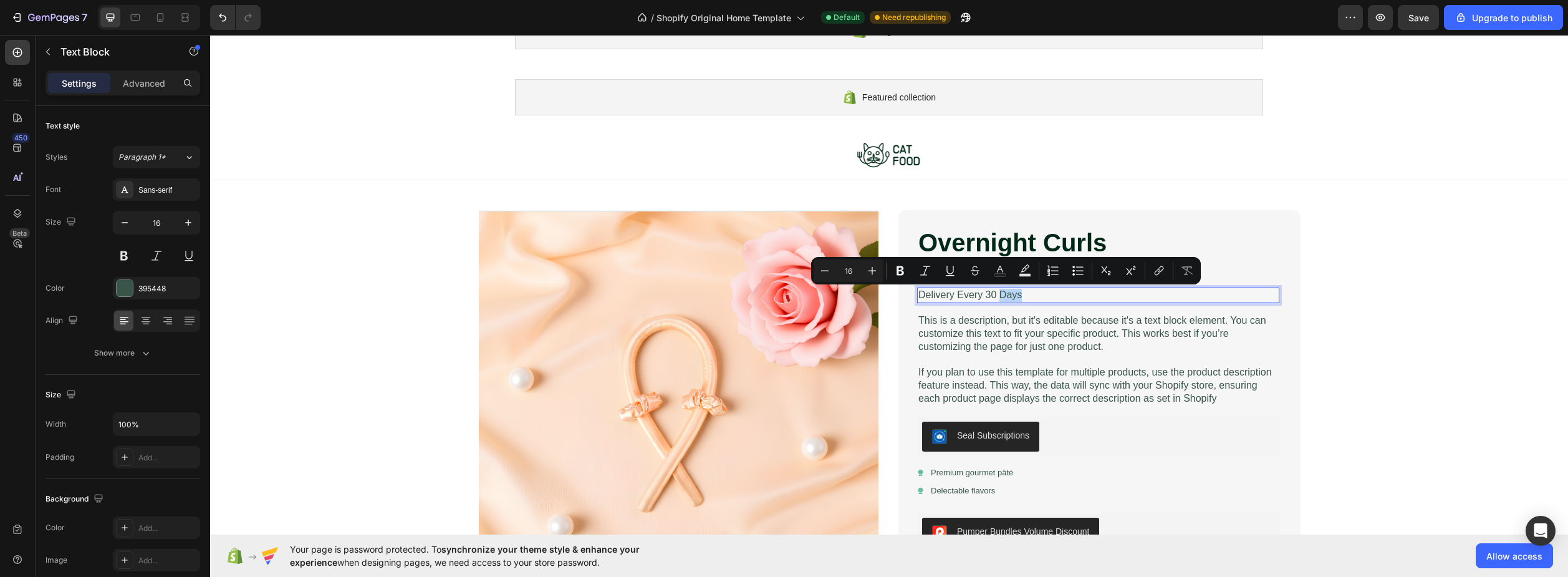
click at [1026, 296] on p "Delivery Every 30 Days" at bounding box center [1098, 295] width 360 height 13
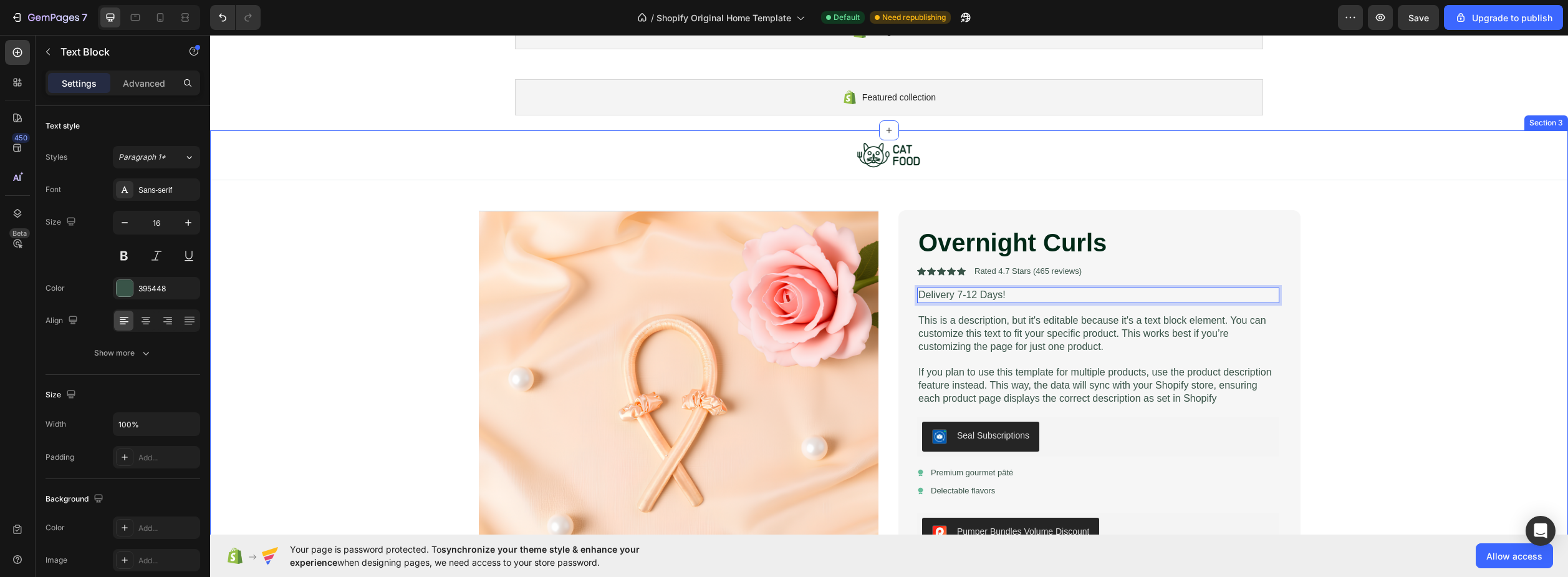
click at [1413, 260] on div "Image Row Product Images Overnight Curls Product Title Icon Icon Icon Icon Icon…" at bounding box center [889, 500] width 1358 height 740
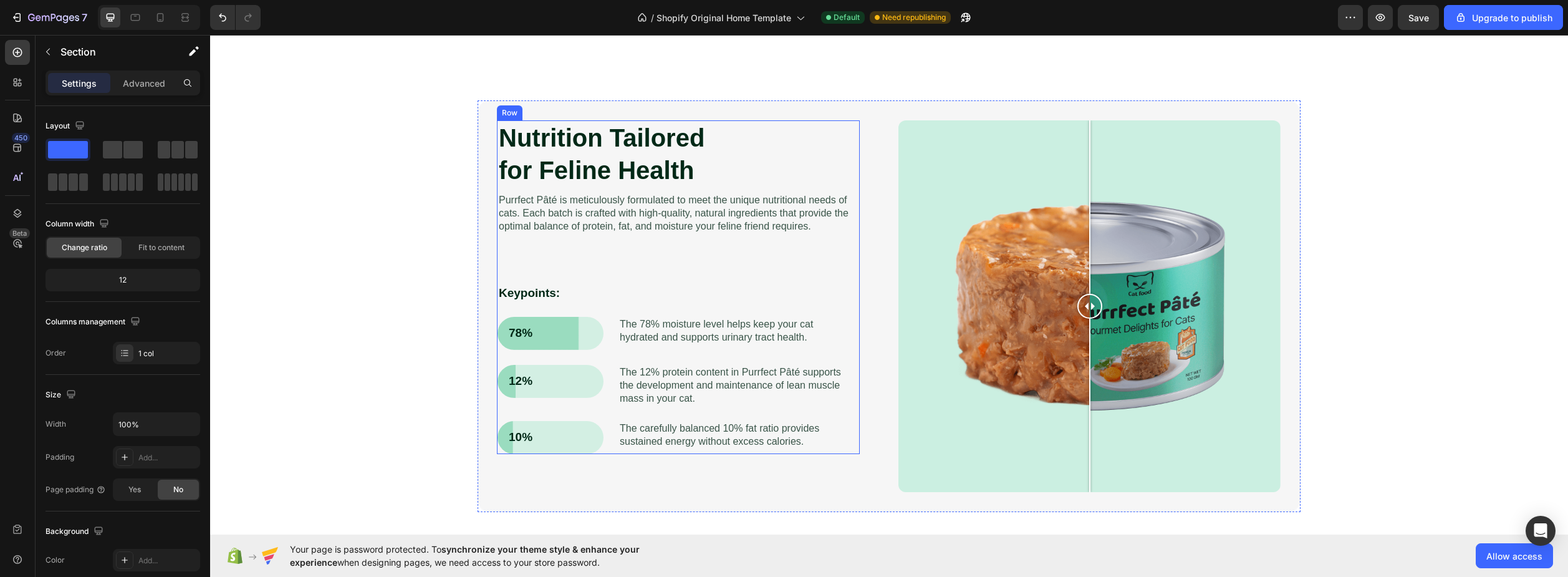
scroll to position [997, 0]
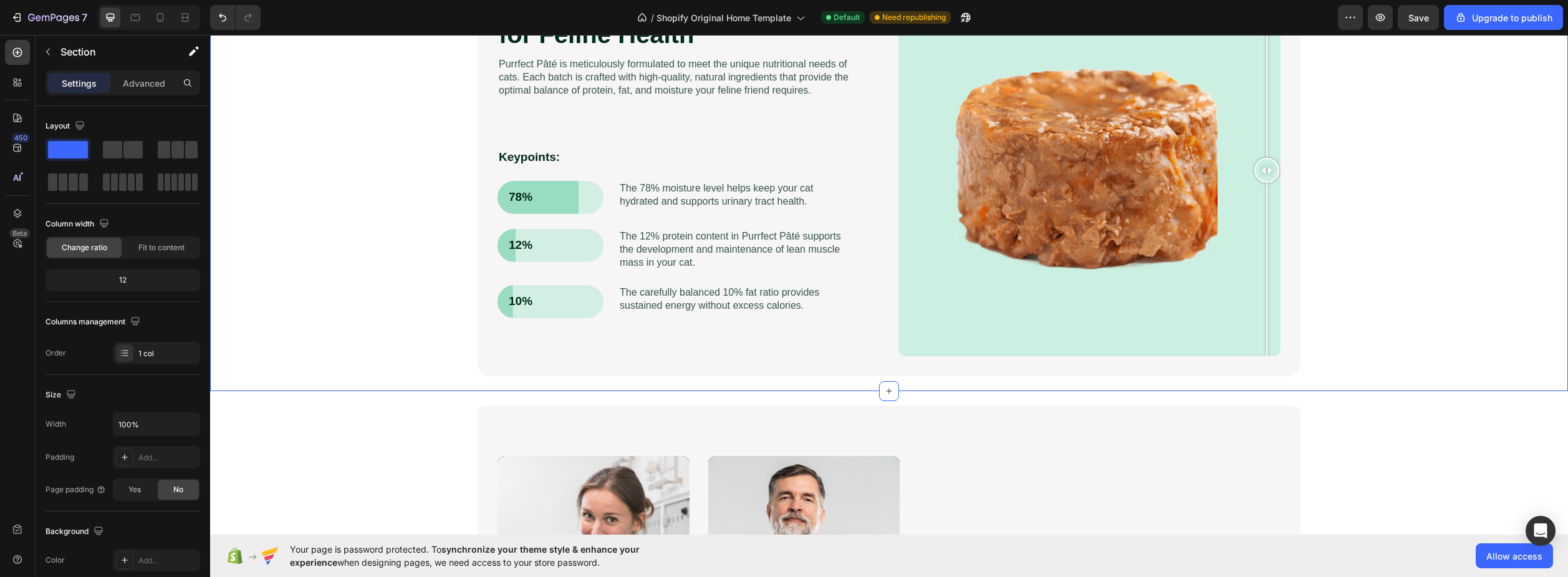
drag, startPoint x: 1087, startPoint y: 172, endPoint x: 1346, endPoint y: 217, distance: 262.9
click at [1346, 217] on div "Nutrition Tailored for Feline Health Heading Purrfect [PERSON_NAME] is meticulo…" at bounding box center [889, 170] width 1334 height 411
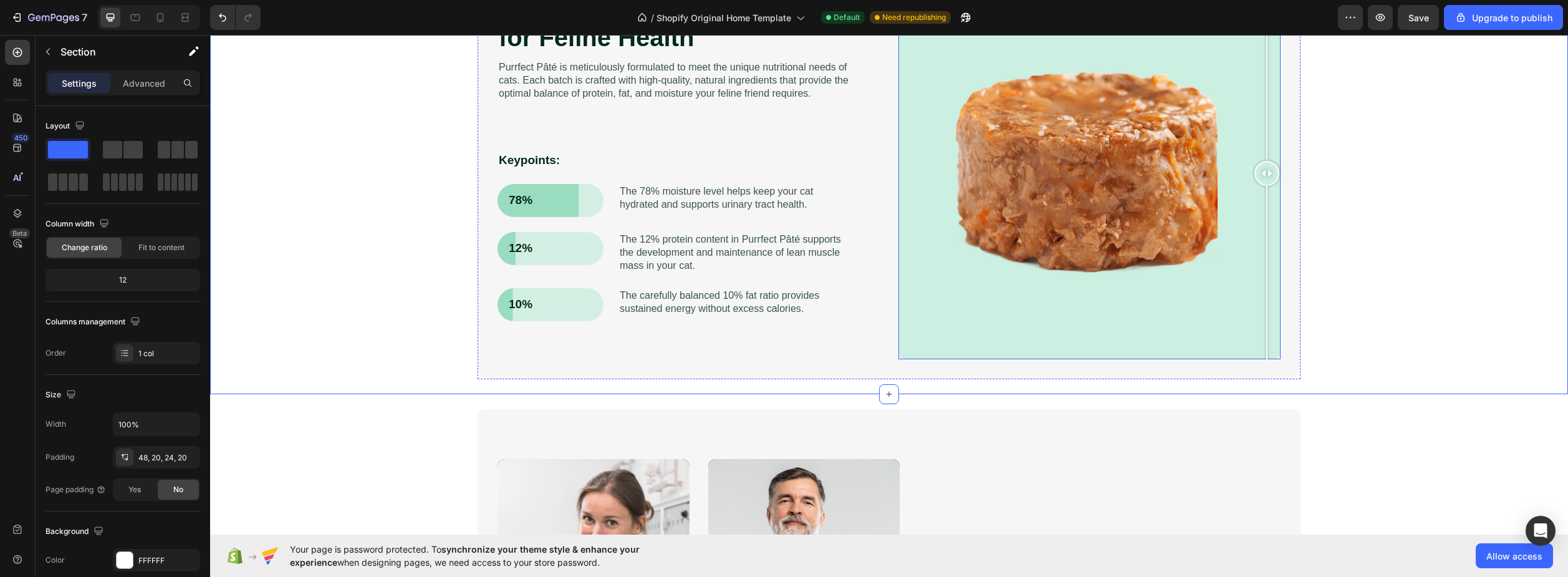
scroll to position [748, 0]
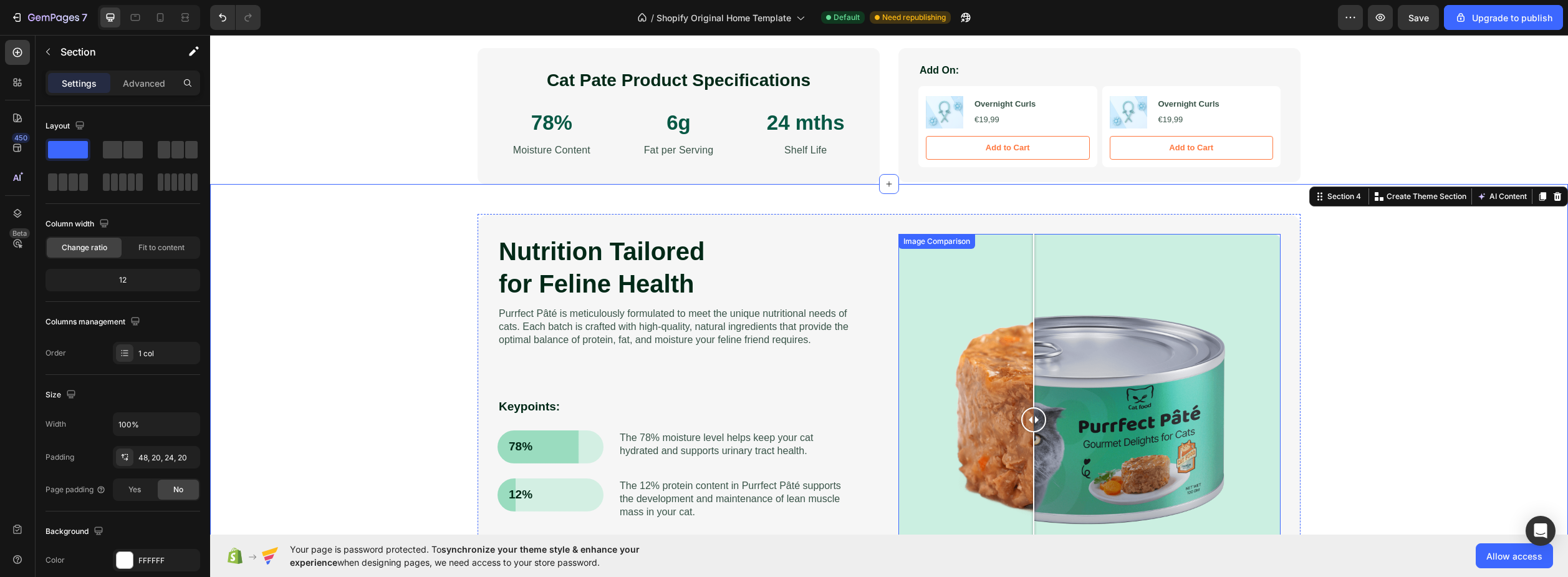
click at [1029, 386] on div at bounding box center [1089, 419] width 383 height 371
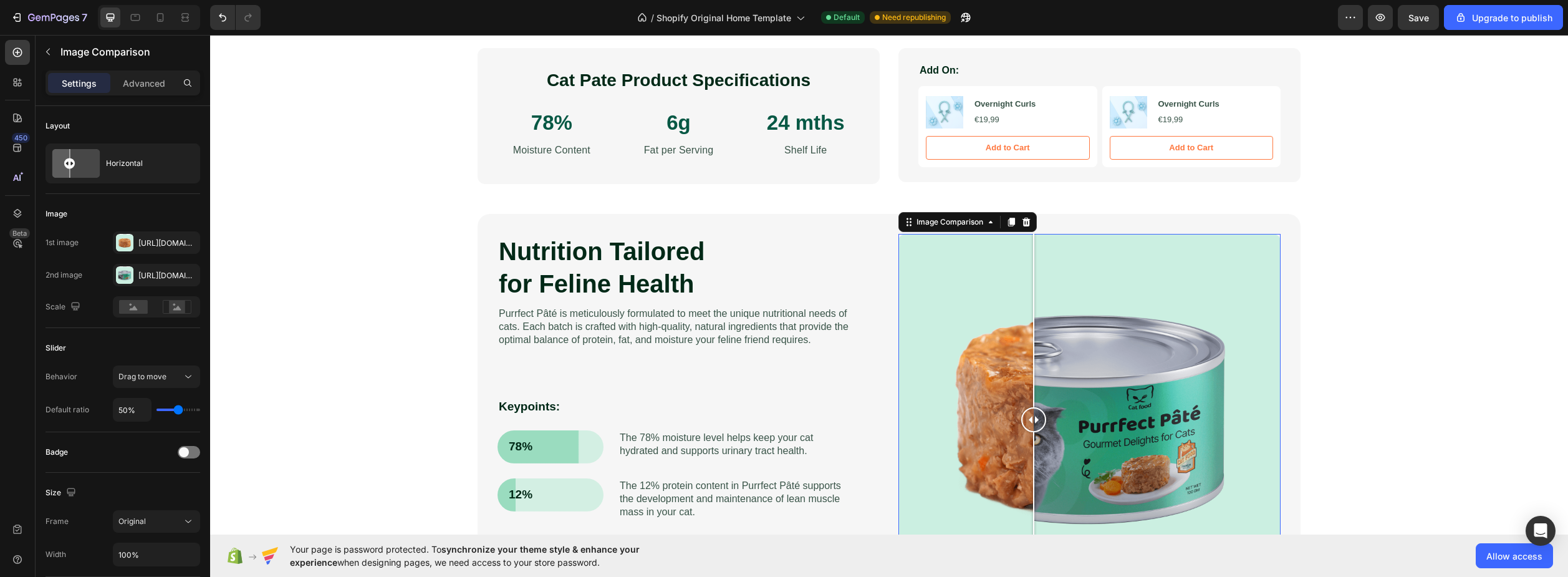
click at [1090, 326] on div at bounding box center [1089, 419] width 383 height 371
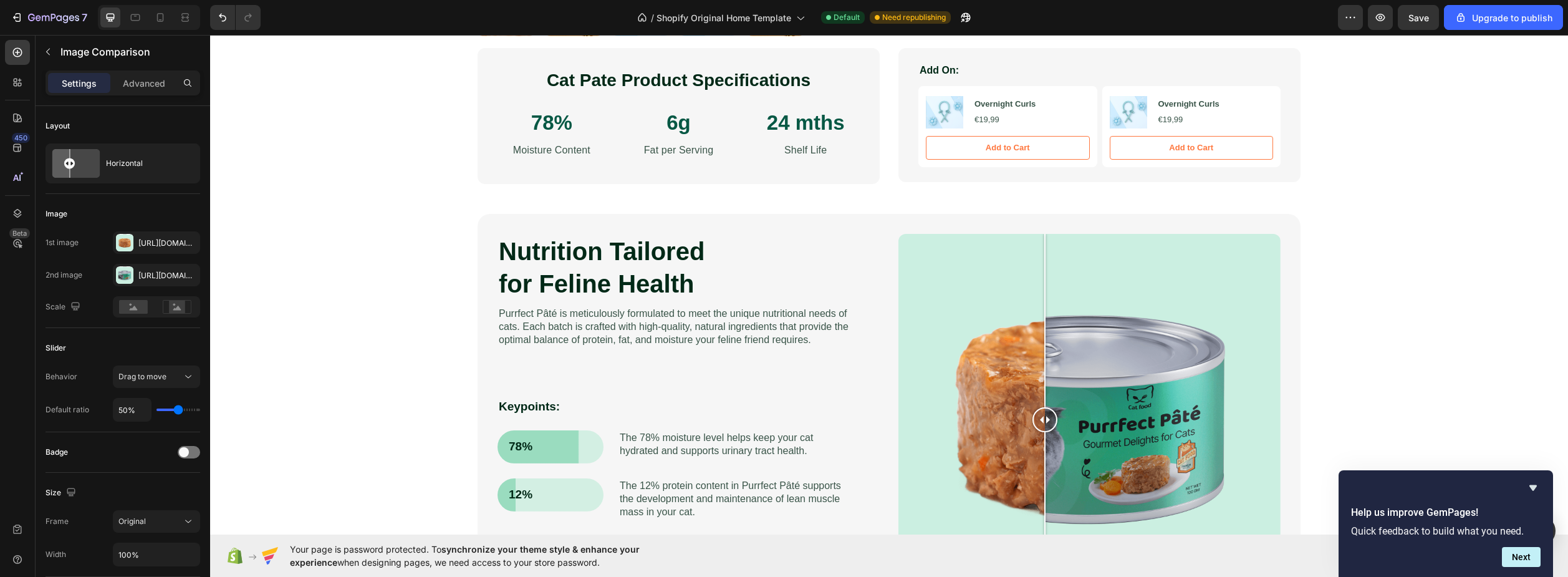
click at [1040, 395] on div at bounding box center [1089, 419] width 383 height 371
click at [1140, 399] on div at bounding box center [1089, 419] width 383 height 371
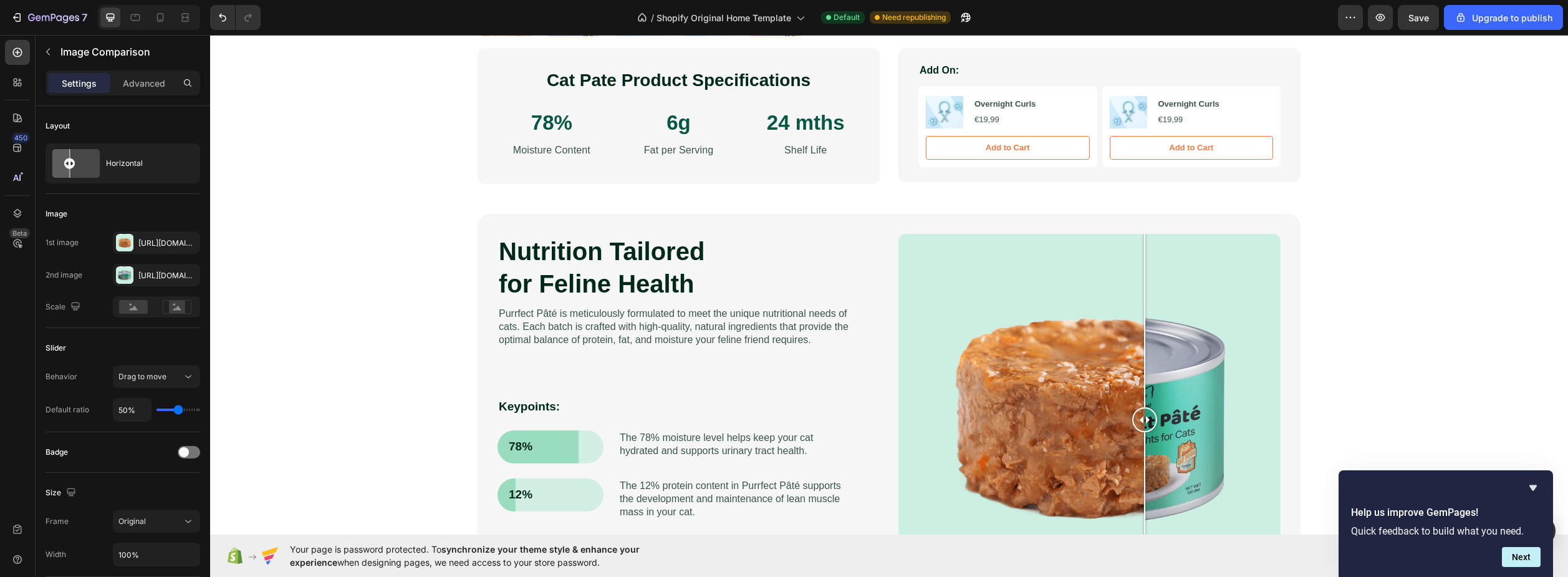
click at [1012, 382] on div at bounding box center [1089, 419] width 383 height 371
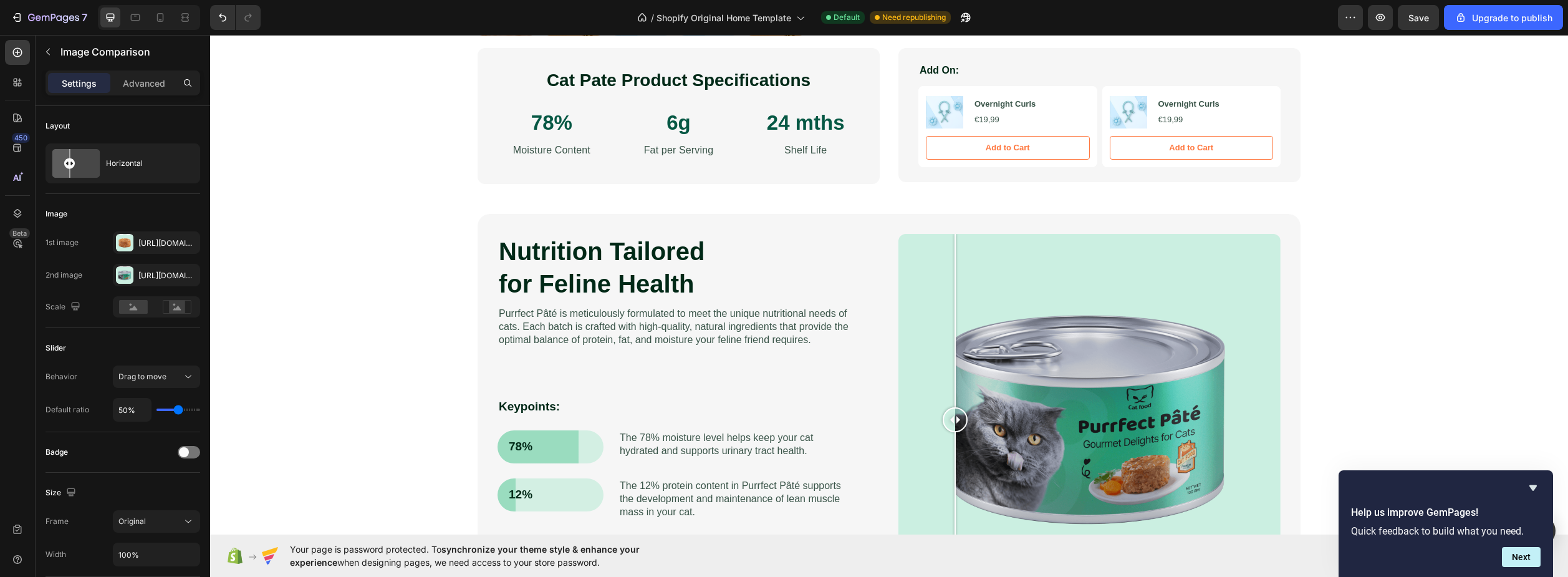
click at [950, 357] on div at bounding box center [1089, 419] width 383 height 371
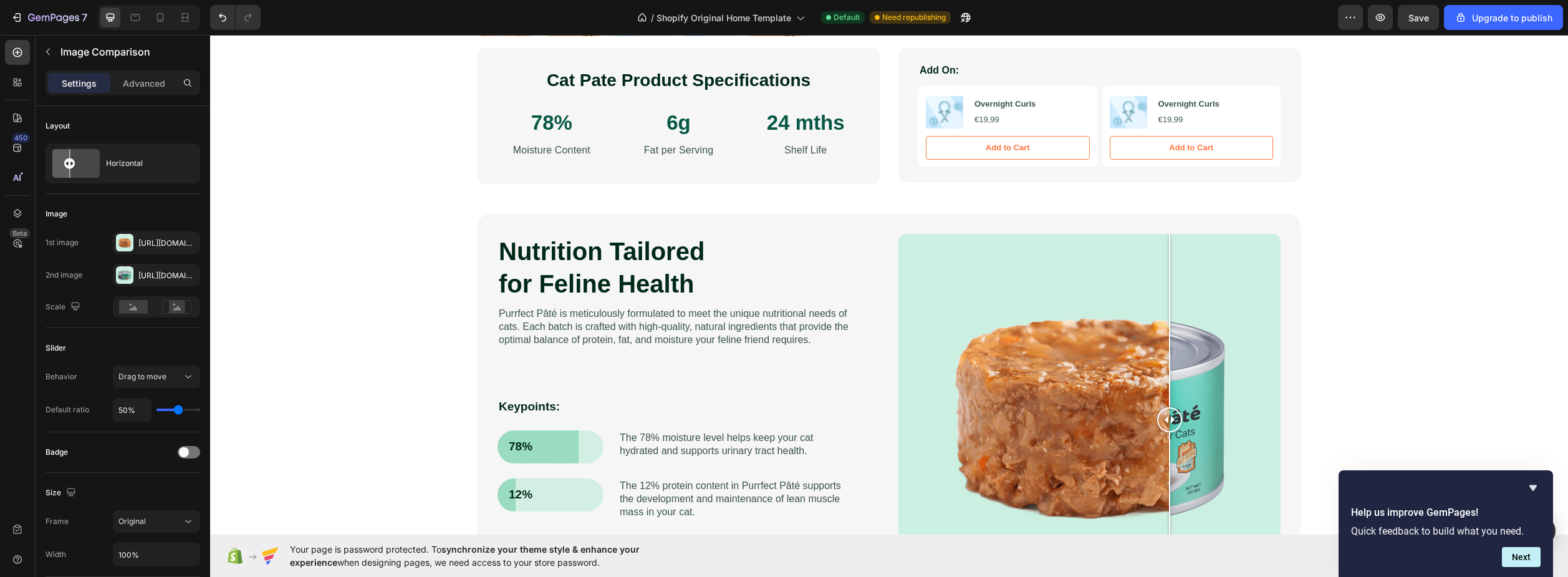
drag, startPoint x: 936, startPoint y: 335, endPoint x: 1214, endPoint y: 343, distance: 278.1
click at [1214, 343] on div at bounding box center [1089, 419] width 383 height 371
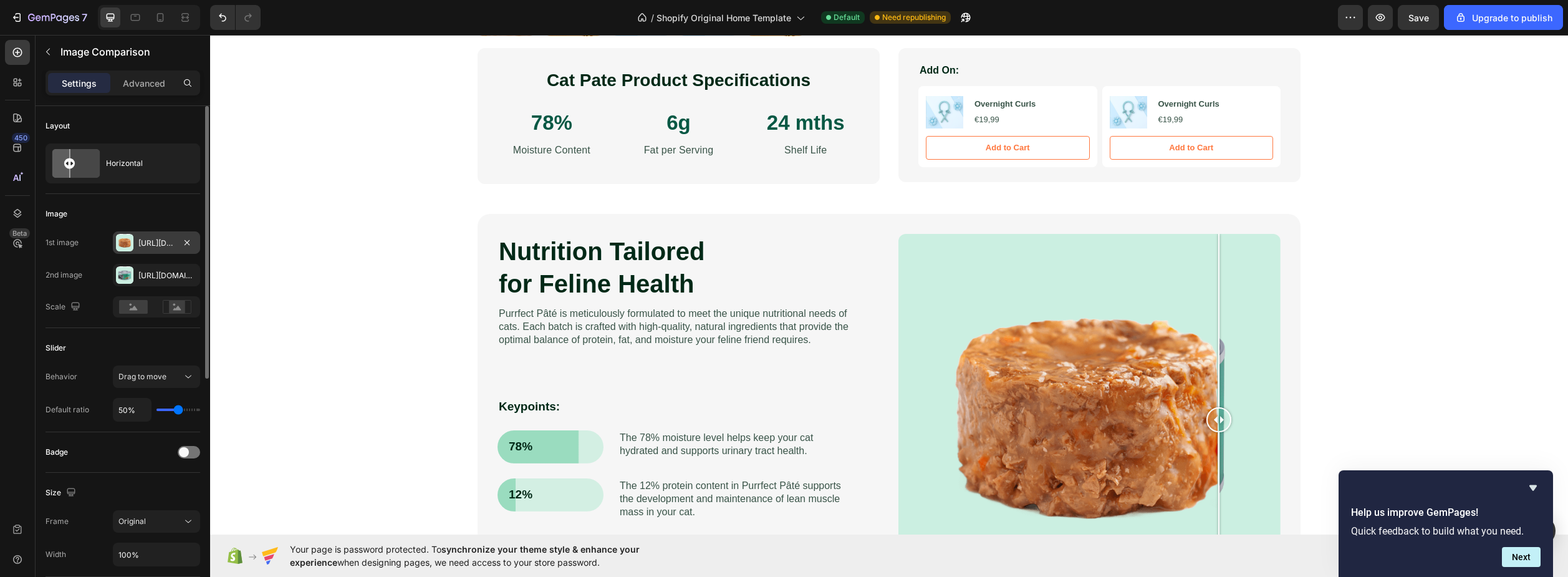
click at [126, 239] on div at bounding box center [124, 242] width 18 height 18
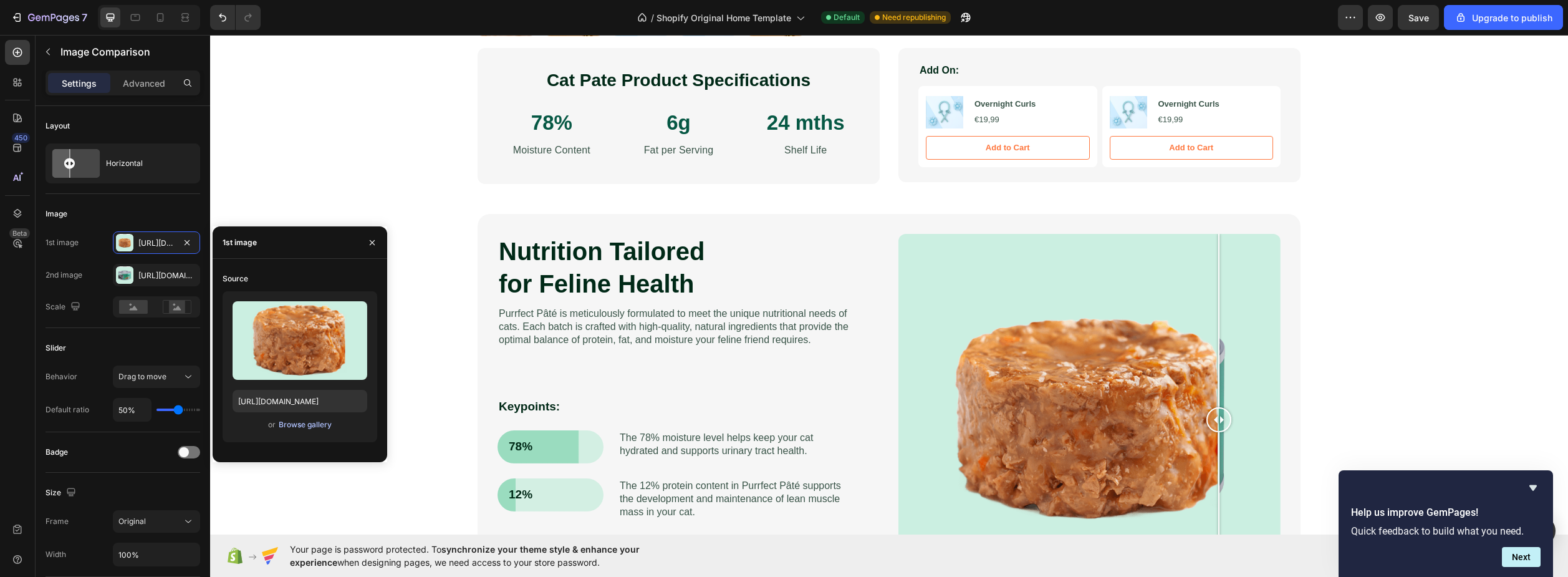
click at [293, 427] on div "Browse gallery" at bounding box center [305, 424] width 53 height 11
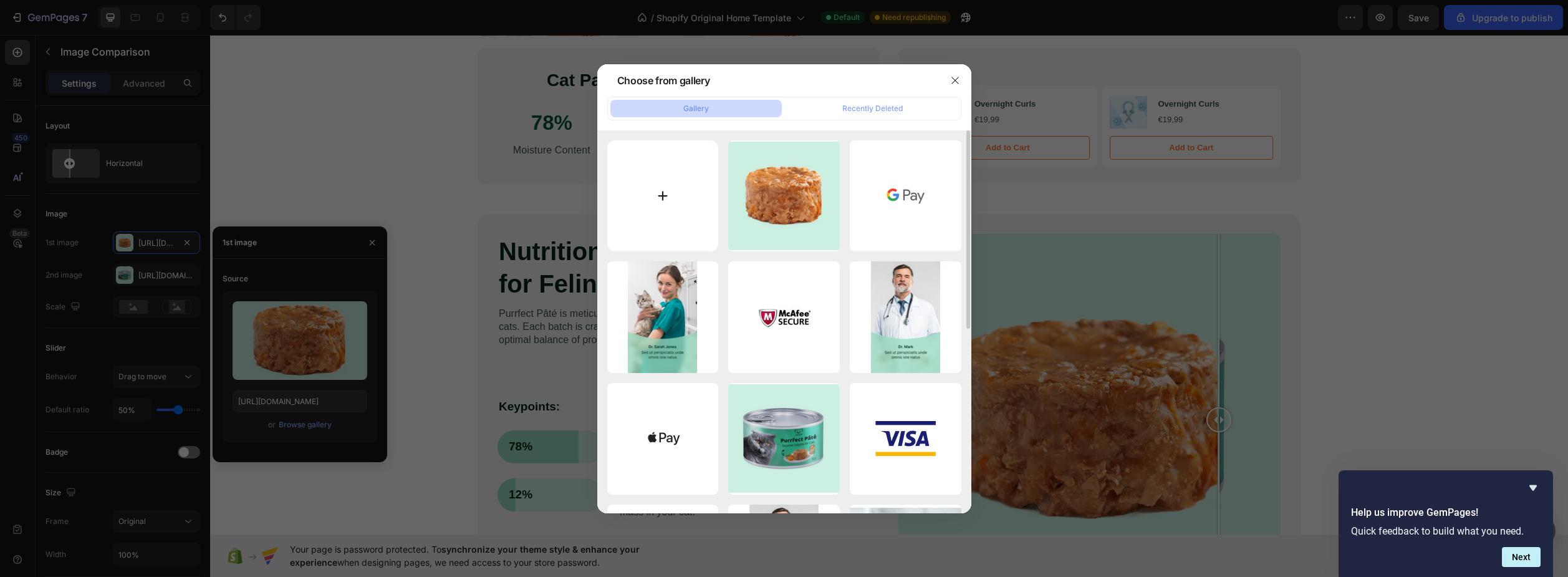
click at [680, 166] on input "file" at bounding box center [663, 195] width 112 height 112
click at [48, 278] on div at bounding box center [784, 288] width 1568 height 577
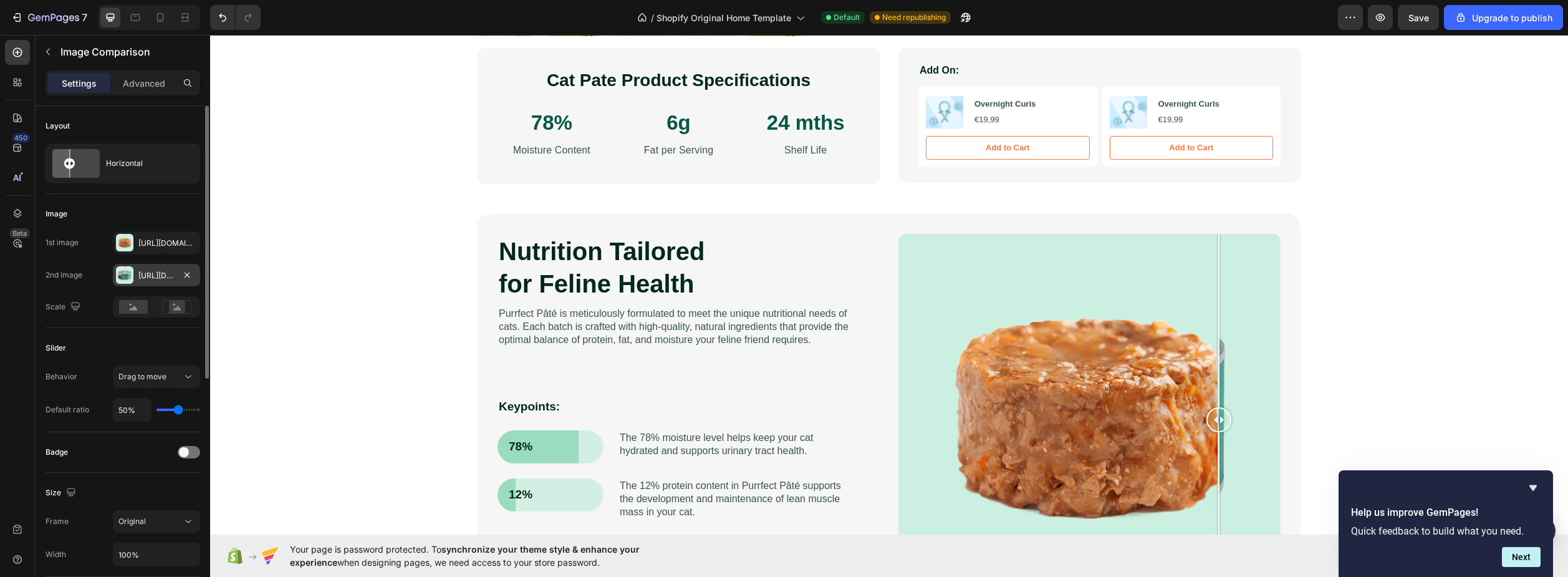
click at [129, 272] on div at bounding box center [124, 275] width 18 height 18
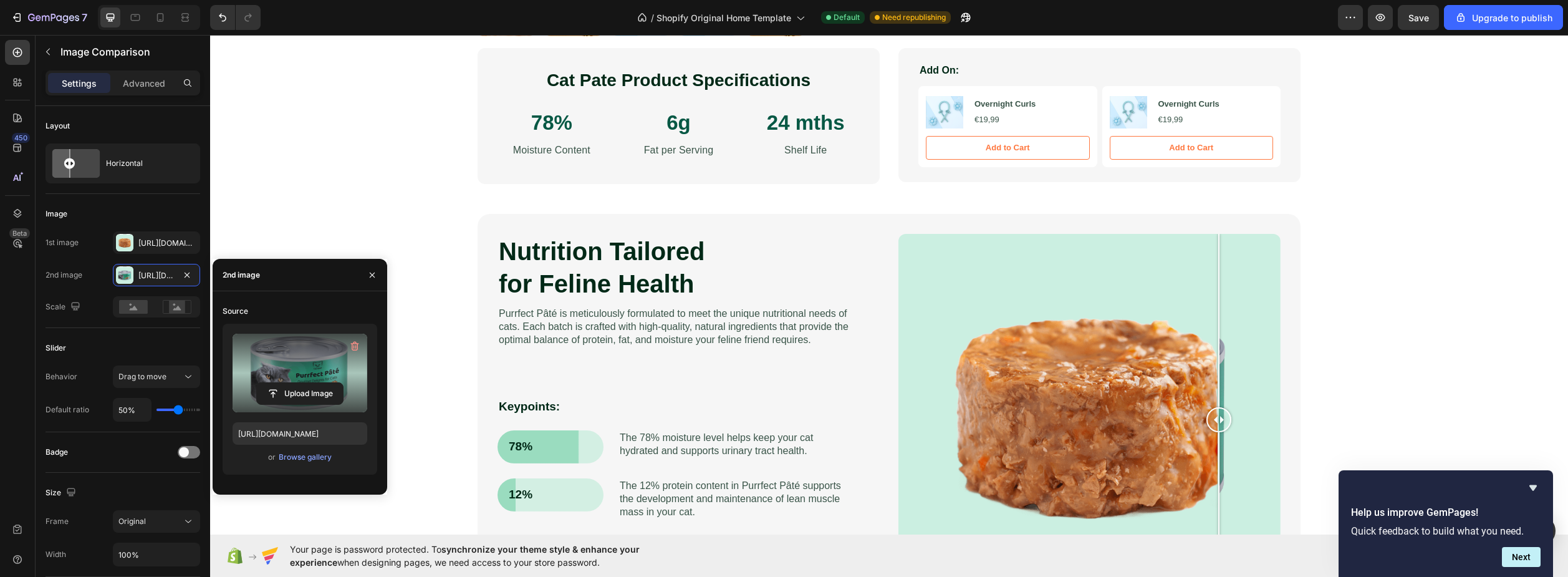
click at [278, 359] on label at bounding box center [299, 372] width 134 height 79
click at [0, 0] on input "file" at bounding box center [0, 0] width 0 height 0
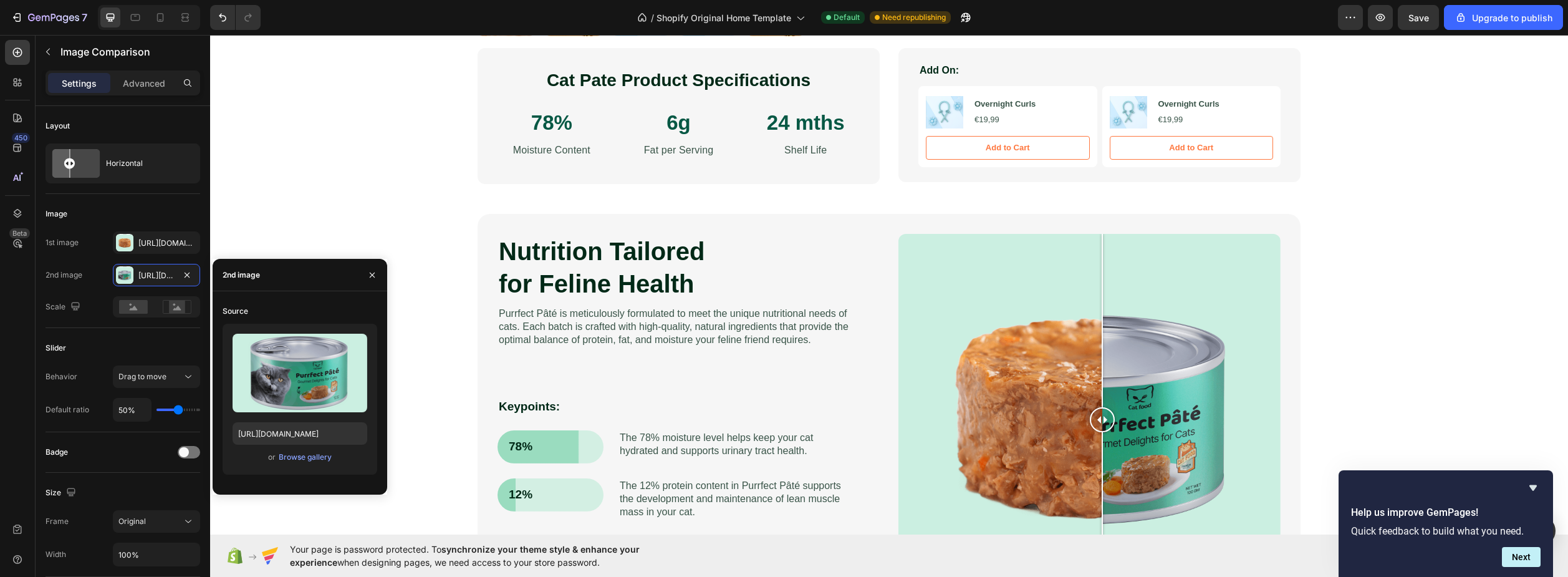
drag, startPoint x: 1214, startPoint y: 425, endPoint x: 1098, endPoint y: 445, distance: 117.7
click at [1098, 445] on div at bounding box center [1102, 419] width 25 height 371
drag, startPoint x: 1091, startPoint y: 418, endPoint x: 1084, endPoint y: 419, distance: 7.1
click at [1084, 419] on div at bounding box center [1088, 420] width 25 height 25
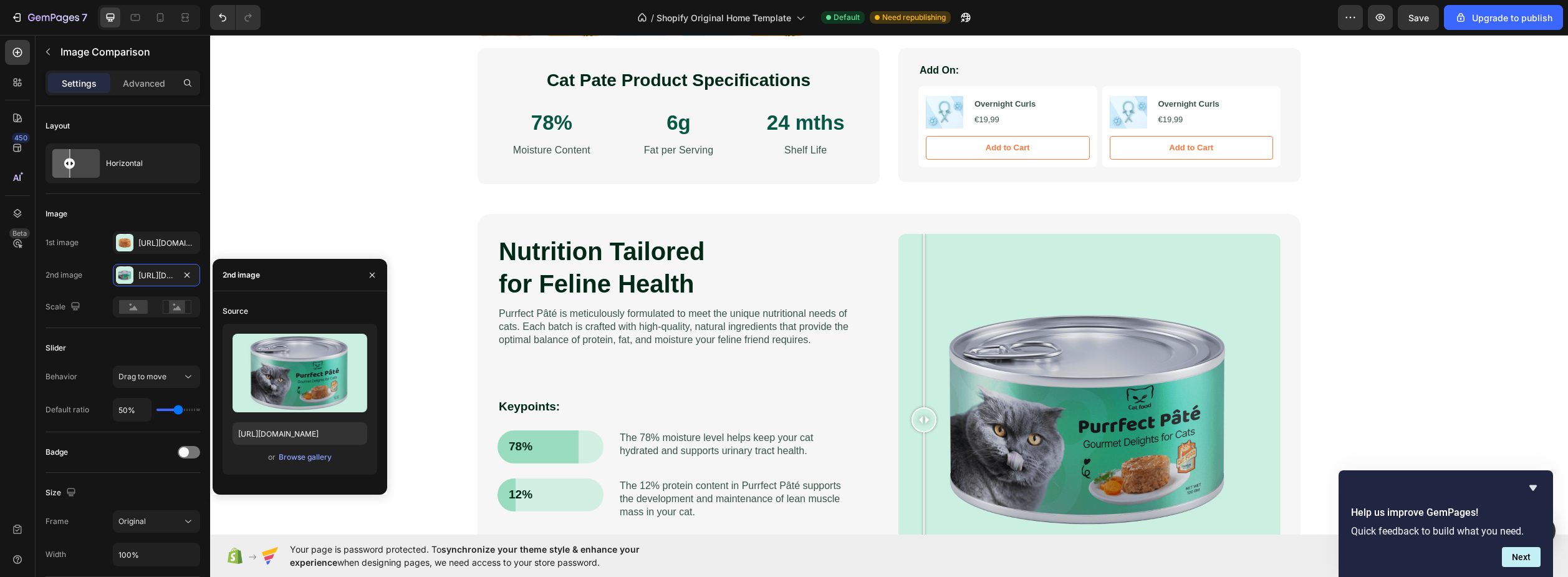
drag, startPoint x: 1085, startPoint y: 419, endPoint x: 877, endPoint y: 440, distance: 209.1
click at [916, 443] on div at bounding box center [923, 419] width 25 height 371
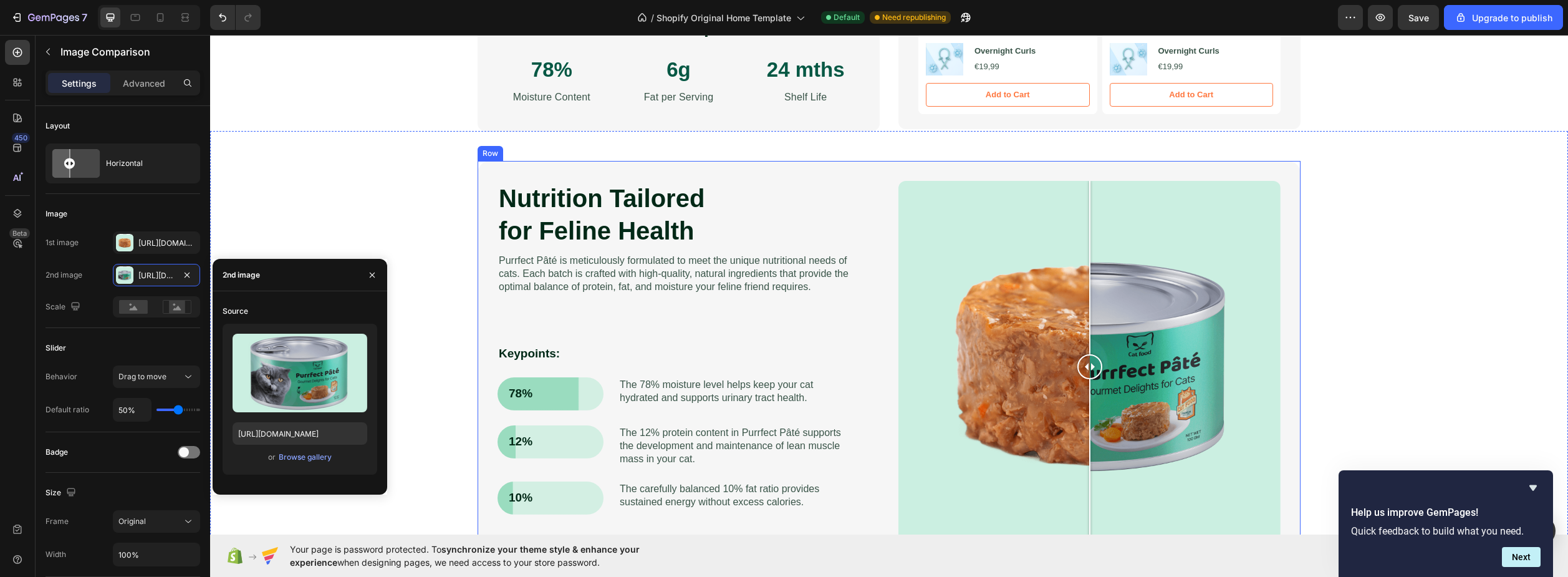
scroll to position [810, 0]
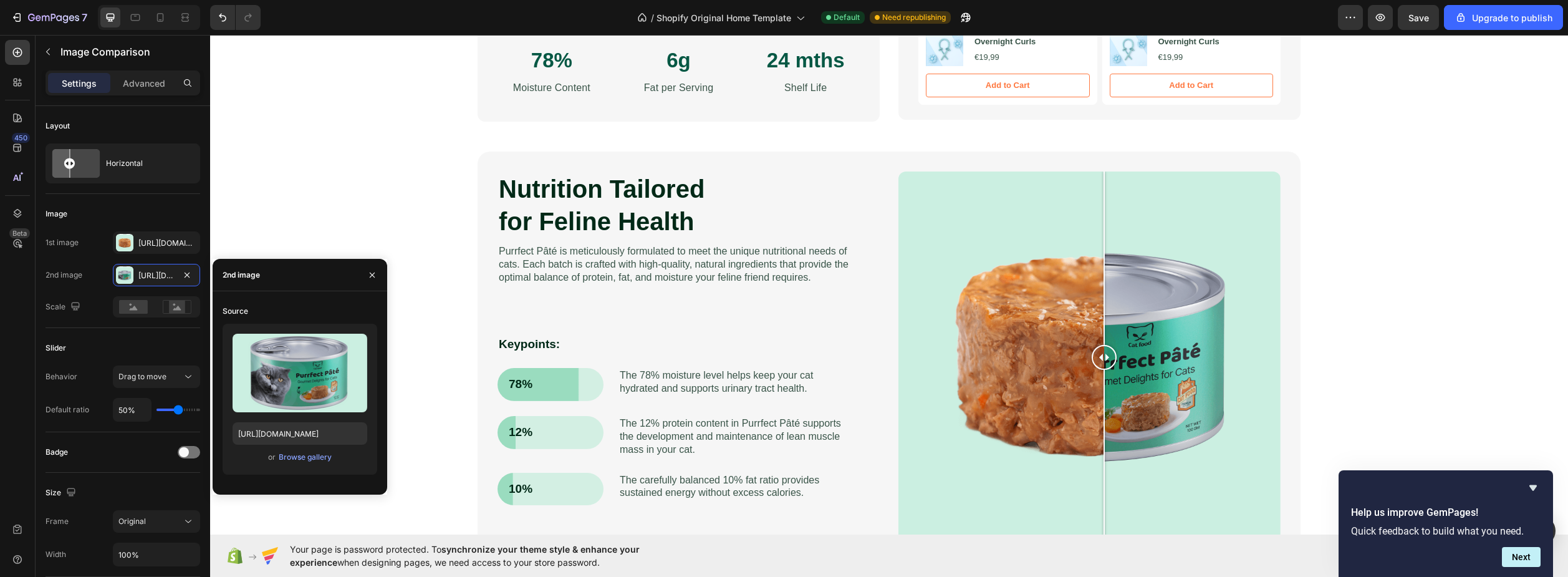
drag, startPoint x: 1085, startPoint y: 352, endPoint x: 1111, endPoint y: 335, distance: 31.1
click at [1111, 335] on div at bounding box center [1104, 357] width 25 height 371
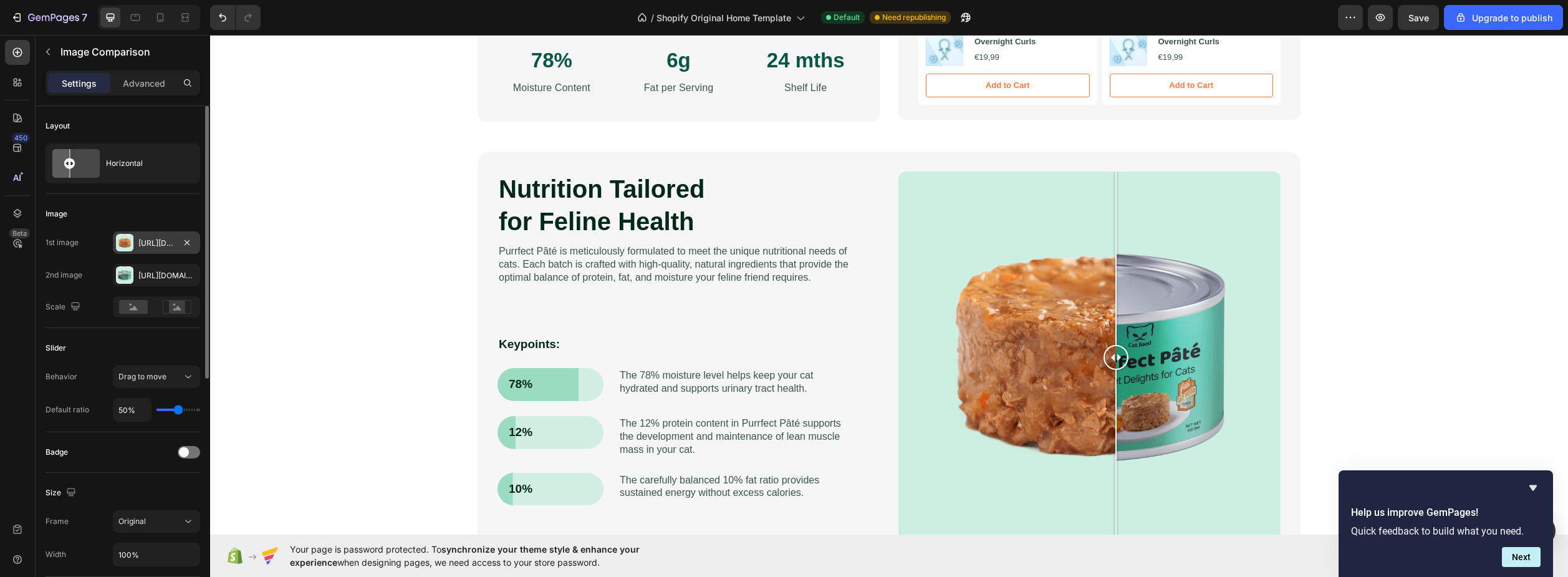
click at [123, 238] on div at bounding box center [124, 242] width 18 height 18
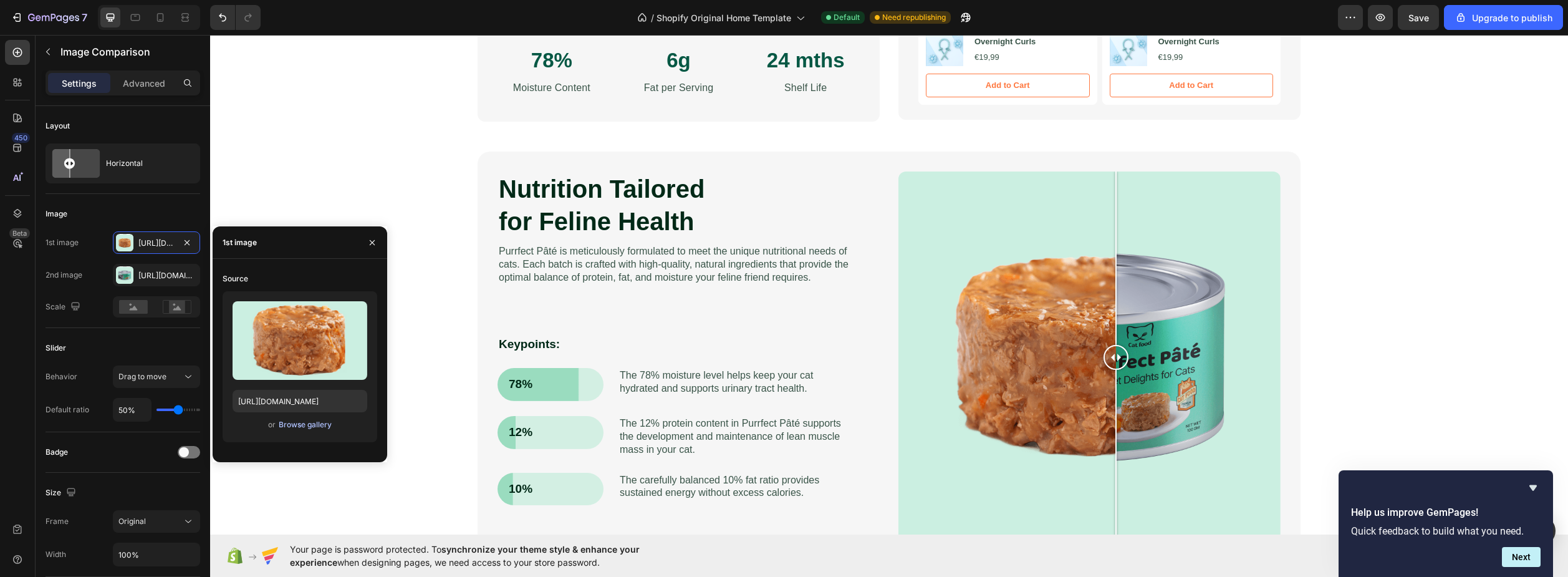
click at [286, 422] on div "Browse gallery" at bounding box center [305, 424] width 53 height 11
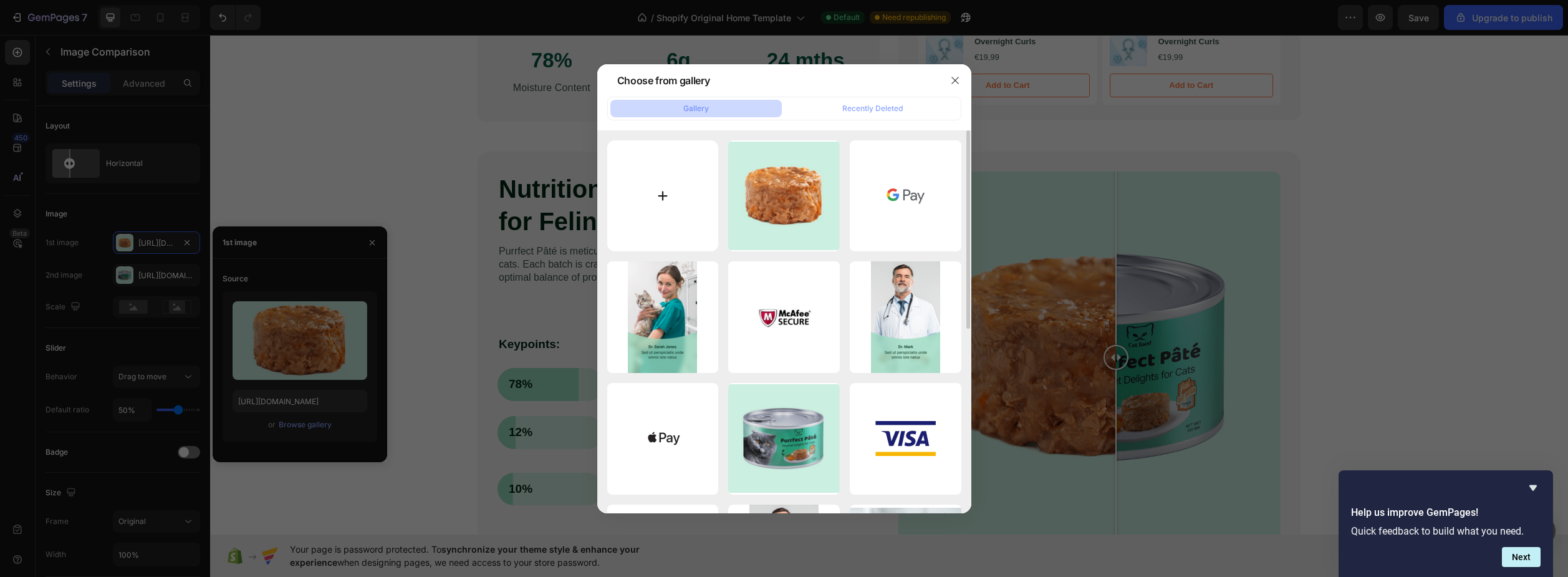
click at [682, 206] on input "file" at bounding box center [663, 195] width 112 height 112
type input "C:\fakepath\122 (1).png"
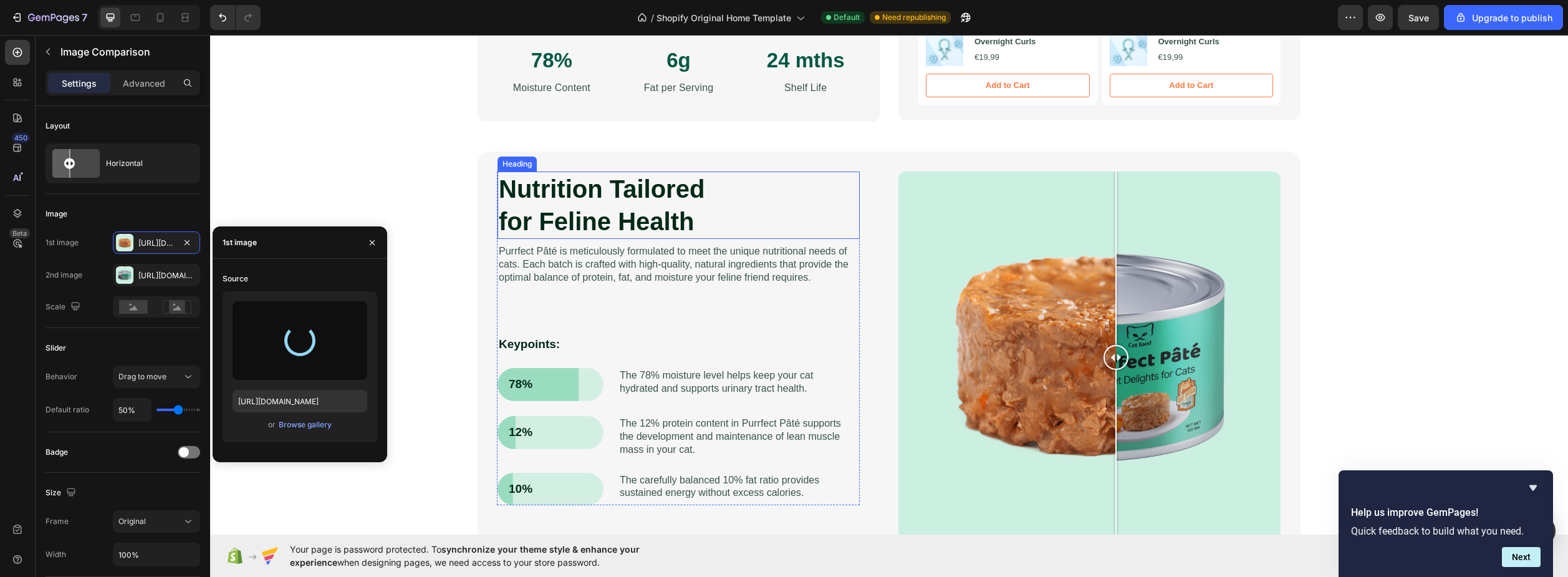
type input "[URL][DOMAIN_NAME]"
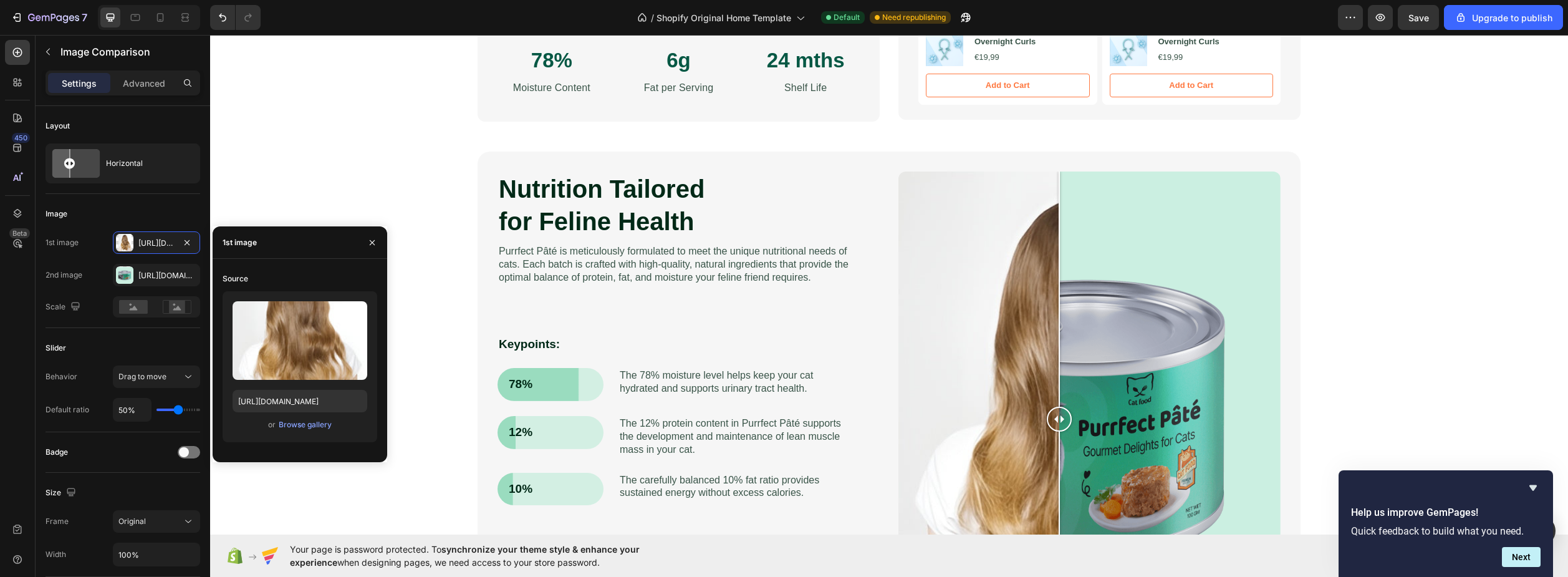
drag, startPoint x: 1085, startPoint y: 416, endPoint x: 1103, endPoint y: 416, distance: 18.0
click at [1072, 416] on div at bounding box center [1059, 419] width 25 height 25
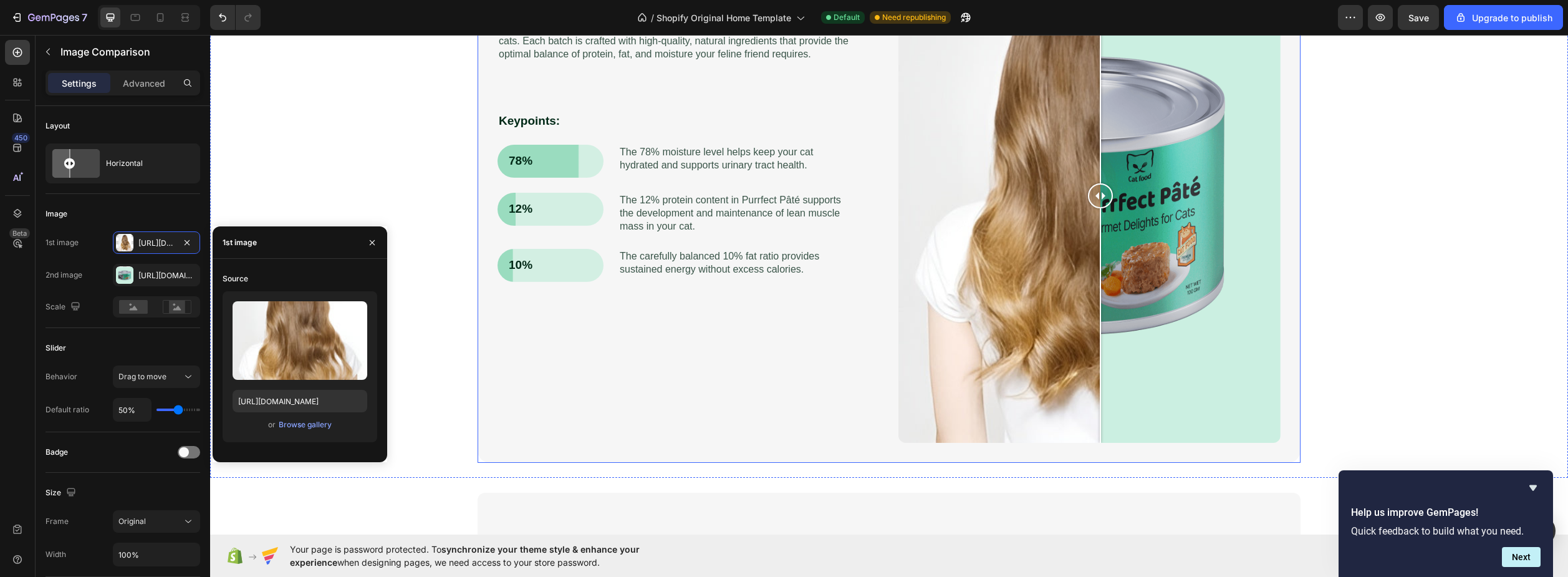
scroll to position [997, 0]
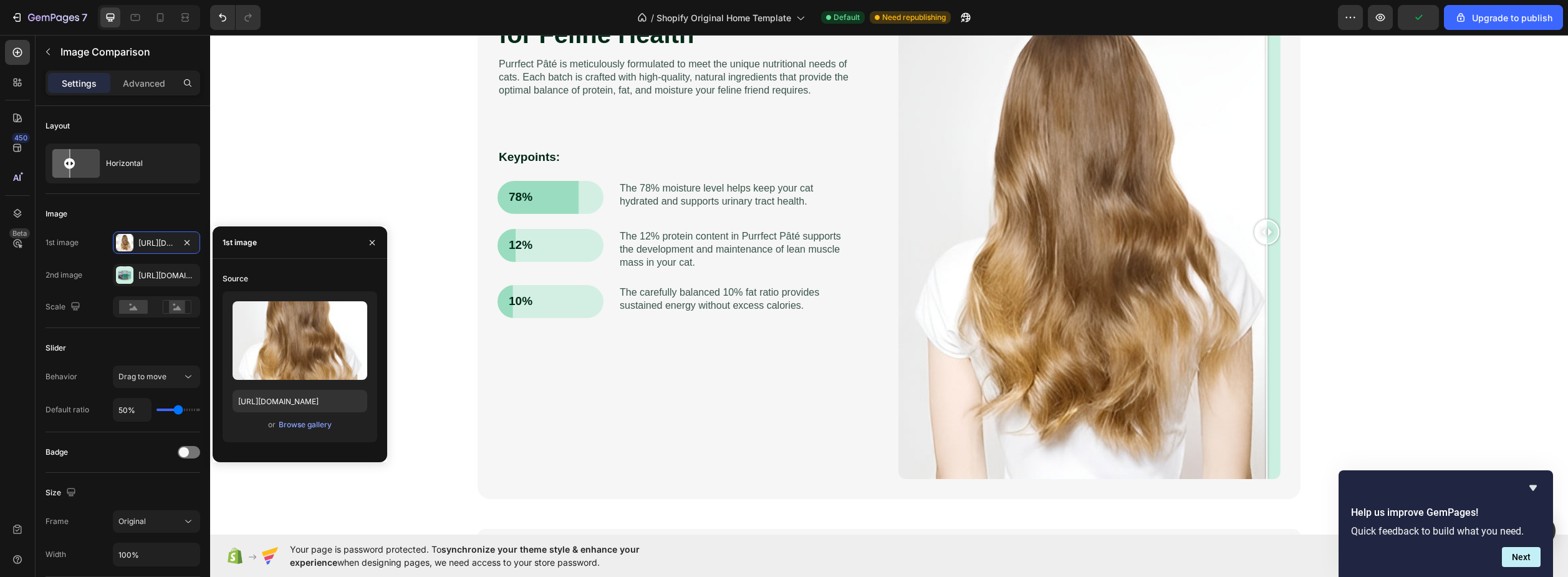
drag, startPoint x: 1098, startPoint y: 232, endPoint x: 1276, endPoint y: 262, distance: 180.5
click at [1276, 262] on div at bounding box center [1089, 232] width 383 height 495
click at [123, 245] on div at bounding box center [124, 242] width 18 height 18
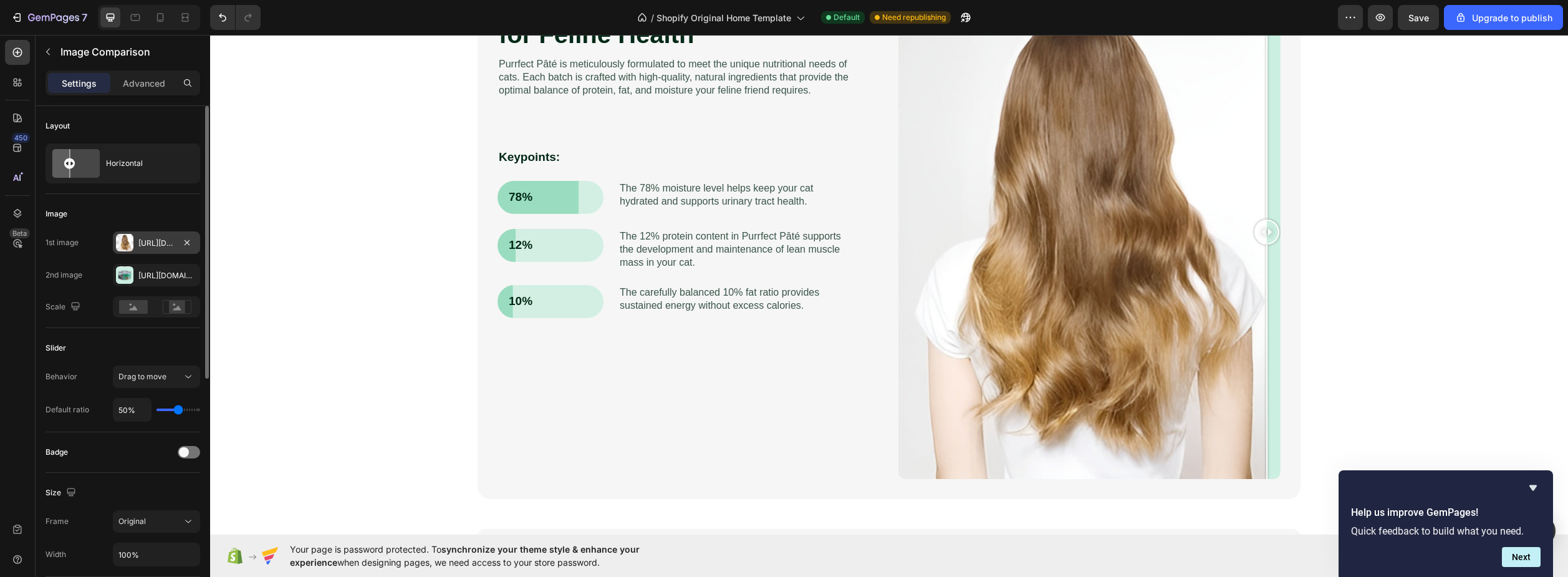
click at [123, 245] on div at bounding box center [124, 242] width 18 height 18
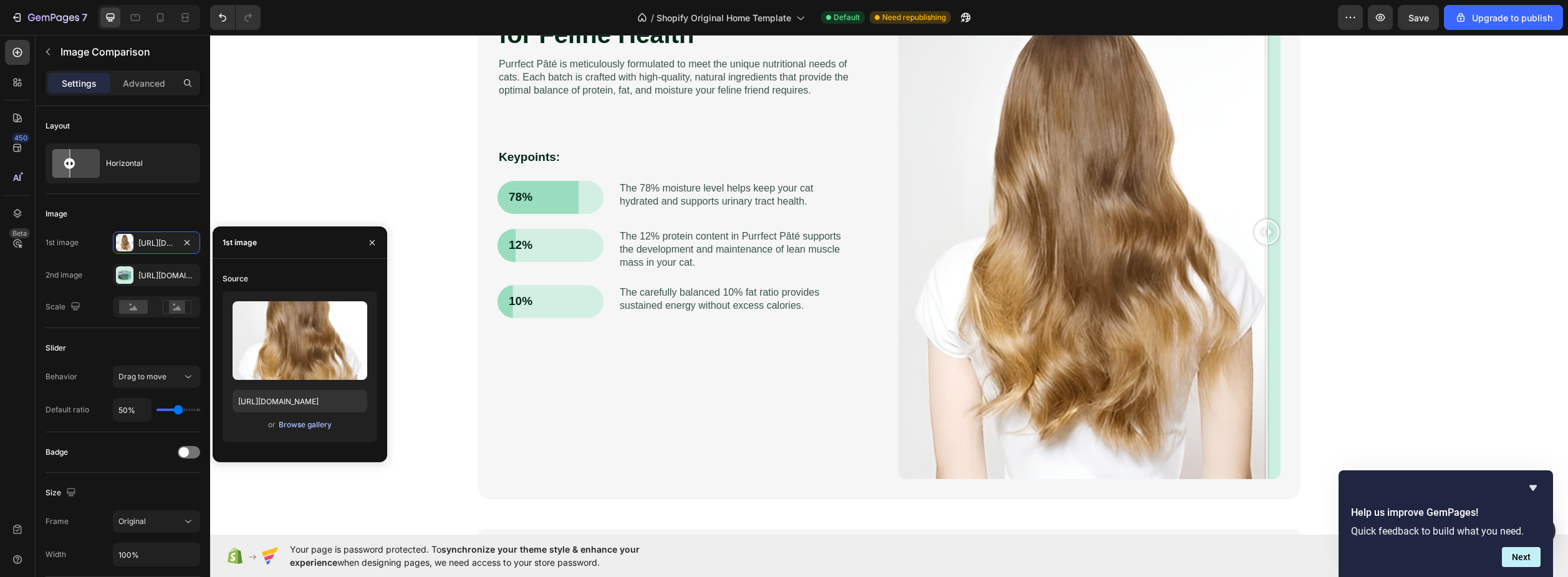
click at [288, 425] on div "Browse gallery" at bounding box center [305, 424] width 53 height 11
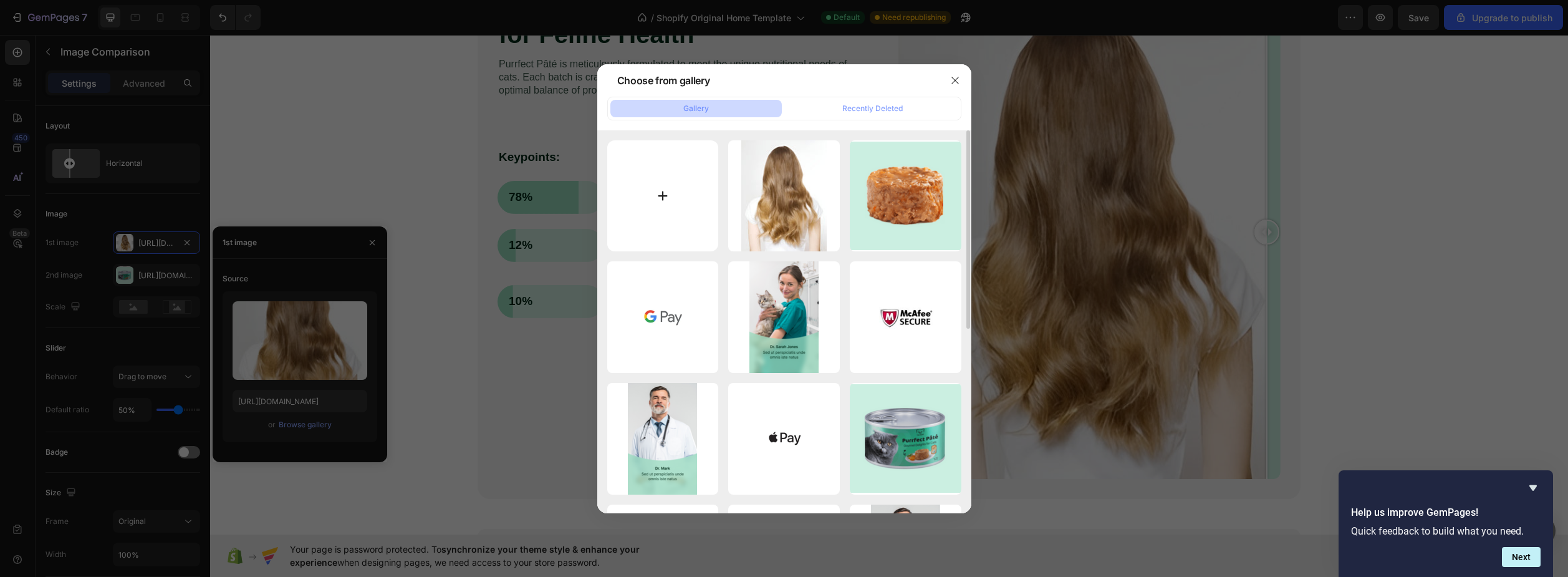
click at [645, 204] on input "file" at bounding box center [663, 195] width 112 height 112
type input "C:\fakepath\Opera Снимок_2025-09-27_223957_www.iloveimg.com.png"
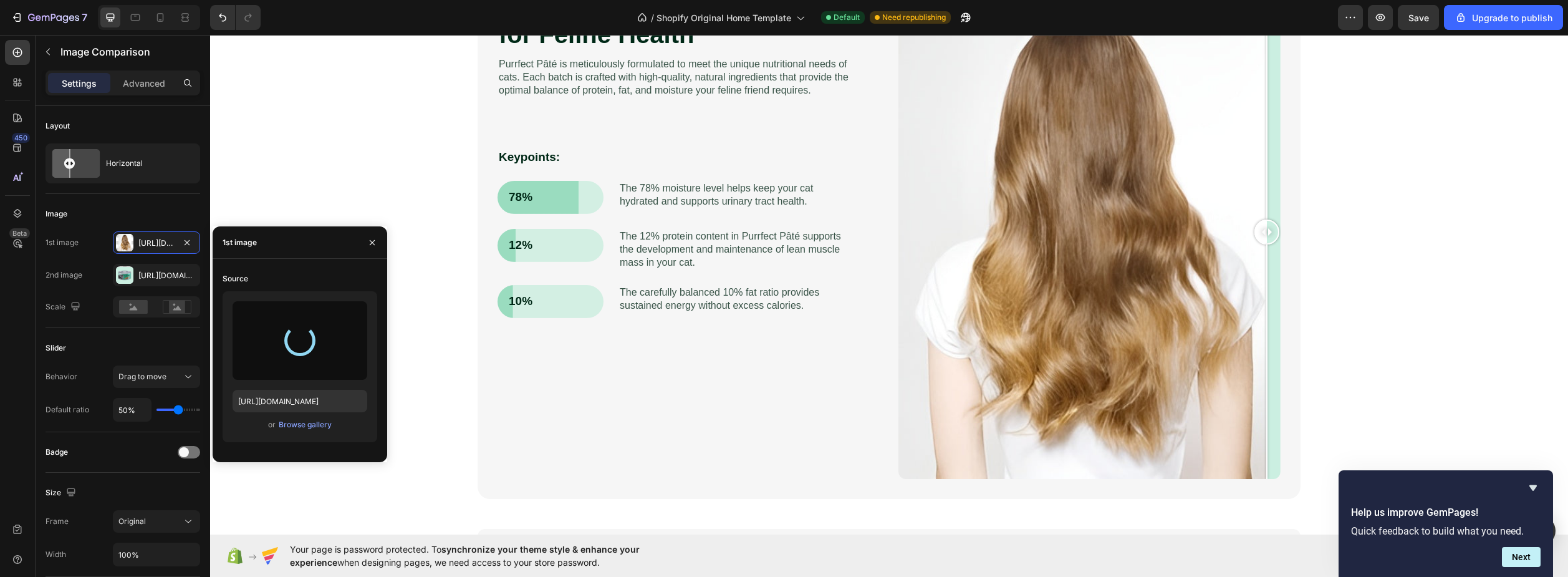
type input "[URL][DOMAIN_NAME]"
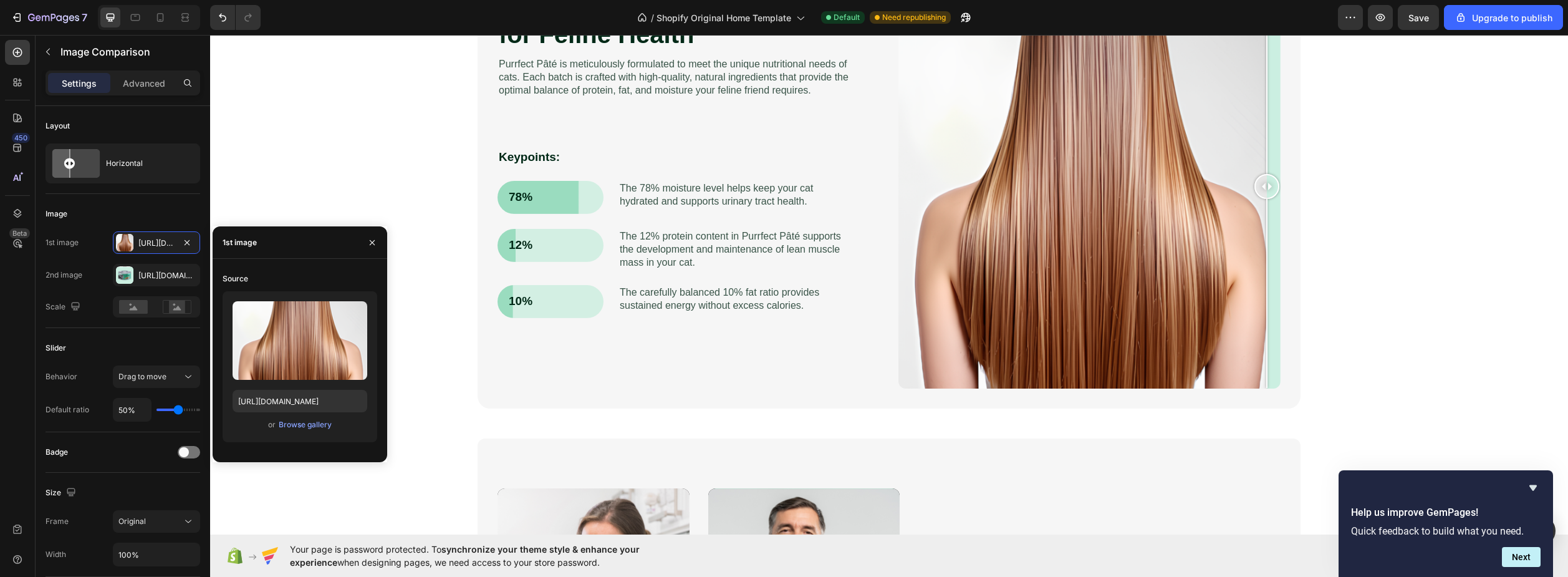
drag, startPoint x: 1084, startPoint y: 192, endPoint x: 1272, endPoint y: 197, distance: 188.1
click at [1284, 177] on div "Nutrition Tailored for Feline Health Heading Purrfect [PERSON_NAME] is meticulo…" at bounding box center [889, 186] width 823 height 444
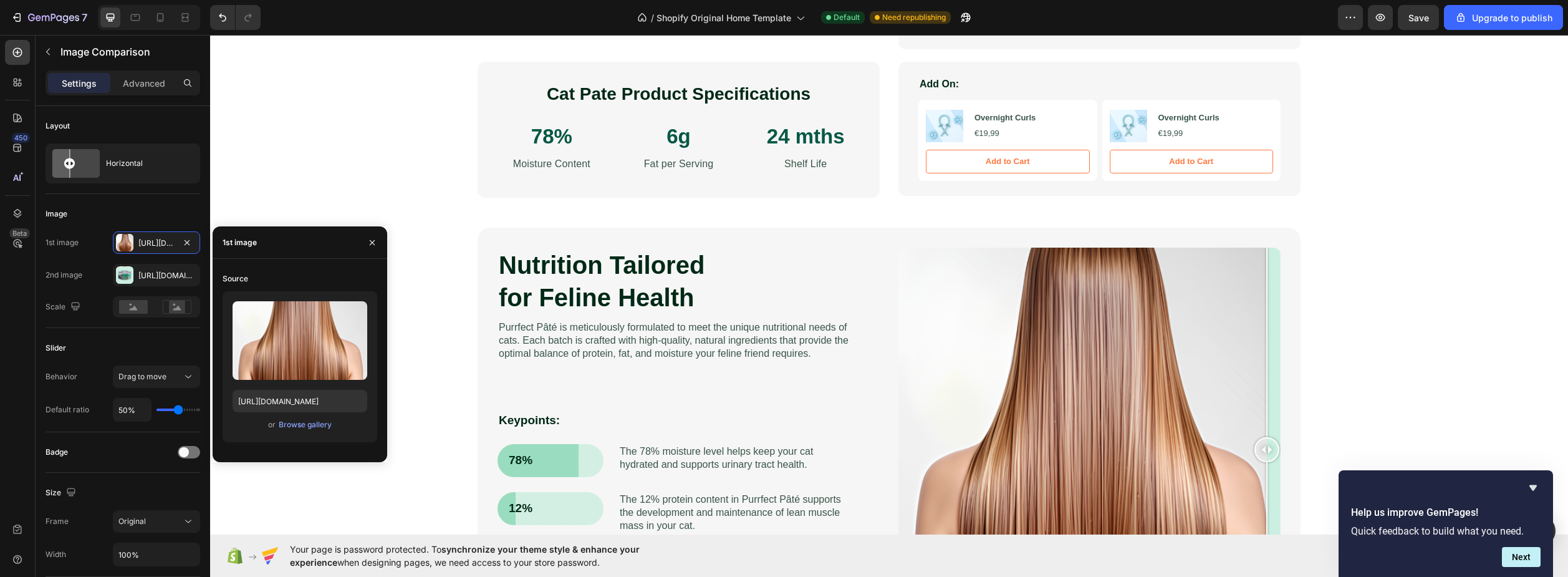
scroll to position [873, 0]
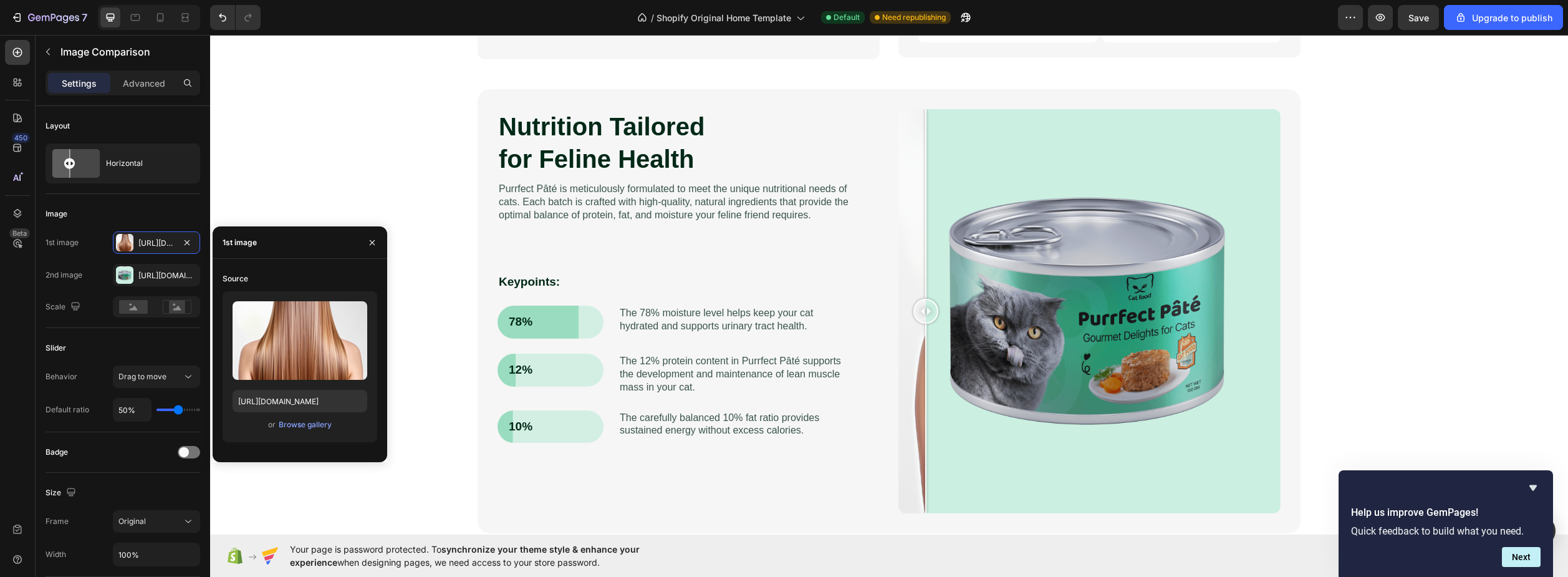
drag, startPoint x: 1266, startPoint y: 308, endPoint x: 908, endPoint y: 316, distance: 358.1
click at [913, 316] on div at bounding box center [925, 311] width 25 height 25
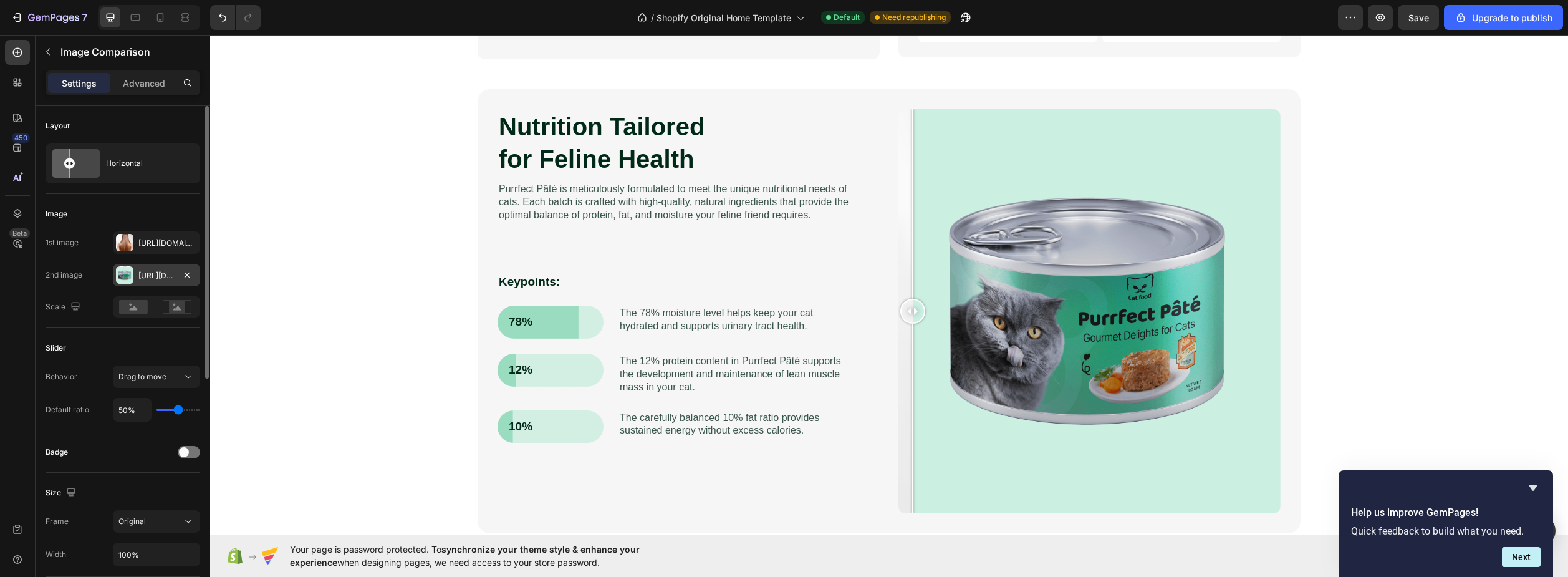
click at [123, 272] on div at bounding box center [124, 275] width 18 height 18
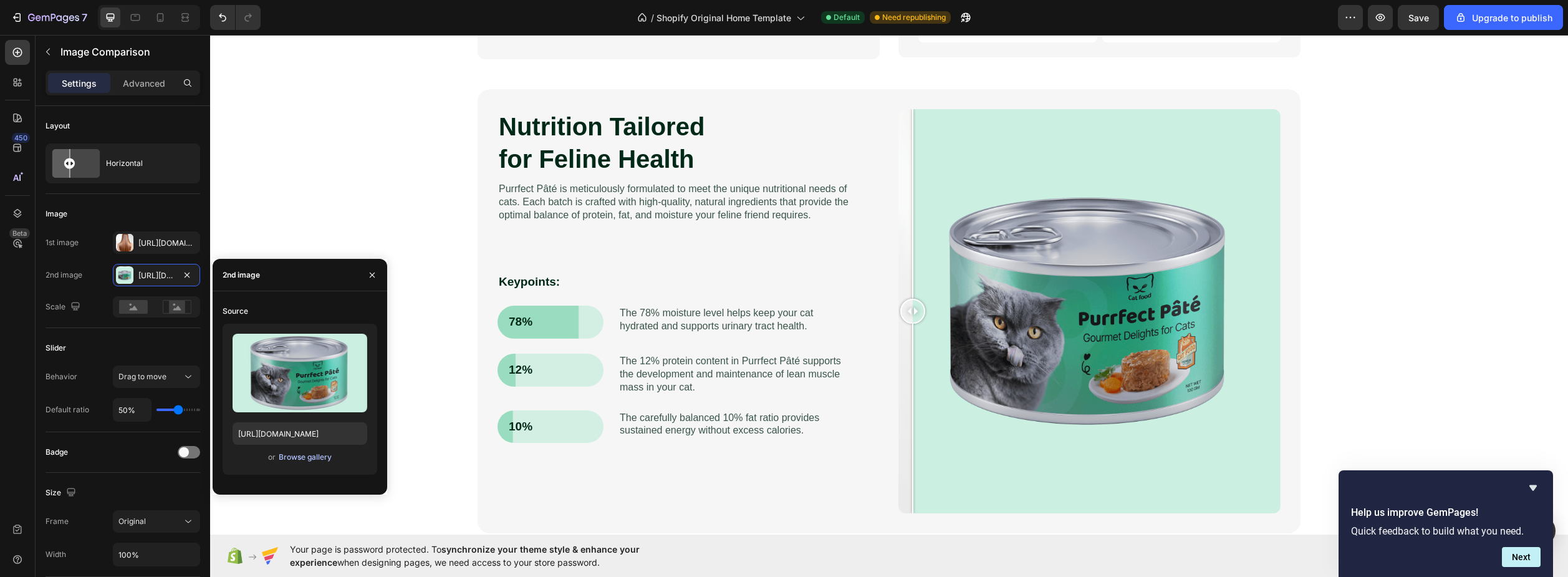
click at [303, 460] on div "Browse gallery" at bounding box center [305, 457] width 53 height 11
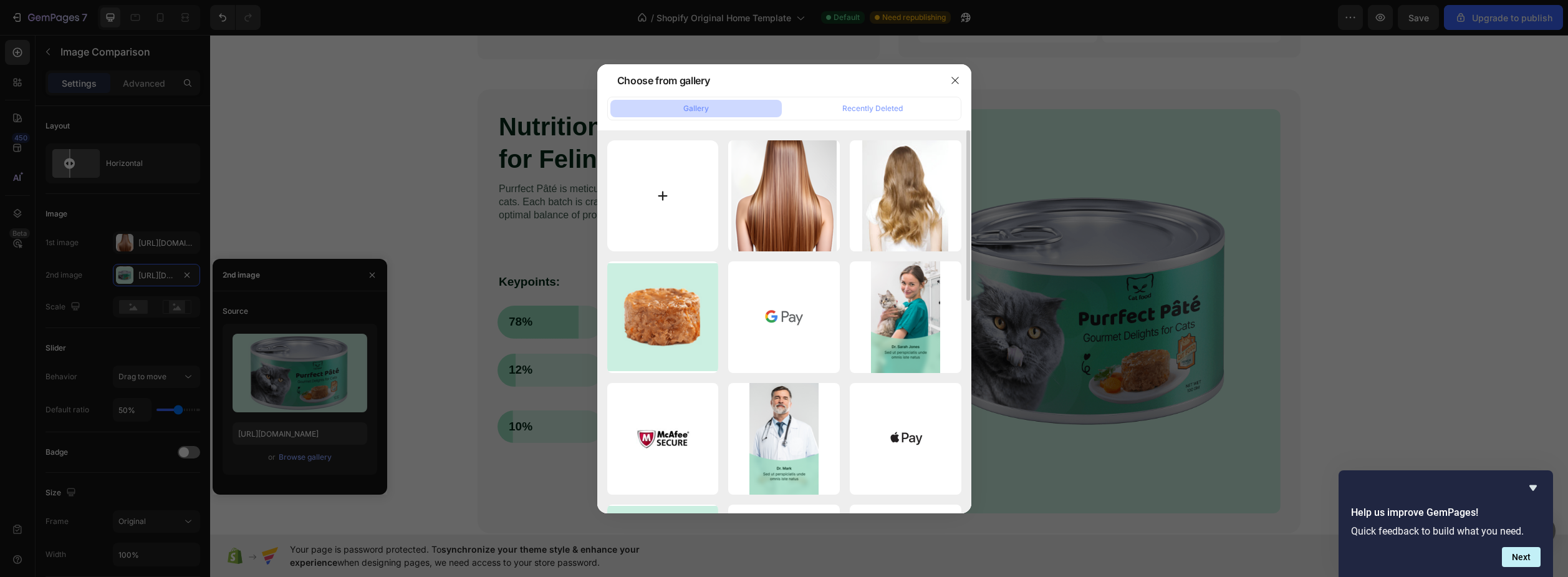
click at [680, 197] on input "file" at bounding box center [663, 195] width 112 height 112
type input "C:\fakepath\Opera Снимок_2025-09-27_224039_www.iloveimg.com.png"
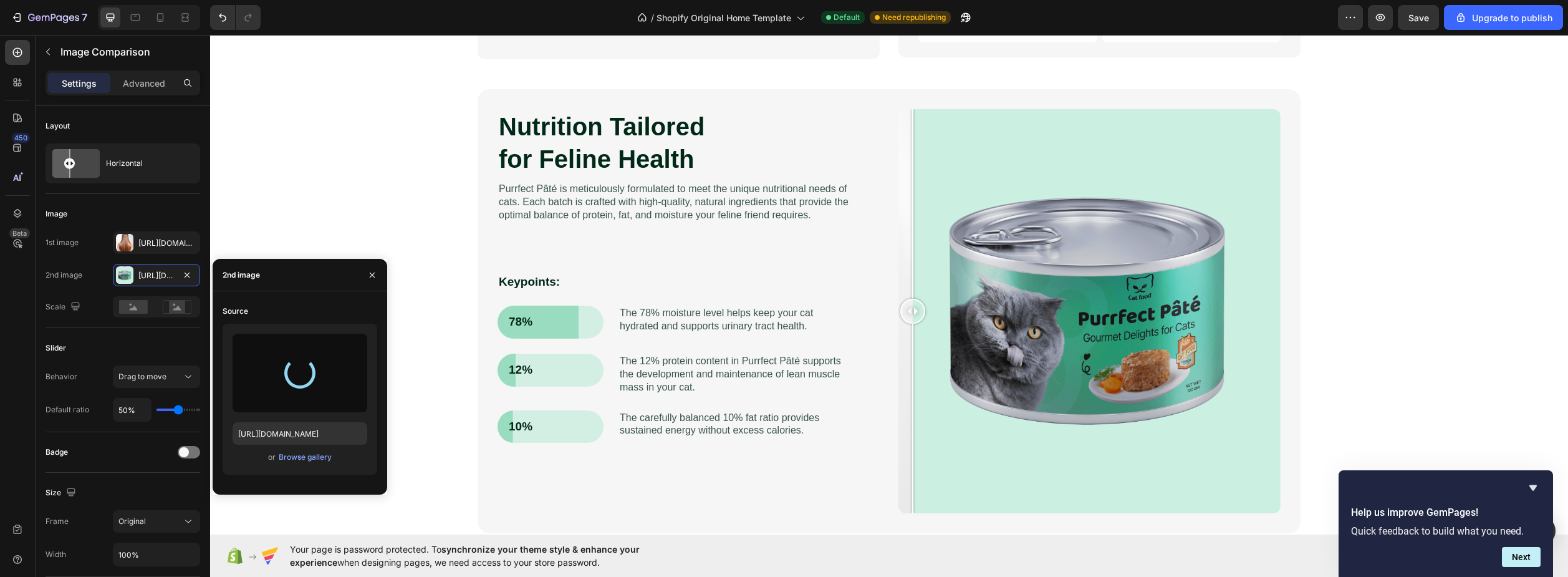
type input "[URL][DOMAIN_NAME]"
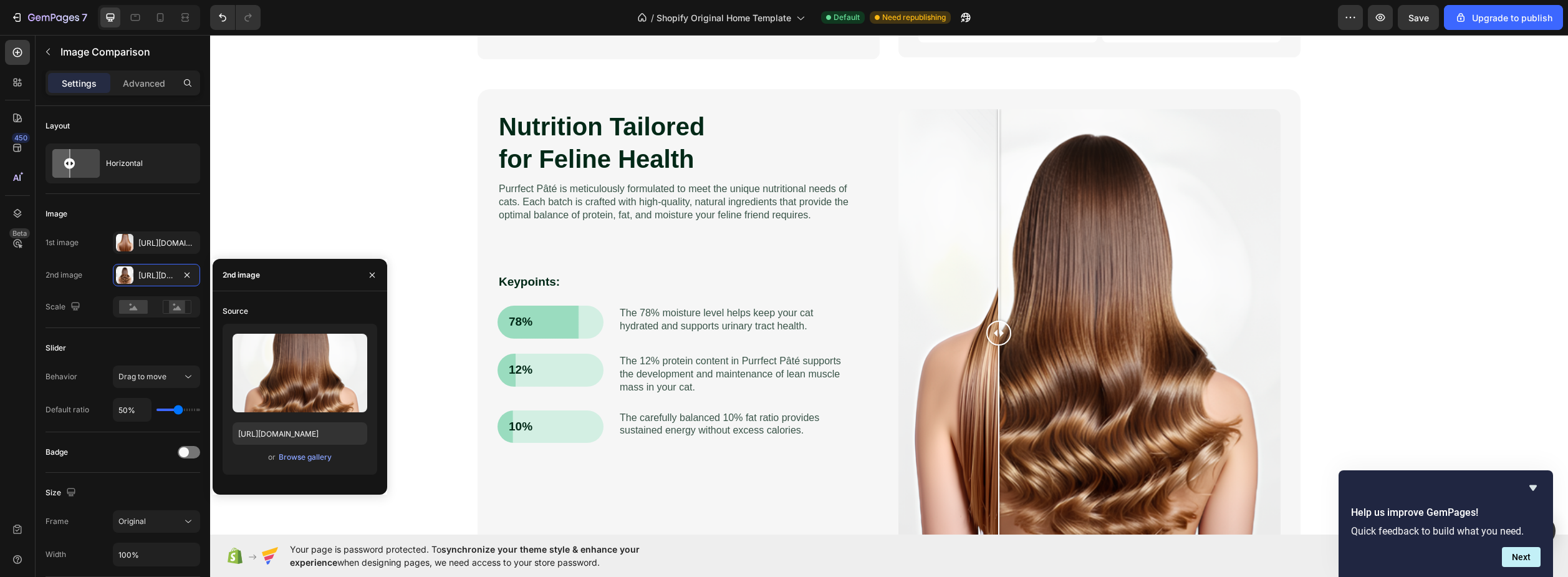
drag, startPoint x: 1085, startPoint y: 332, endPoint x: 1041, endPoint y: 50, distance: 285.4
click at [892, 398] on div "Nutrition Tailored for Feline Health Heading Purrfect [PERSON_NAME] is meticulo…" at bounding box center [889, 332] width 823 height 487
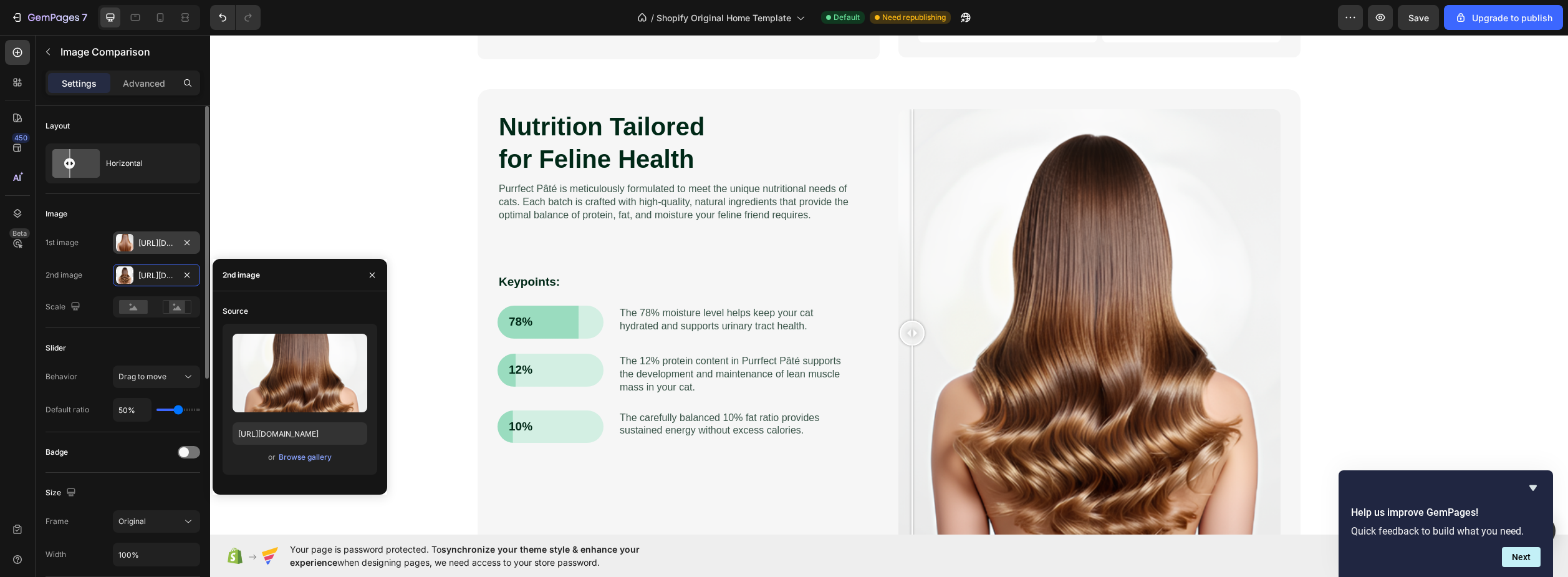
click at [127, 240] on div at bounding box center [124, 242] width 18 height 18
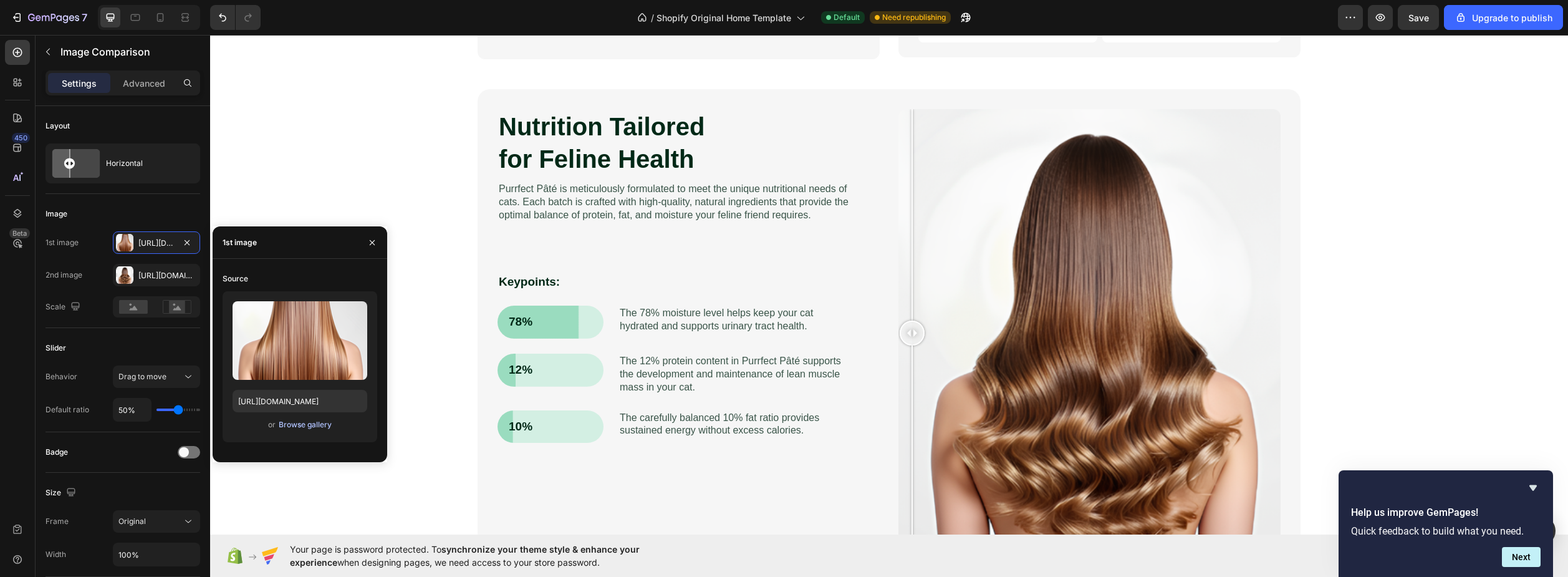
click at [301, 429] on div "Browse gallery" at bounding box center [305, 424] width 53 height 11
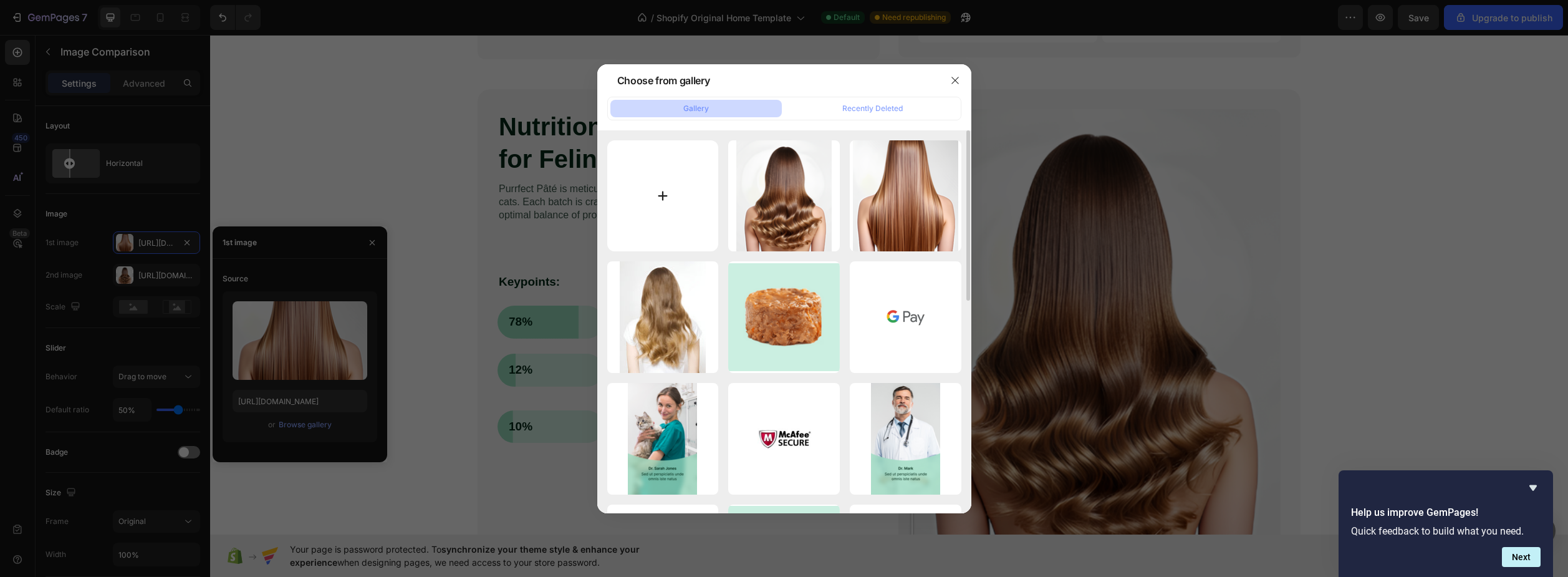
click at [683, 175] on input "file" at bounding box center [663, 195] width 112 height 112
type input "C:\fakepath\2.png"
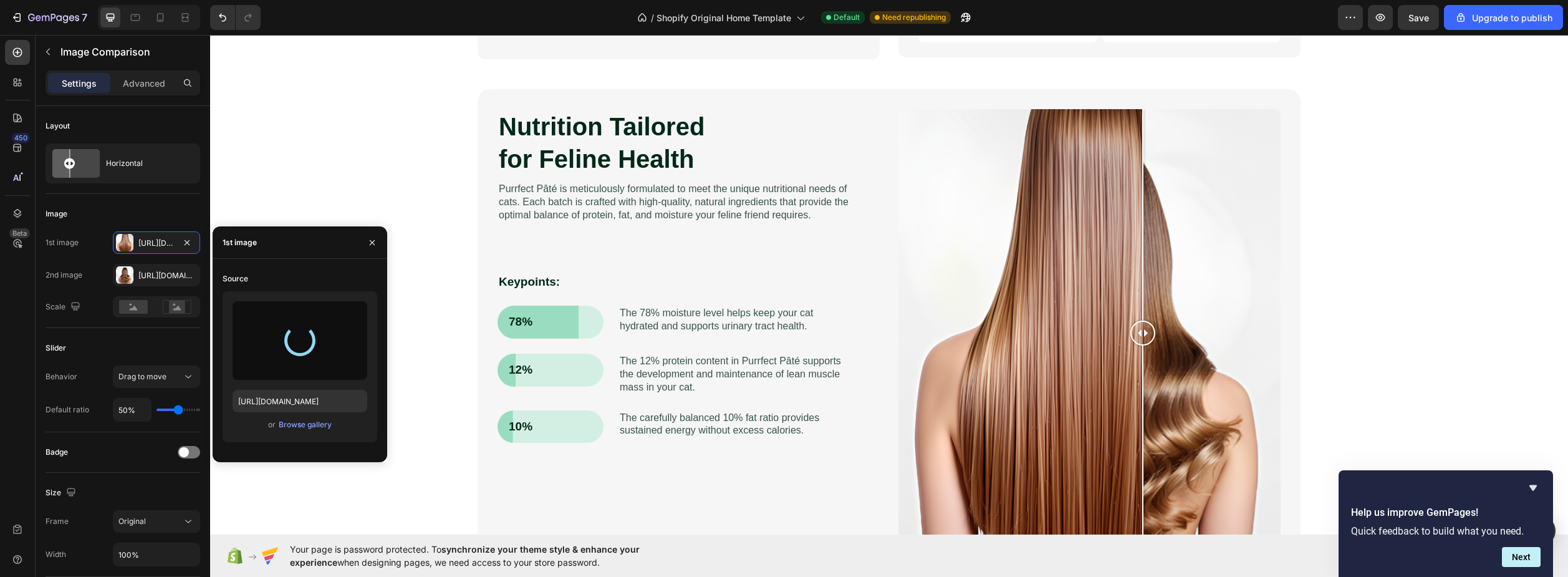
type input "[URL][DOMAIN_NAME]"
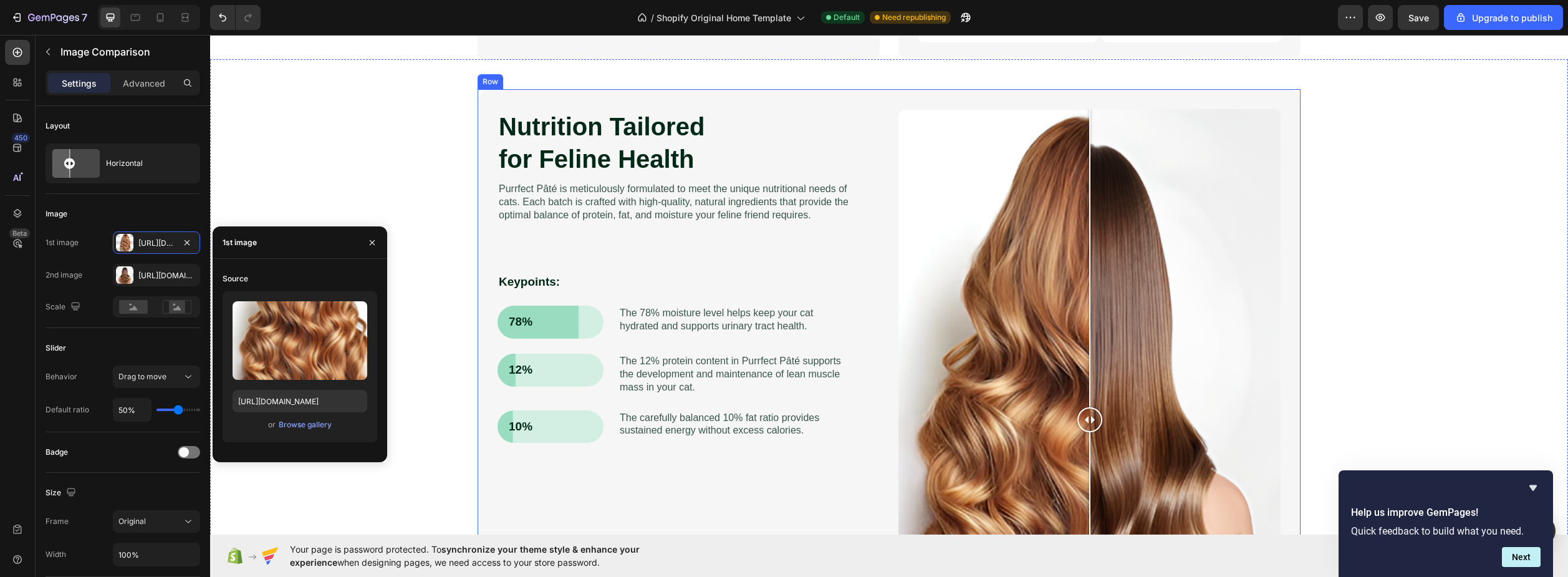
drag, startPoint x: 910, startPoint y: 335, endPoint x: 1203, endPoint y: 354, distance: 293.6
click at [1203, 354] on div at bounding box center [1089, 420] width 383 height 621
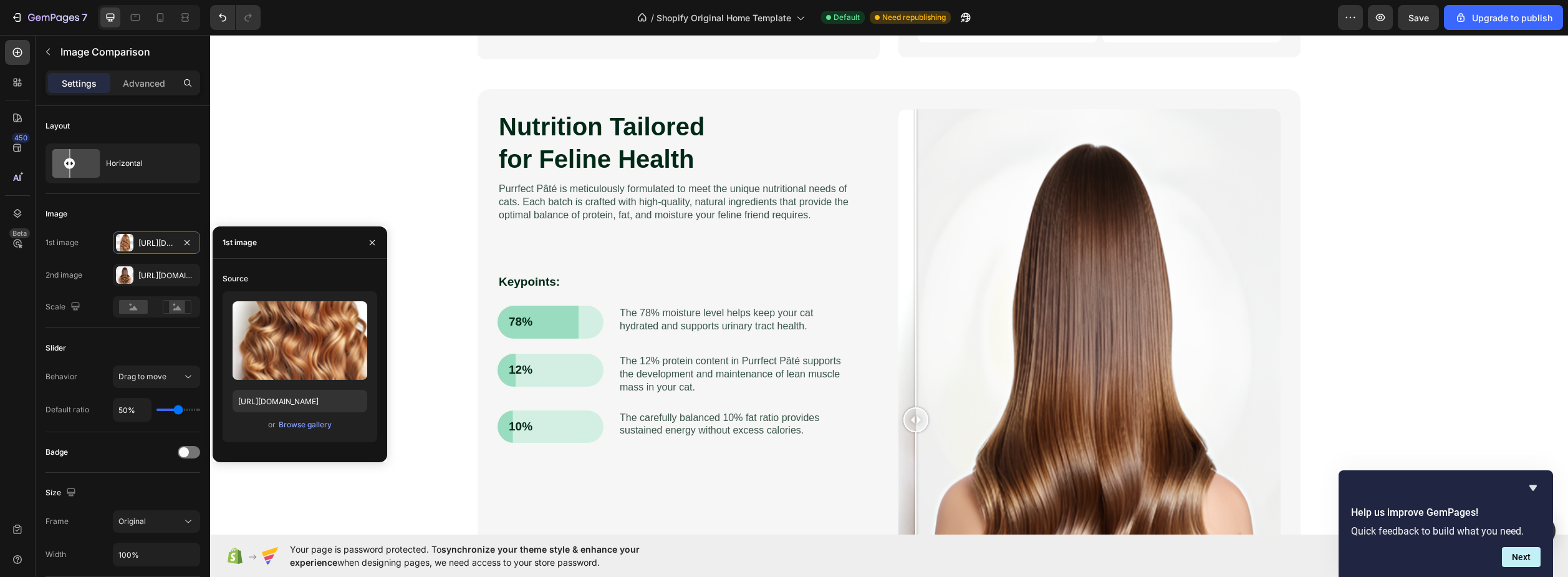
drag, startPoint x: 1085, startPoint y: 412, endPoint x: 911, endPoint y: 408, distance: 174.0
click at [911, 408] on div at bounding box center [916, 420] width 25 height 25
click at [71, 274] on div "2nd image" at bounding box center [64, 275] width 37 height 11
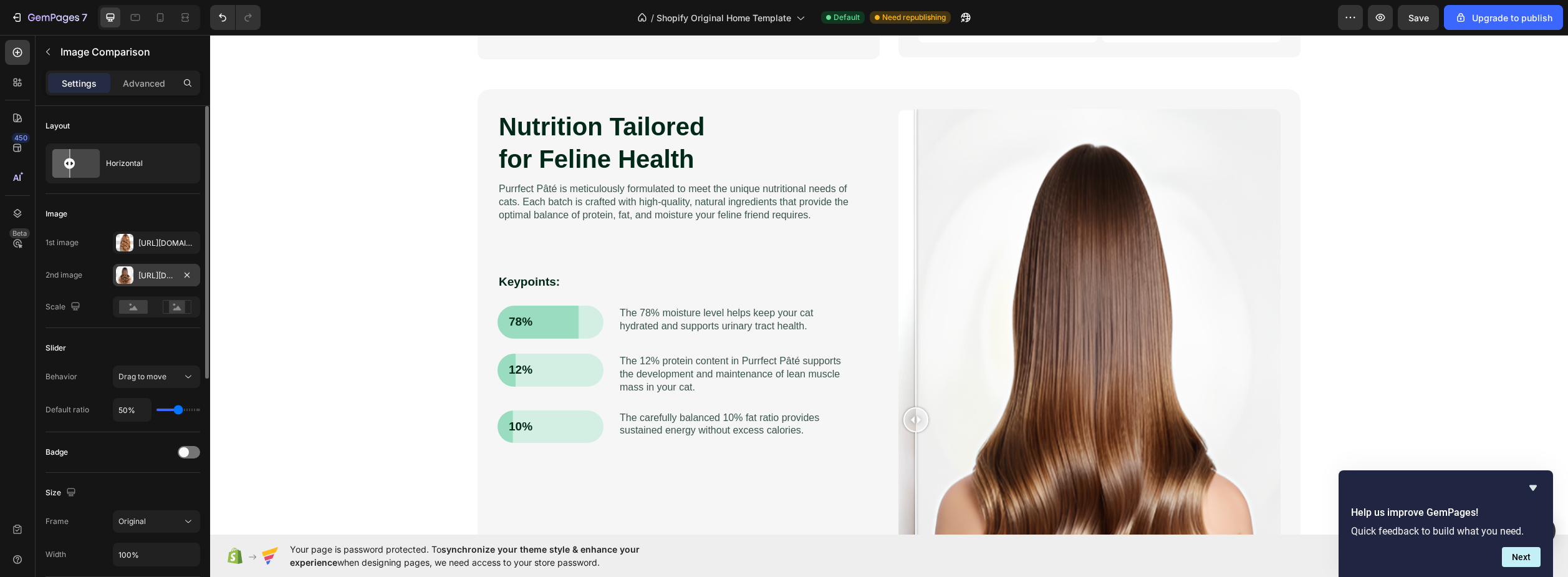
click at [134, 269] on div "[URL][DOMAIN_NAME]" at bounding box center [157, 275] width 87 height 22
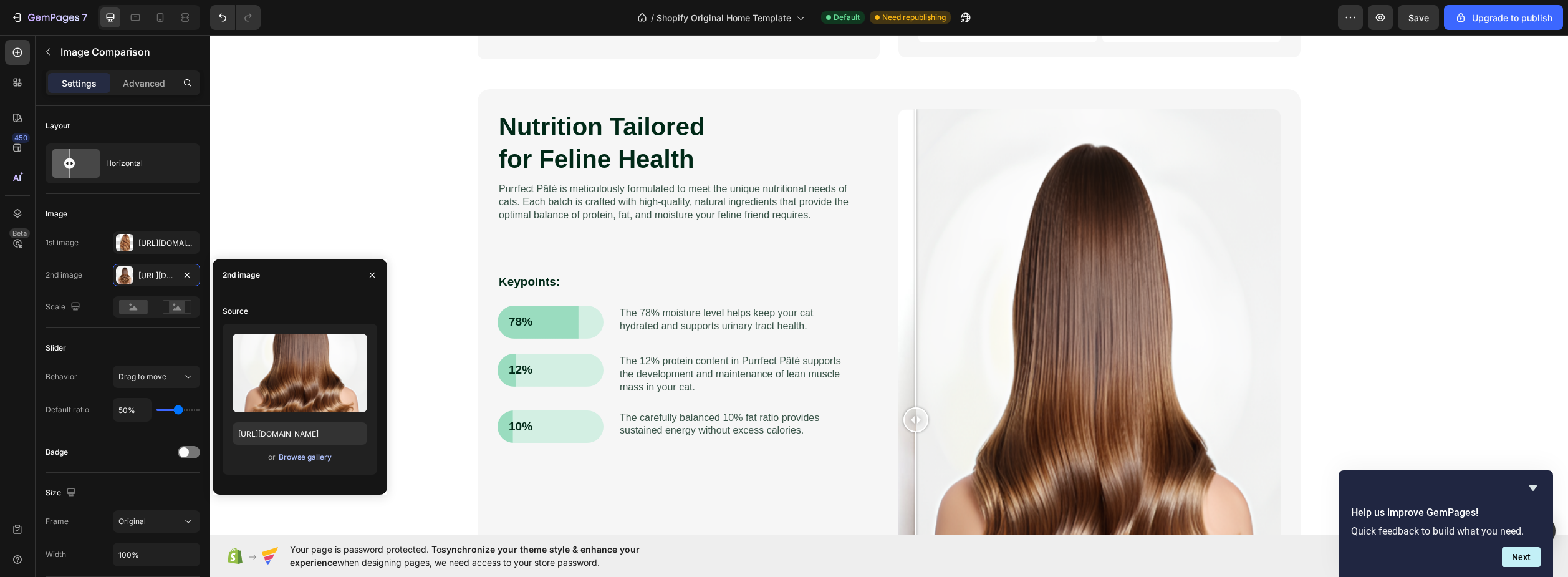
click at [317, 461] on div "Browse gallery" at bounding box center [305, 457] width 53 height 11
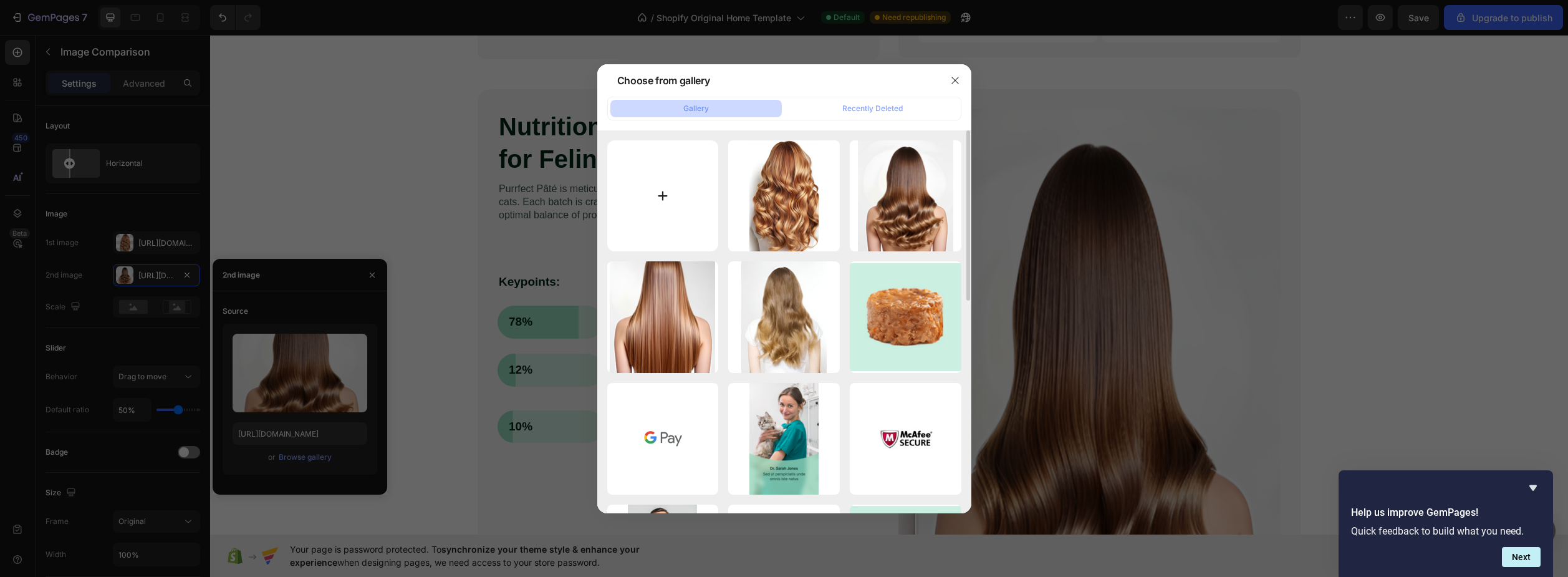
click at [675, 210] on input "file" at bounding box center [663, 195] width 112 height 112
type input "C:\fakepath\1.png"
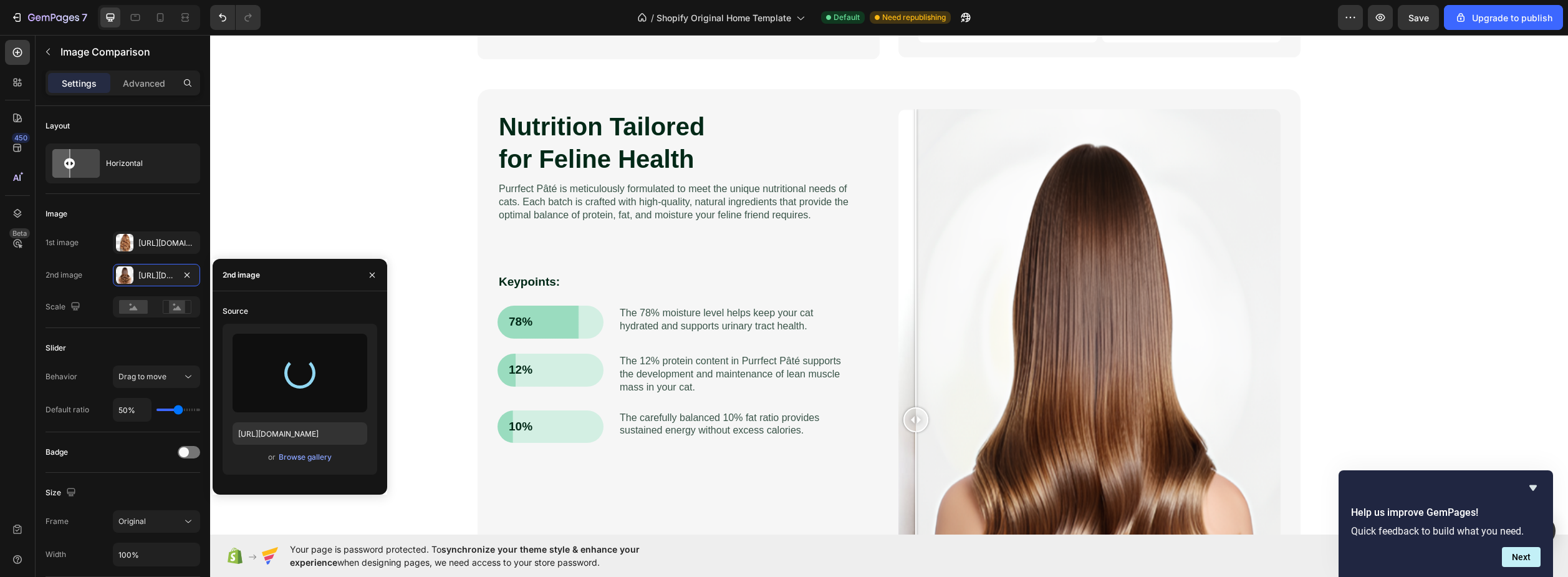
type input "[URL][DOMAIN_NAME]"
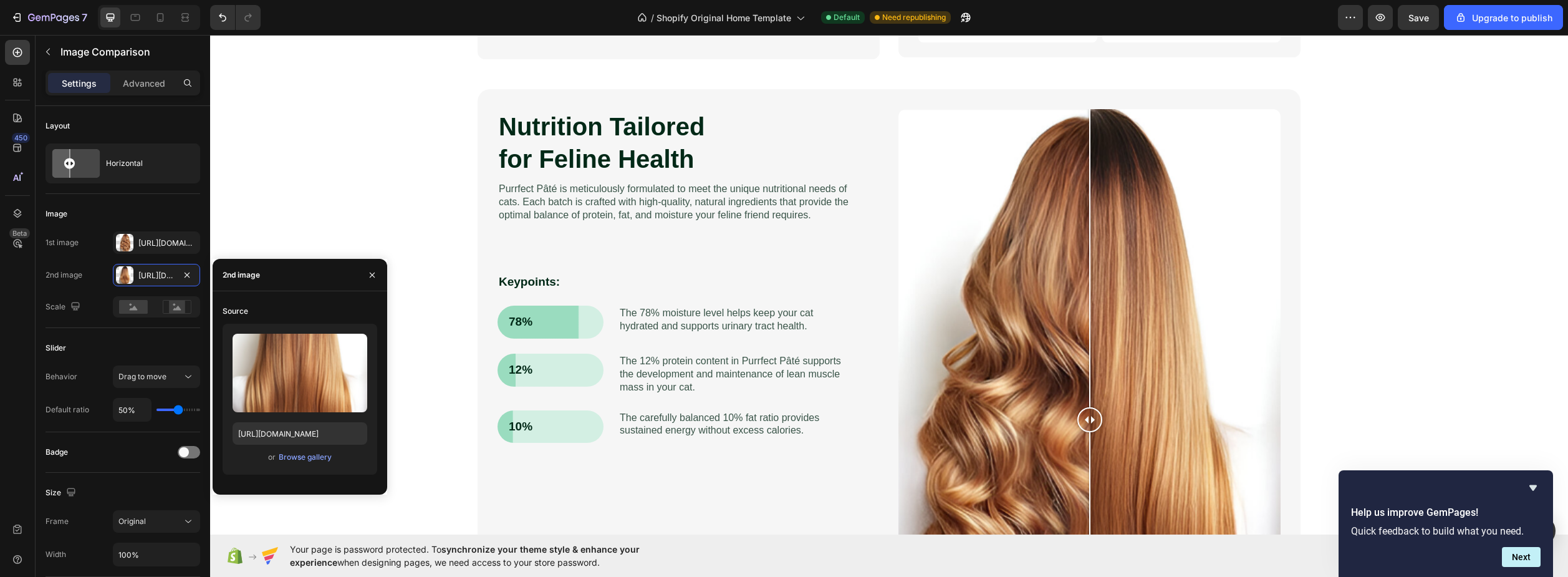
drag, startPoint x: 1089, startPoint y: 416, endPoint x: 1065, endPoint y: 413, distance: 24.2
click at [1077, 413] on div at bounding box center [1089, 420] width 25 height 25
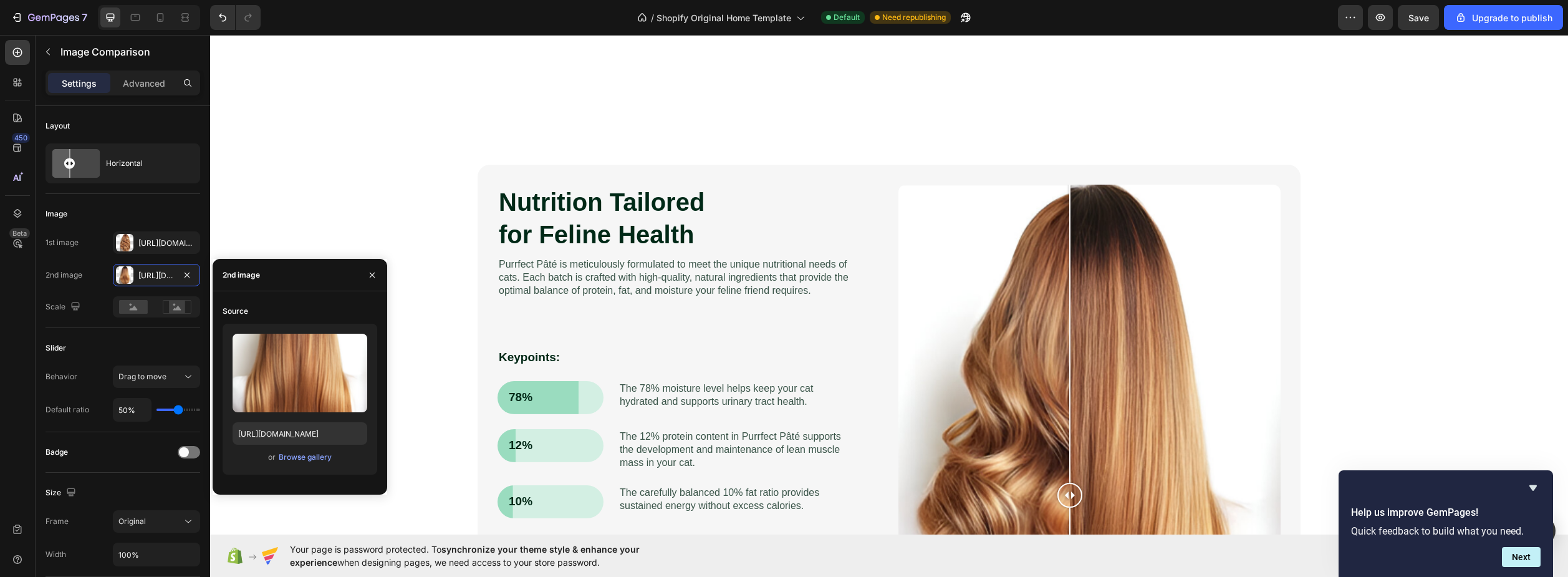
scroll to position [935, 0]
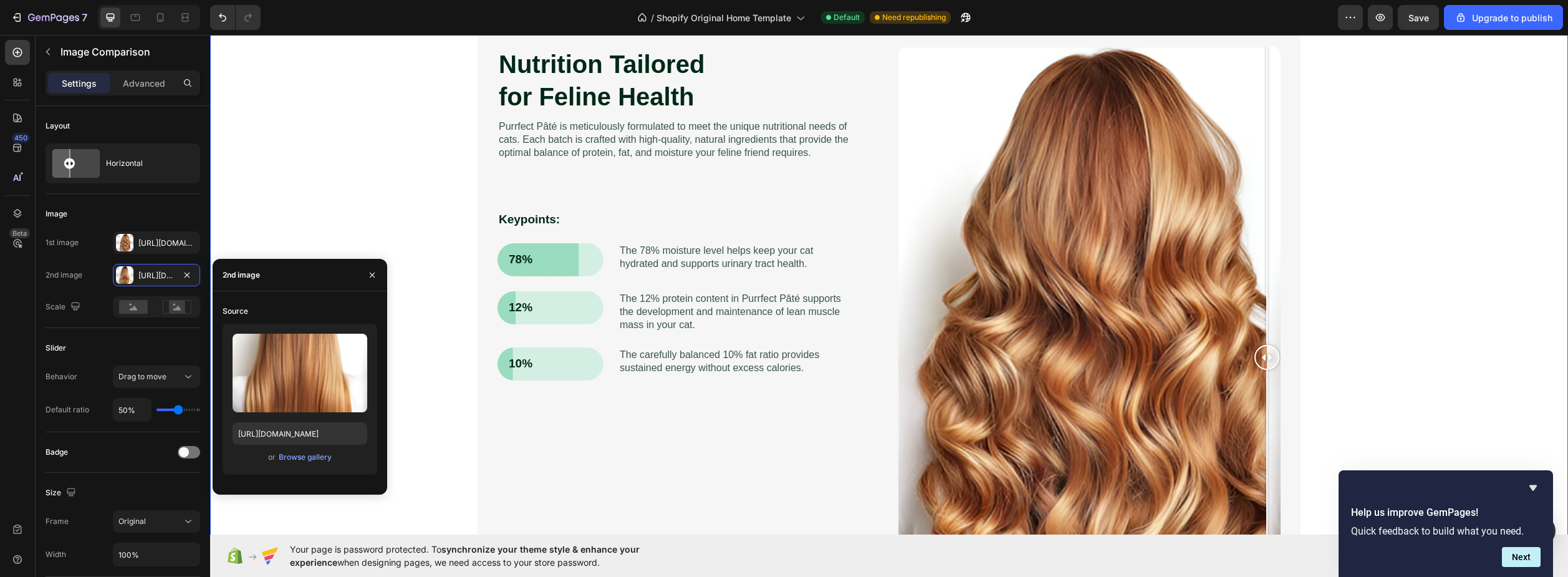
drag, startPoint x: 1068, startPoint y: 354, endPoint x: 1348, endPoint y: 397, distance: 283.3
click at [1348, 397] on div "Nutrition Tailored for Feline Health Heading Purrfect [PERSON_NAME] is meticulo…" at bounding box center [889, 357] width 1334 height 660
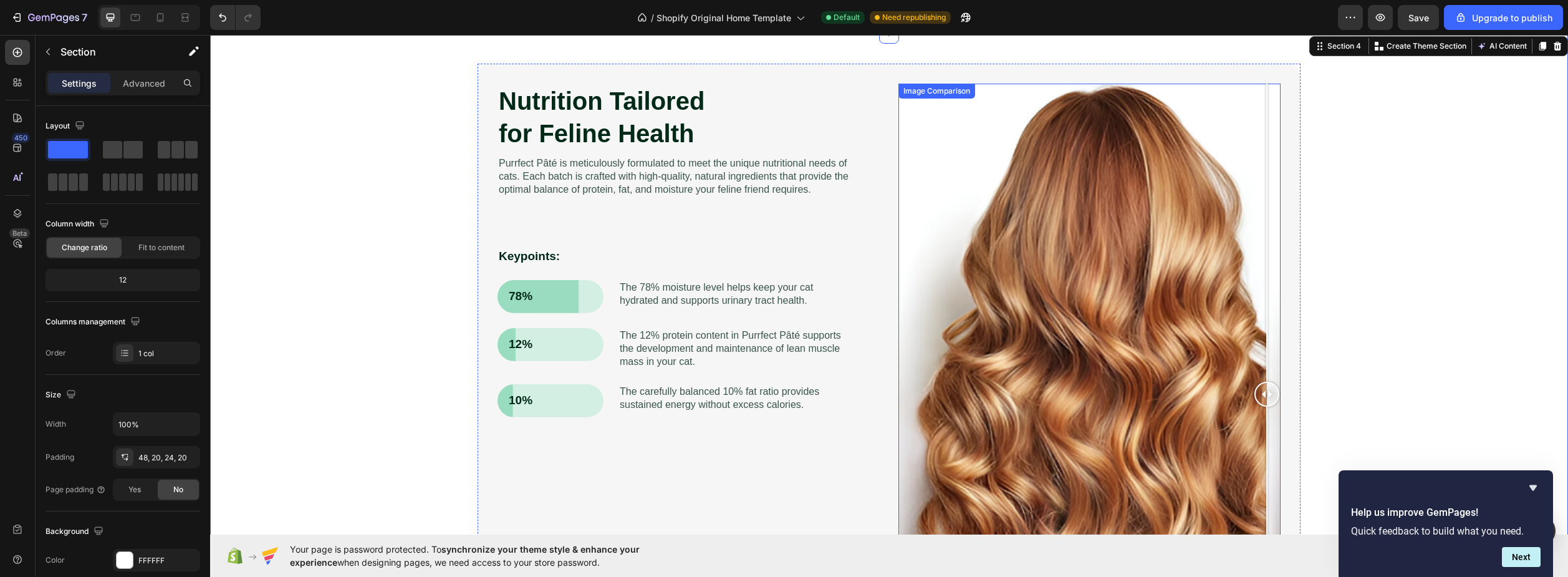
scroll to position [873, 0]
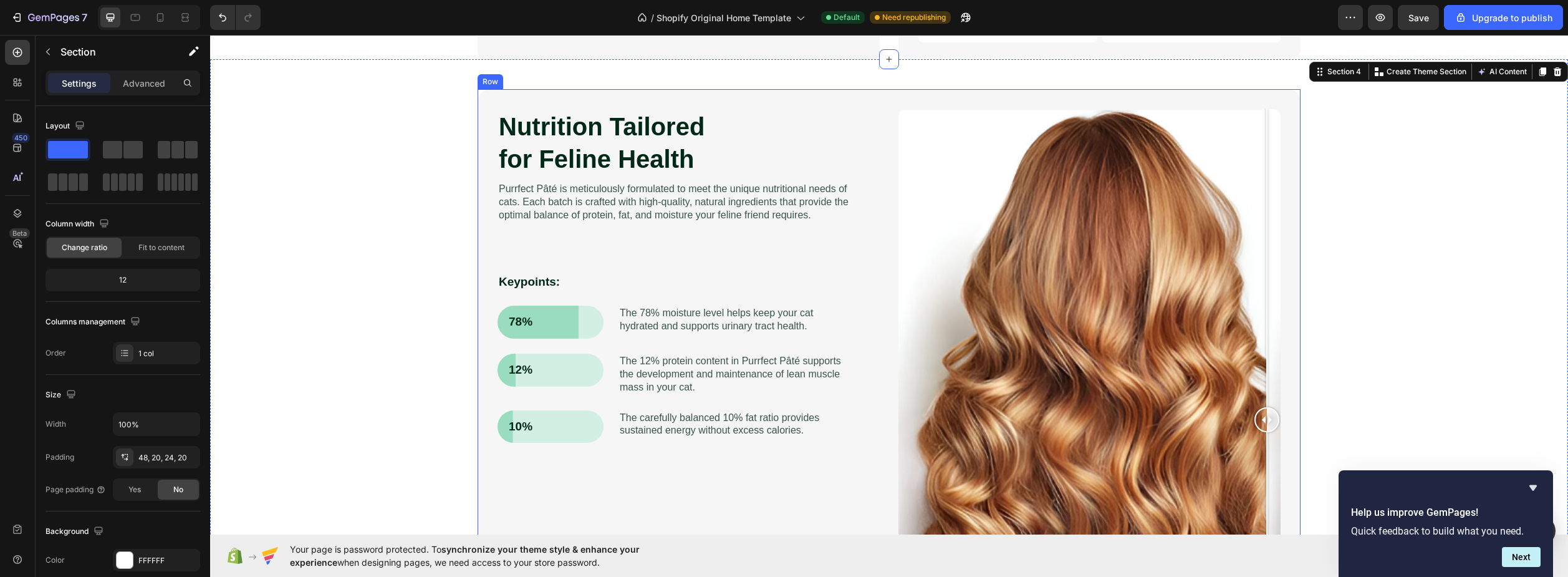
drag, startPoint x: 1252, startPoint y: 419, endPoint x: 1311, endPoint y: 404, distance: 60.9
click at [1311, 404] on div "Nutrition Tailored for Feline Health Heading Purrfect [PERSON_NAME] is meticulo…" at bounding box center [889, 419] width 1334 height 660
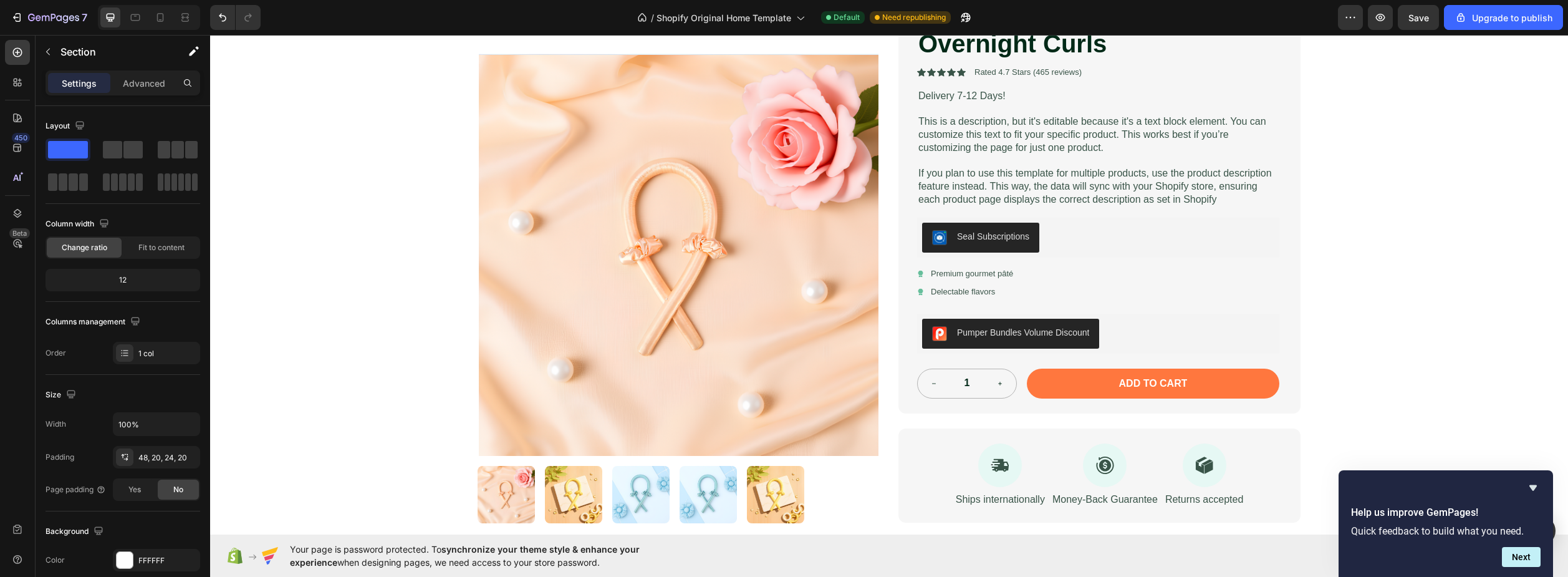
scroll to position [249, 0]
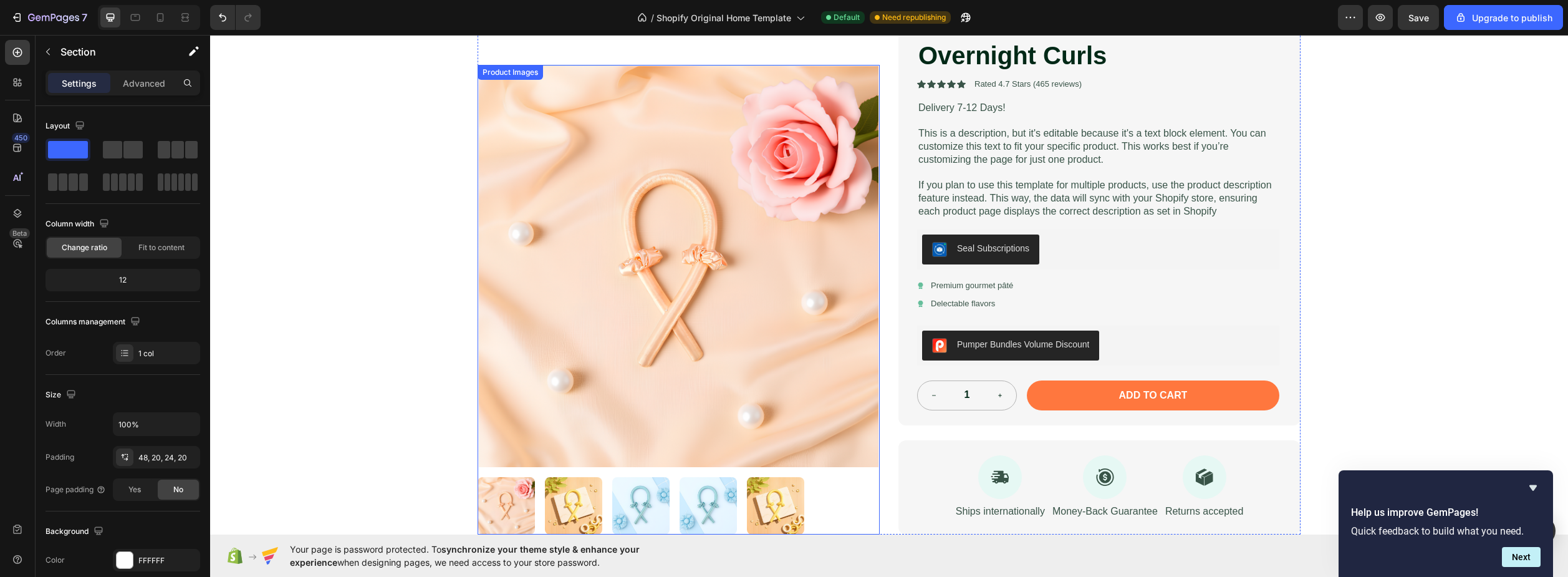
click at [571, 503] on img at bounding box center [573, 506] width 57 height 57
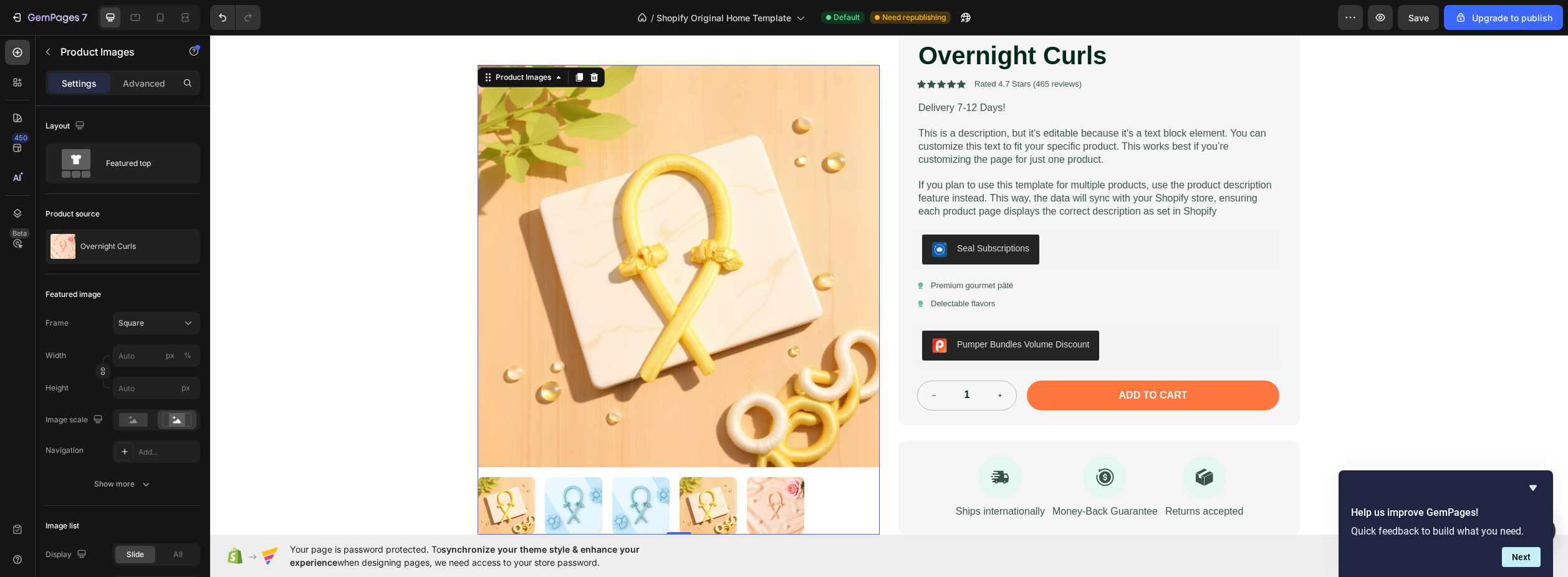
click at [590, 502] on img at bounding box center [573, 506] width 57 height 57
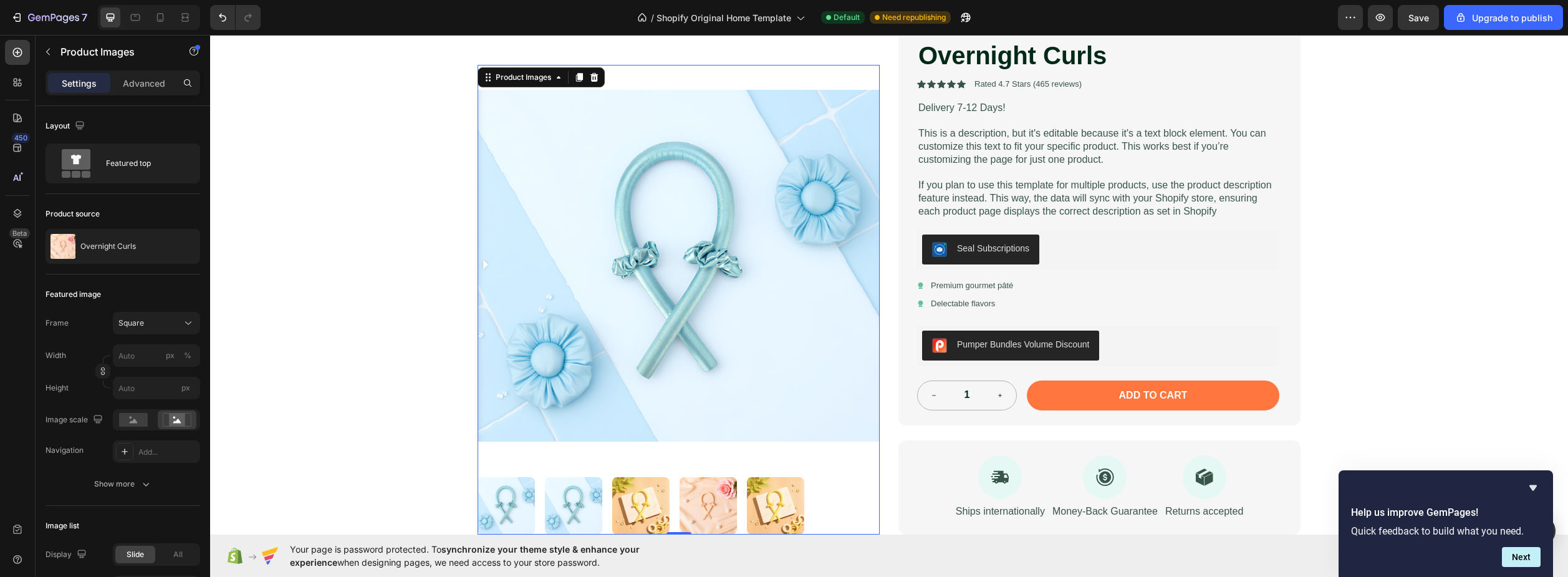
click at [621, 495] on img at bounding box center [641, 506] width 57 height 57
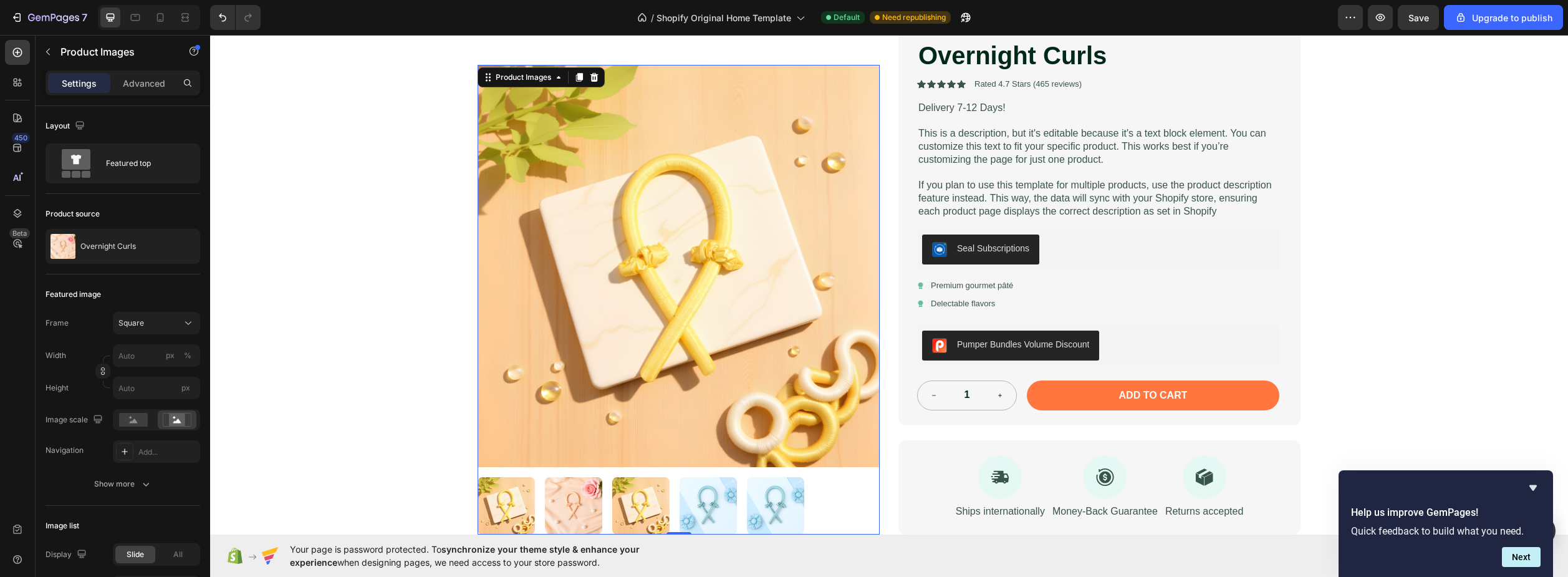
click at [590, 497] on img at bounding box center [573, 506] width 57 height 57
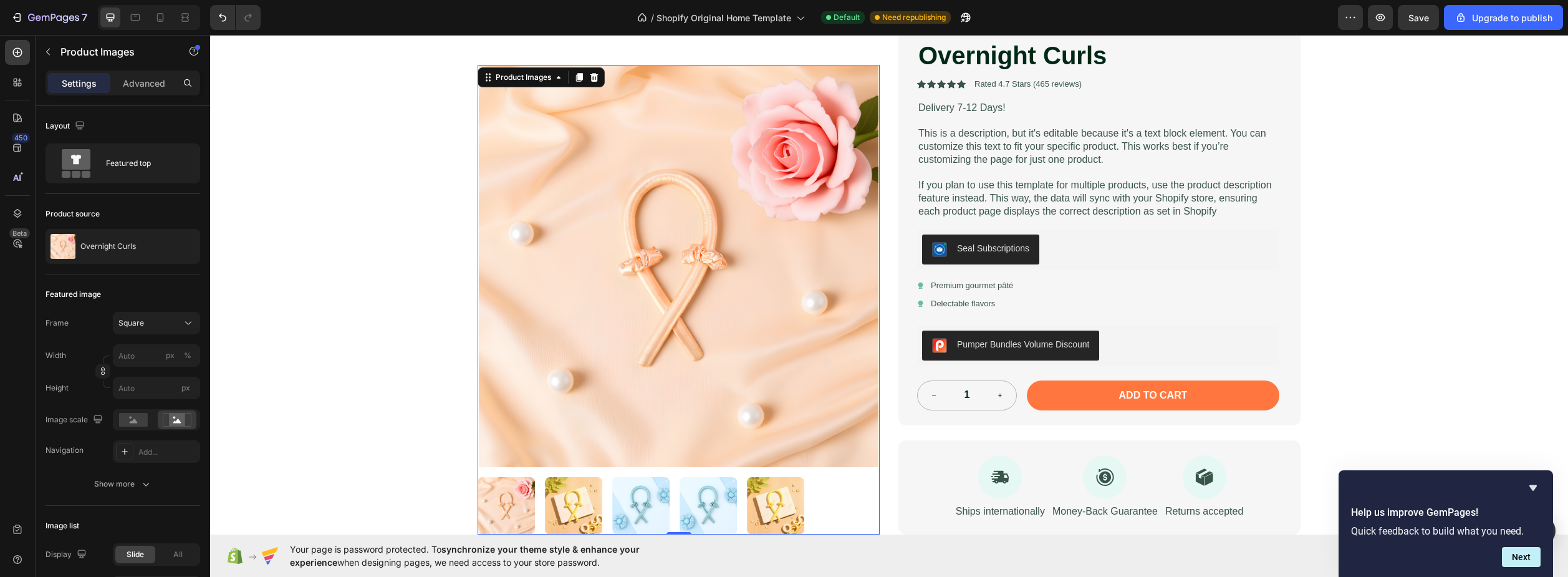
click at [612, 502] on img at bounding box center [641, 506] width 57 height 57
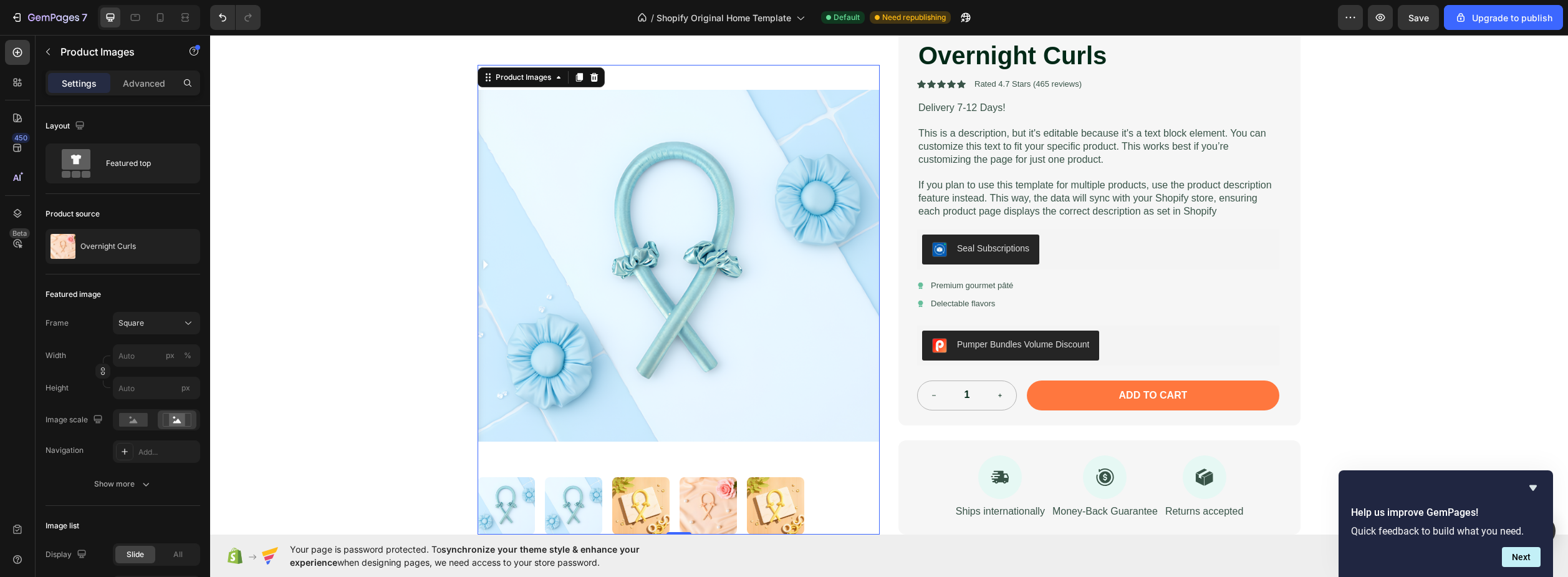
click at [574, 503] on img at bounding box center [573, 506] width 57 height 57
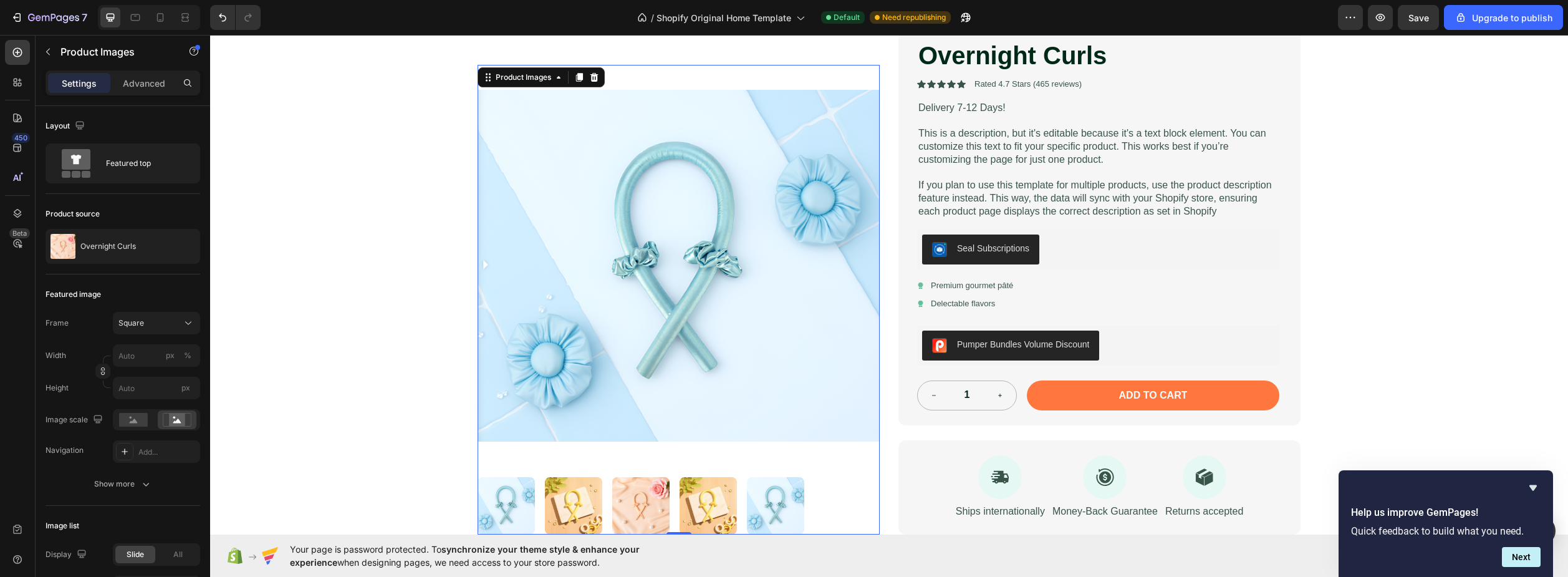
click at [574, 503] on img at bounding box center [573, 506] width 57 height 57
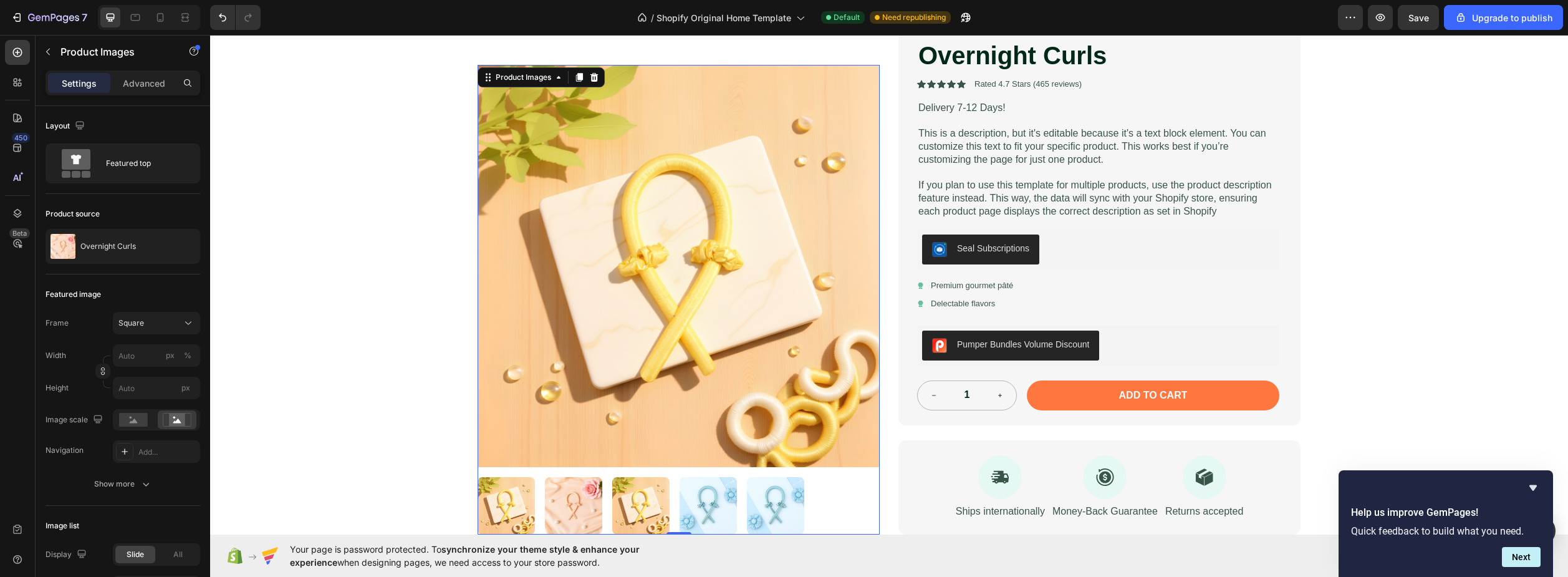
click at [574, 503] on img at bounding box center [573, 506] width 57 height 57
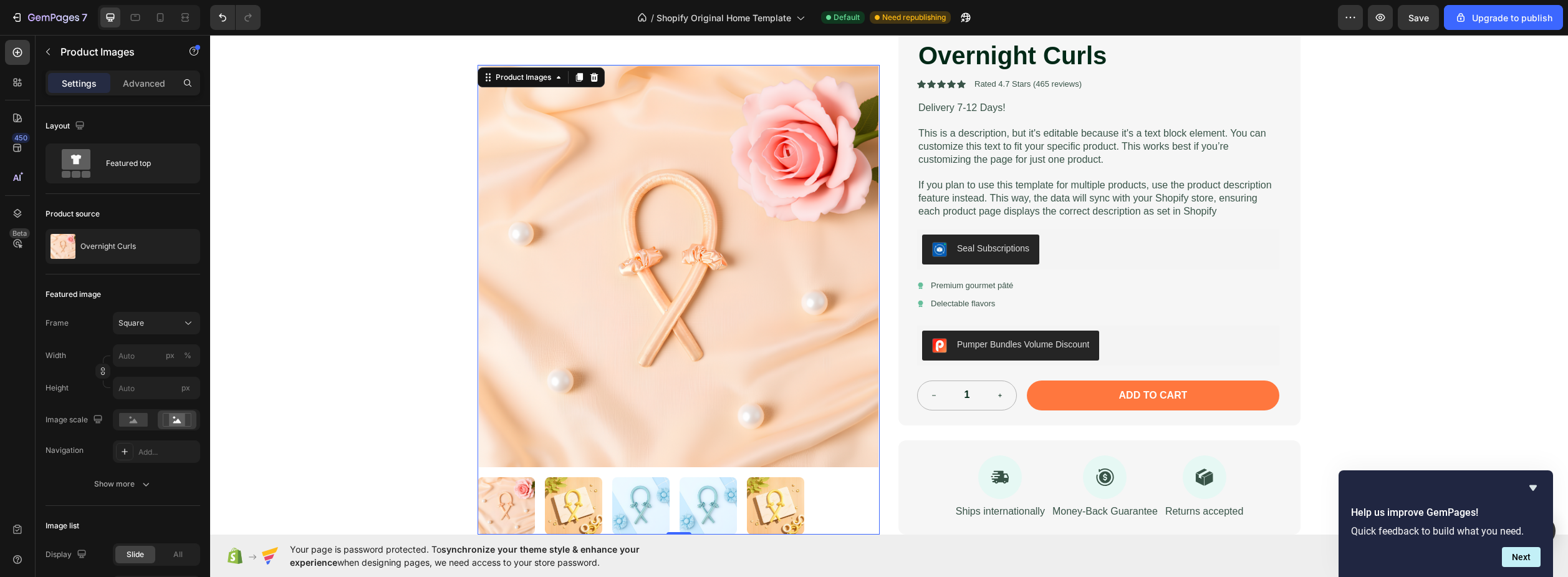
click at [616, 501] on img at bounding box center [641, 506] width 57 height 57
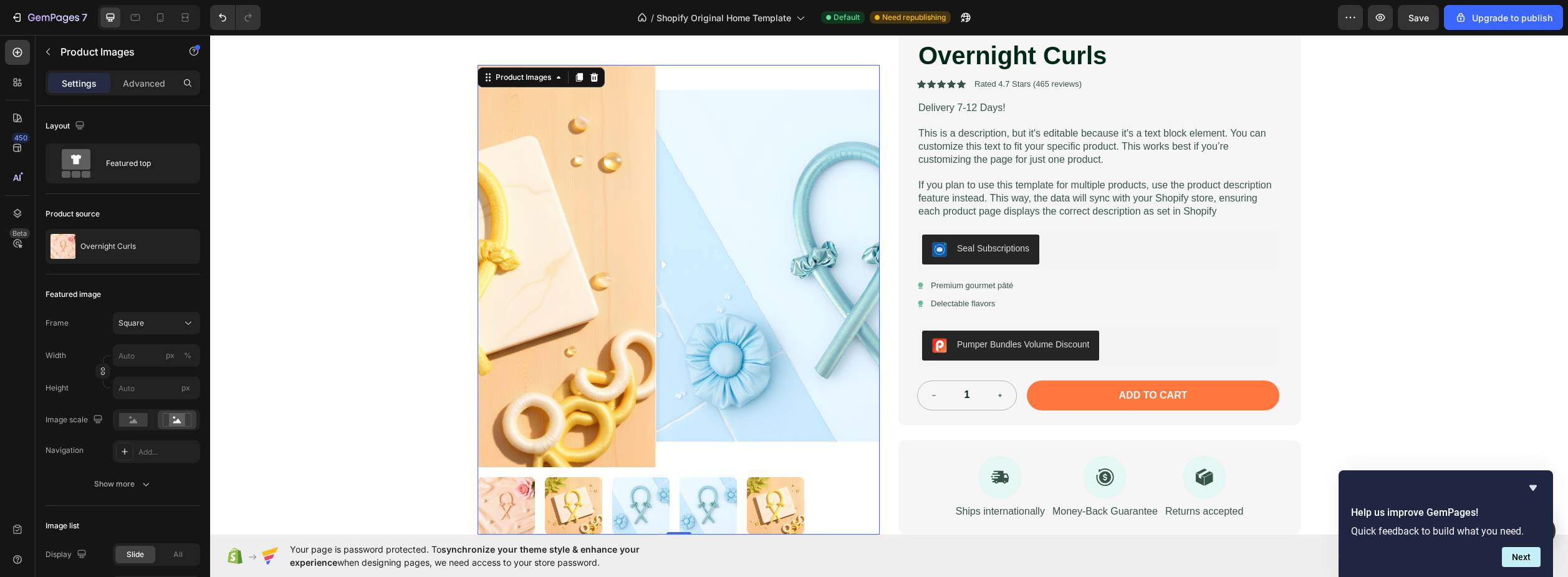
click at [616, 501] on img at bounding box center [641, 506] width 57 height 57
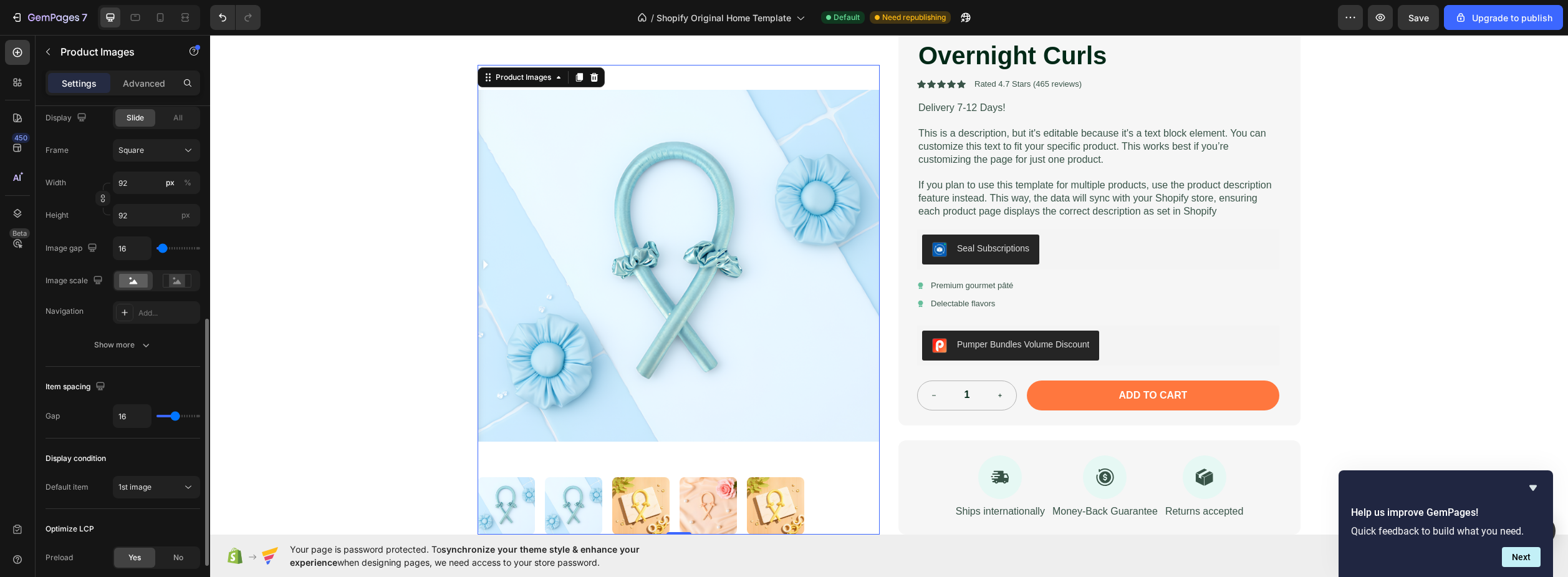
scroll to position [532, 0]
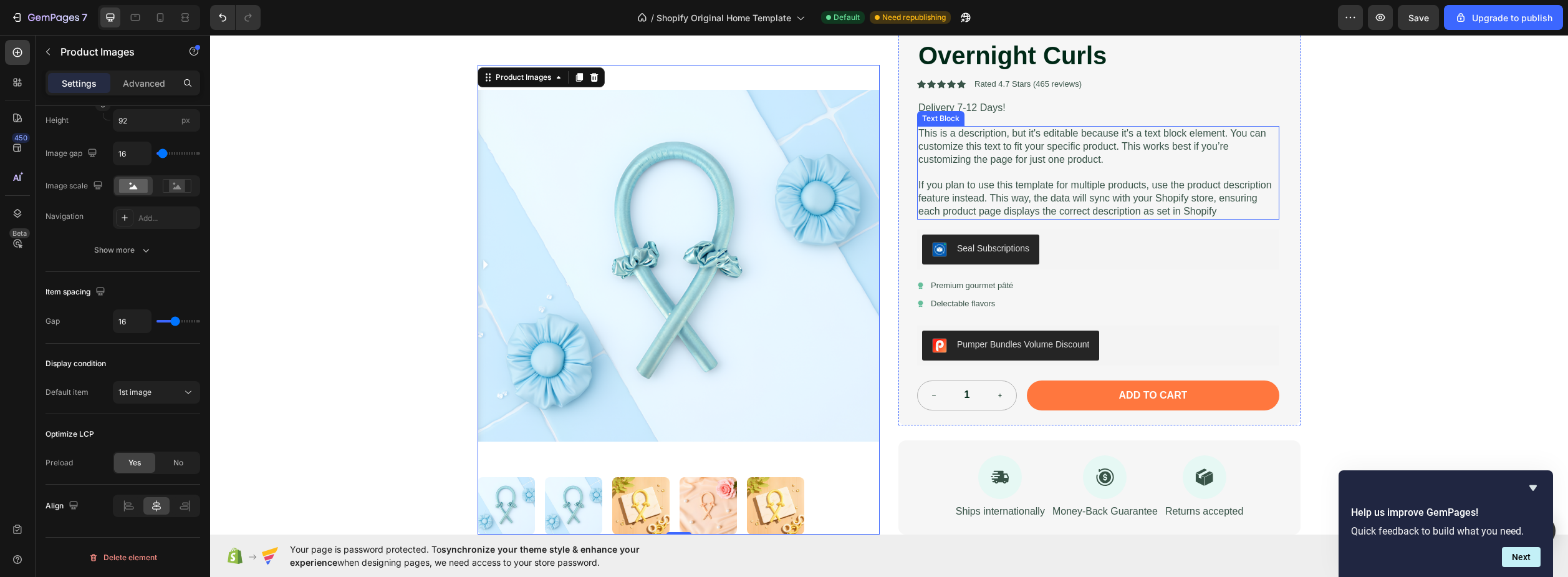
click at [919, 138] on p "This is a description, but it's editable because it's a text block element. You…" at bounding box center [1098, 146] width 360 height 39
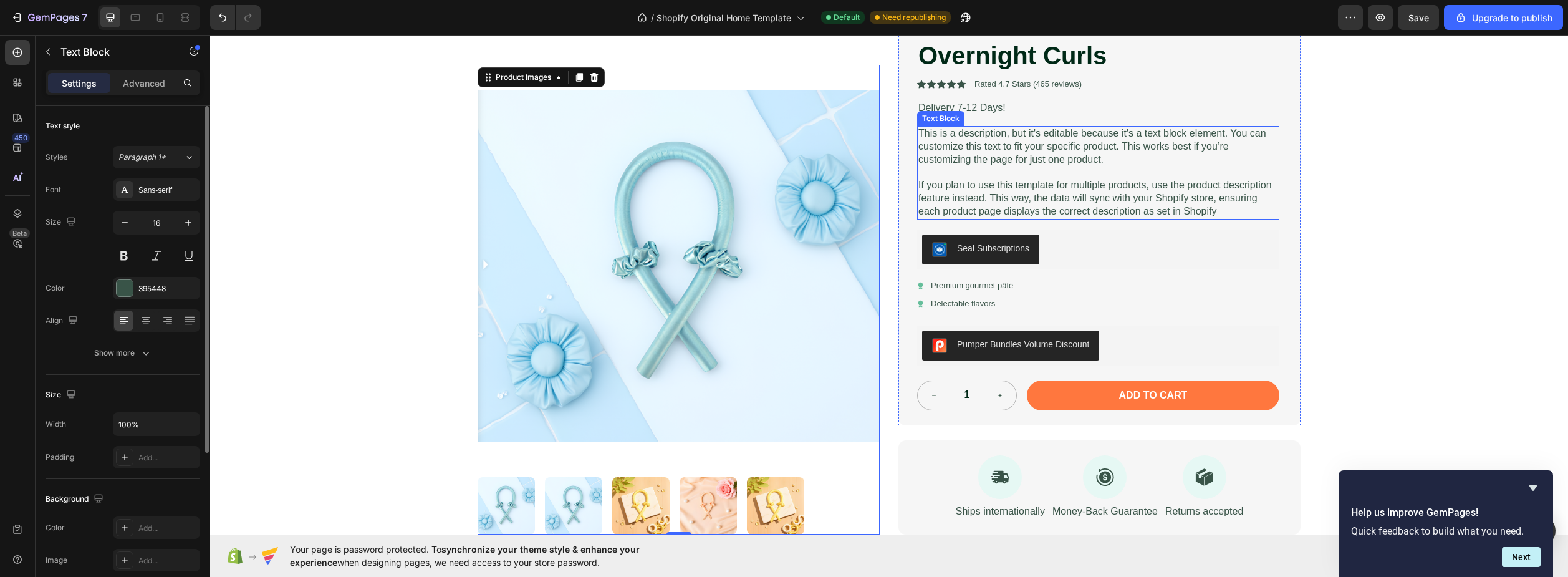
click at [919, 138] on p "This is a description, but it's editable because it's a text block element. You…" at bounding box center [1098, 146] width 360 height 39
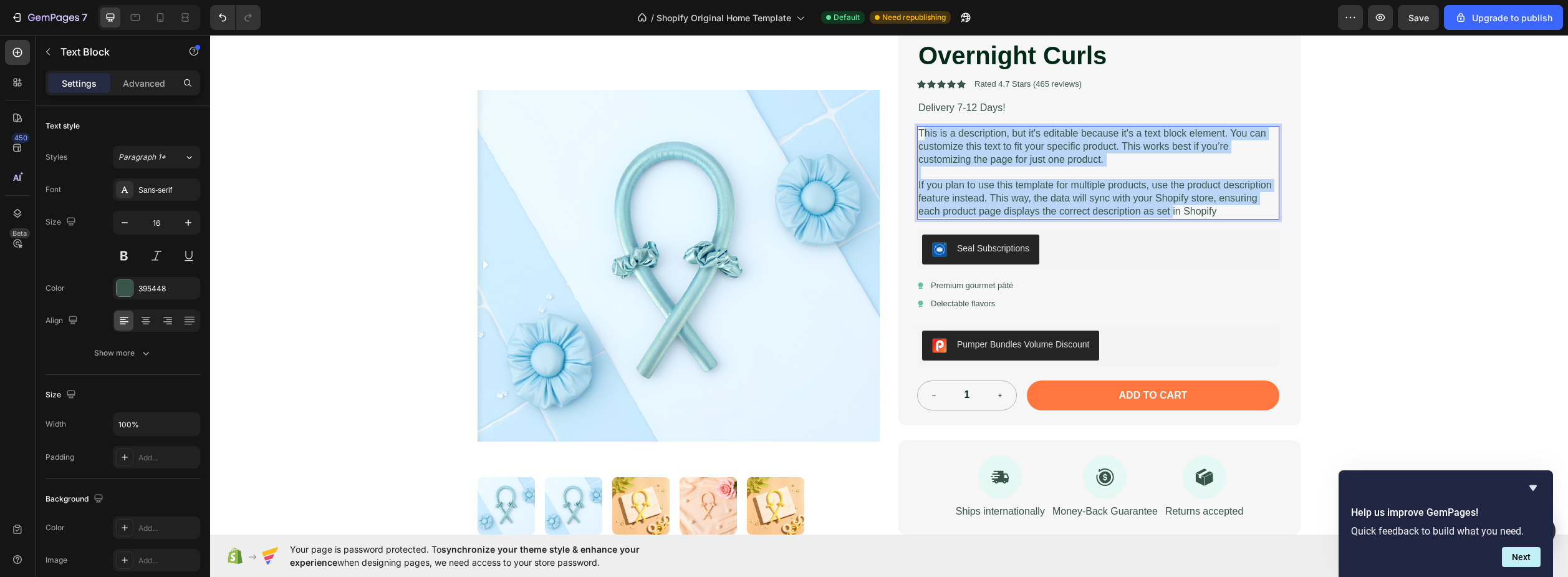
drag, startPoint x: 917, startPoint y: 136, endPoint x: 1165, endPoint y: 215, distance: 260.3
click at [1165, 215] on div "This is a description, but it's editable because it's a text block element. You…" at bounding box center [1098, 172] width 362 height 94
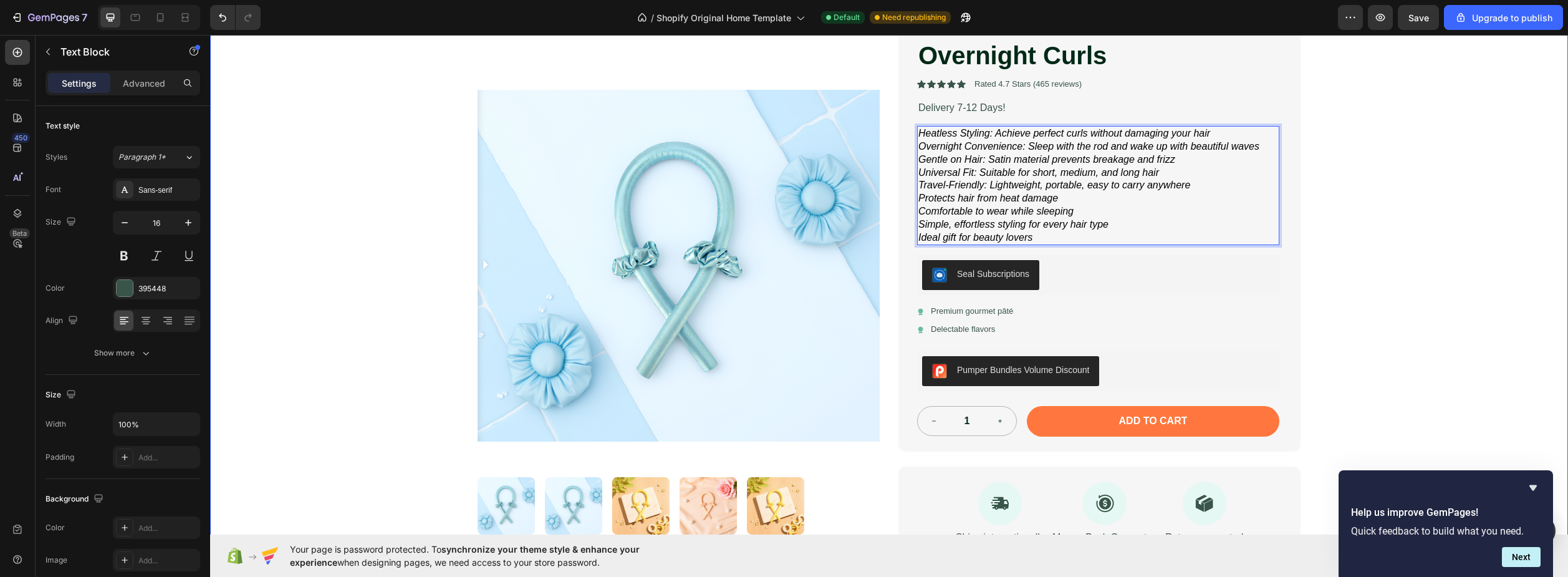
click at [1406, 226] on div "Image Row Product Images Overnight Curls Product Title Icon Icon Icon Icon Icon…" at bounding box center [889, 326] width 1358 height 766
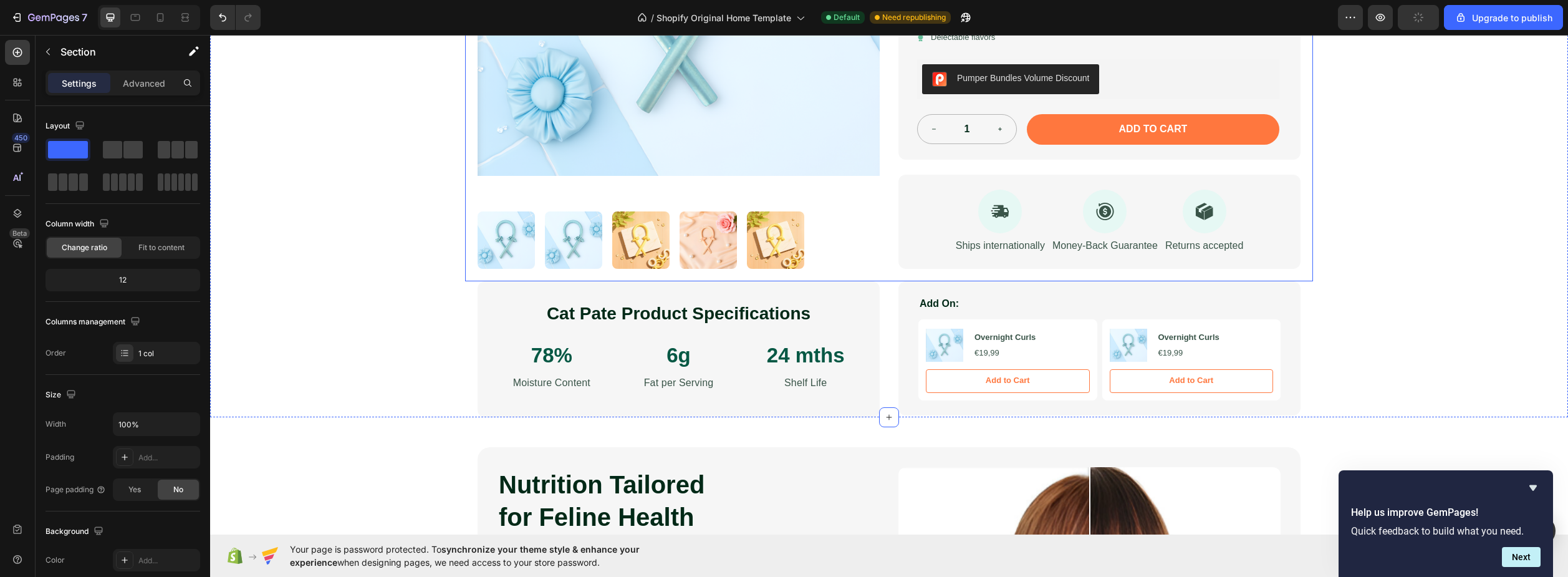
scroll to position [686, 0]
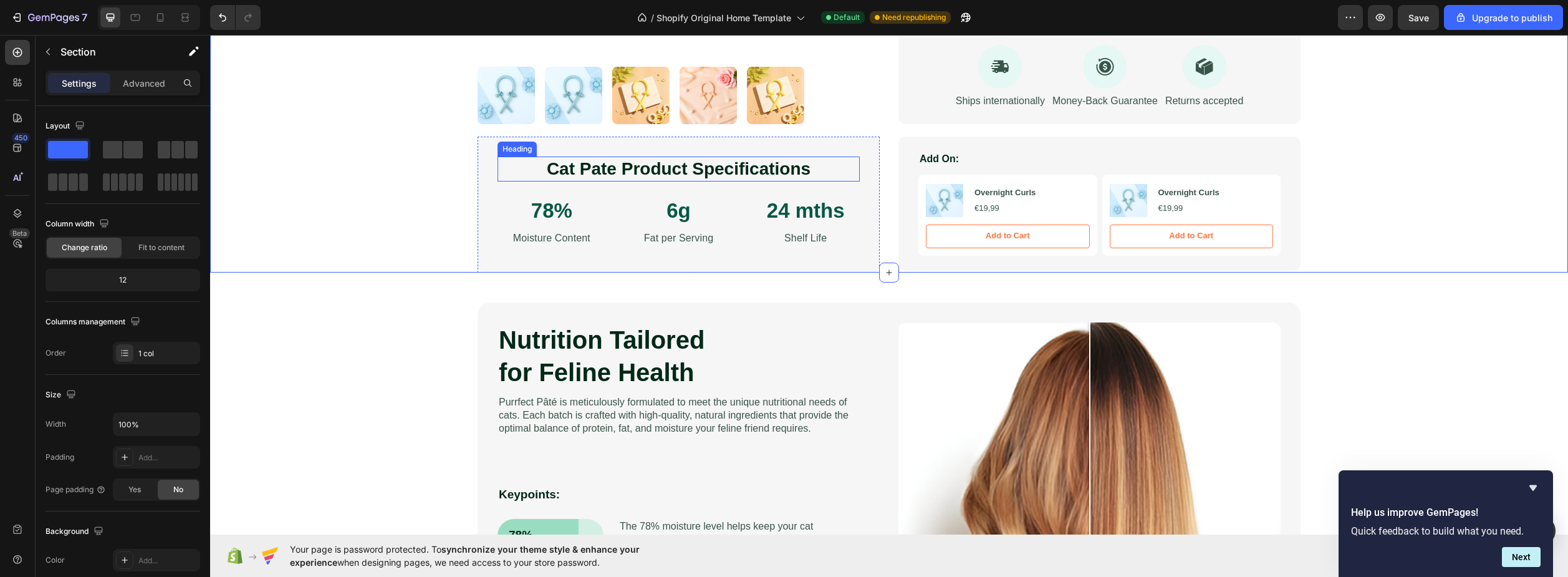
click at [811, 165] on h2 "Cat Pate Product Specifications" at bounding box center [678, 169] width 362 height 25
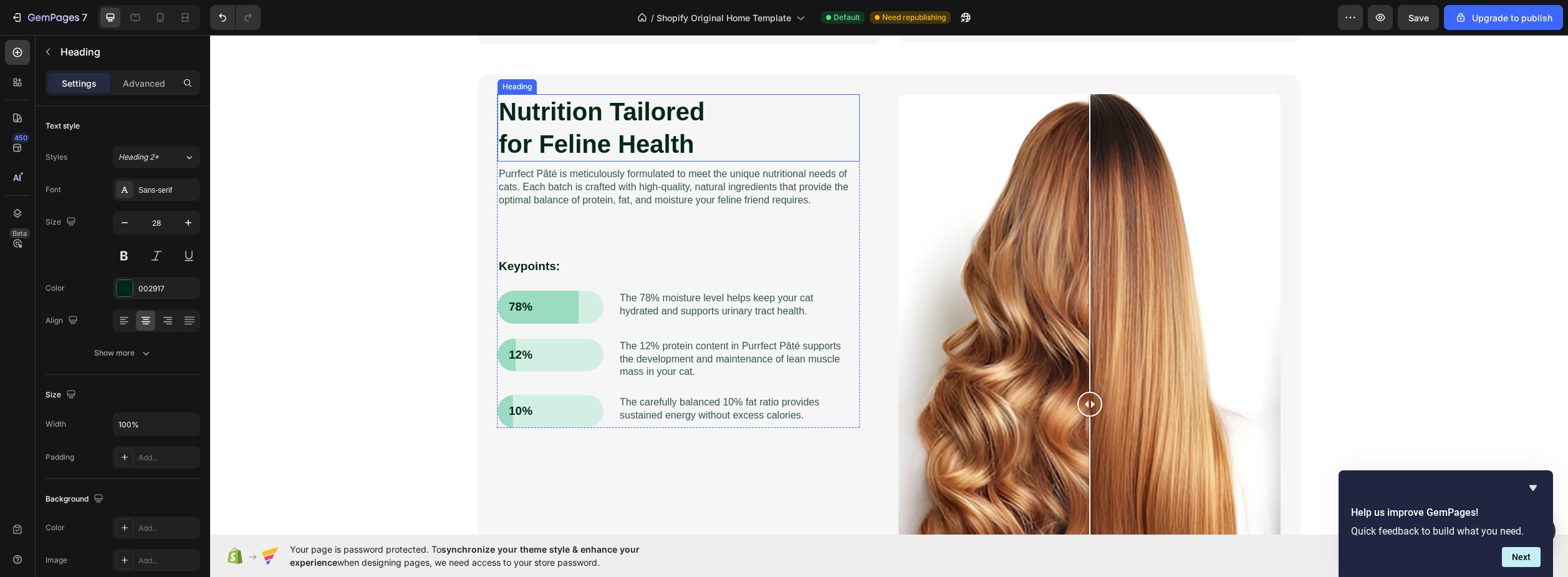
scroll to position [873, 0]
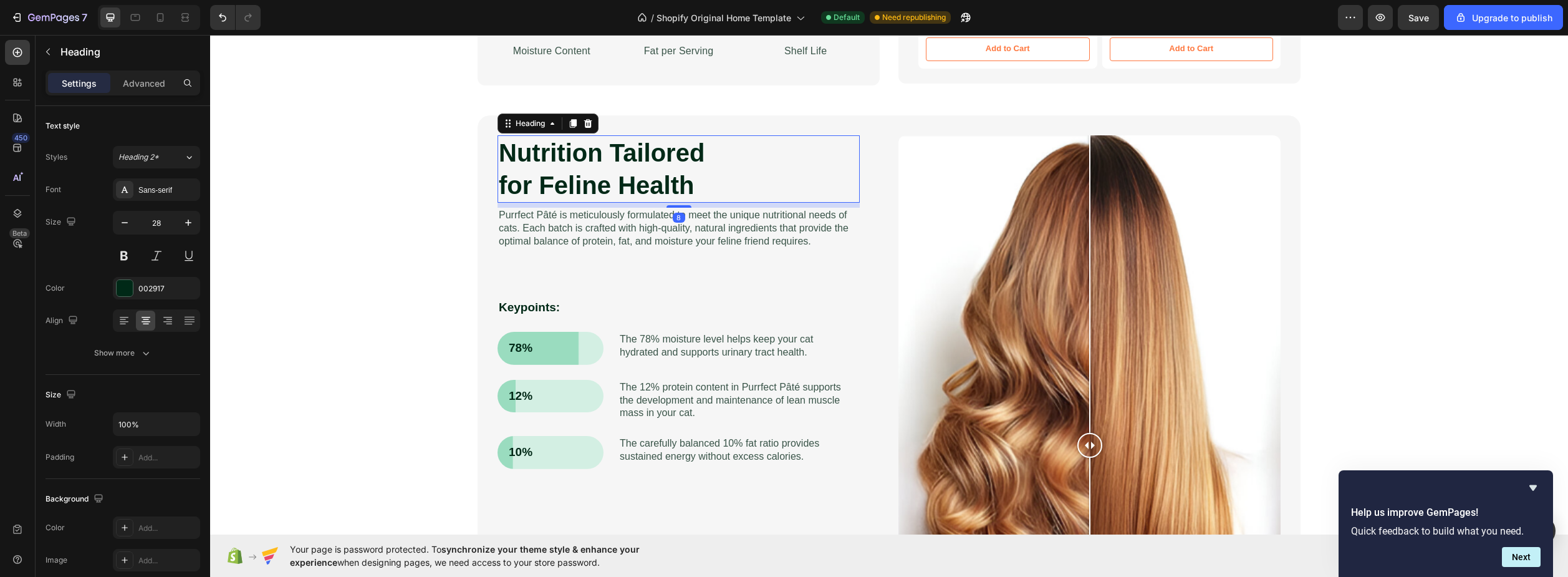
click at [770, 156] on h2 "Nutrition Tailored for Feline Health" at bounding box center [678, 169] width 362 height 68
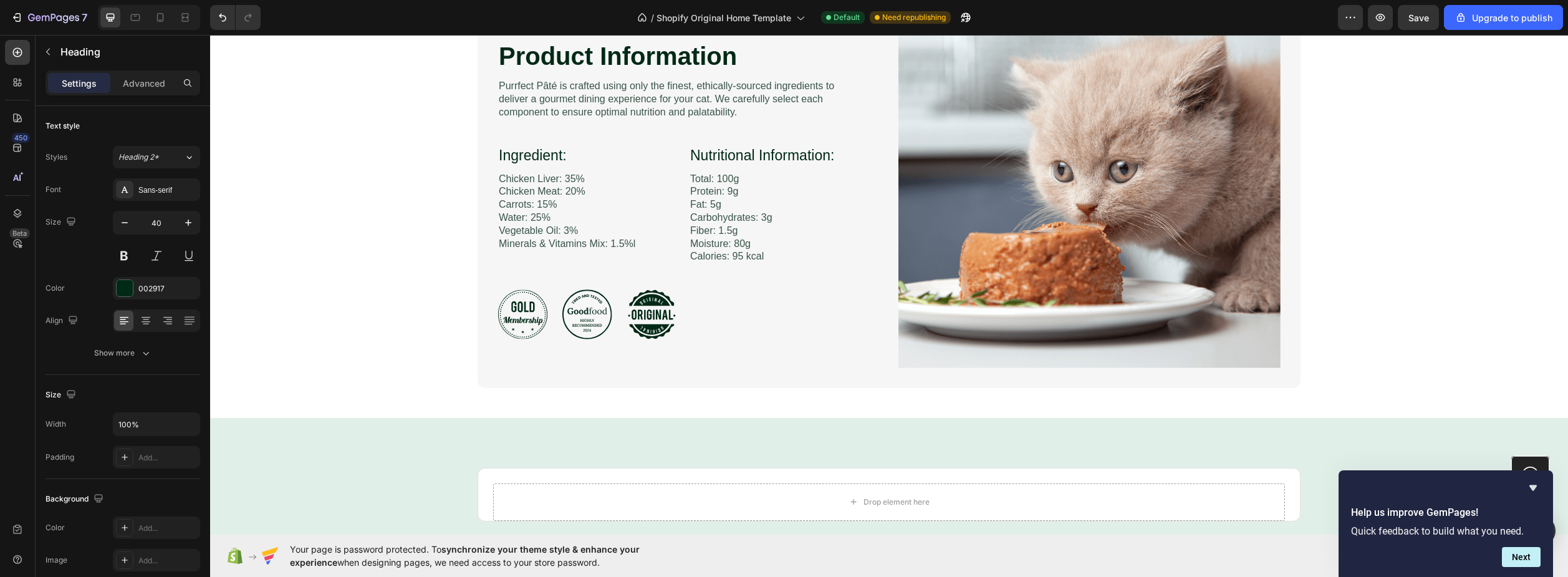
scroll to position [2245, 0]
